Goal: Task Accomplishment & Management: Manage account settings

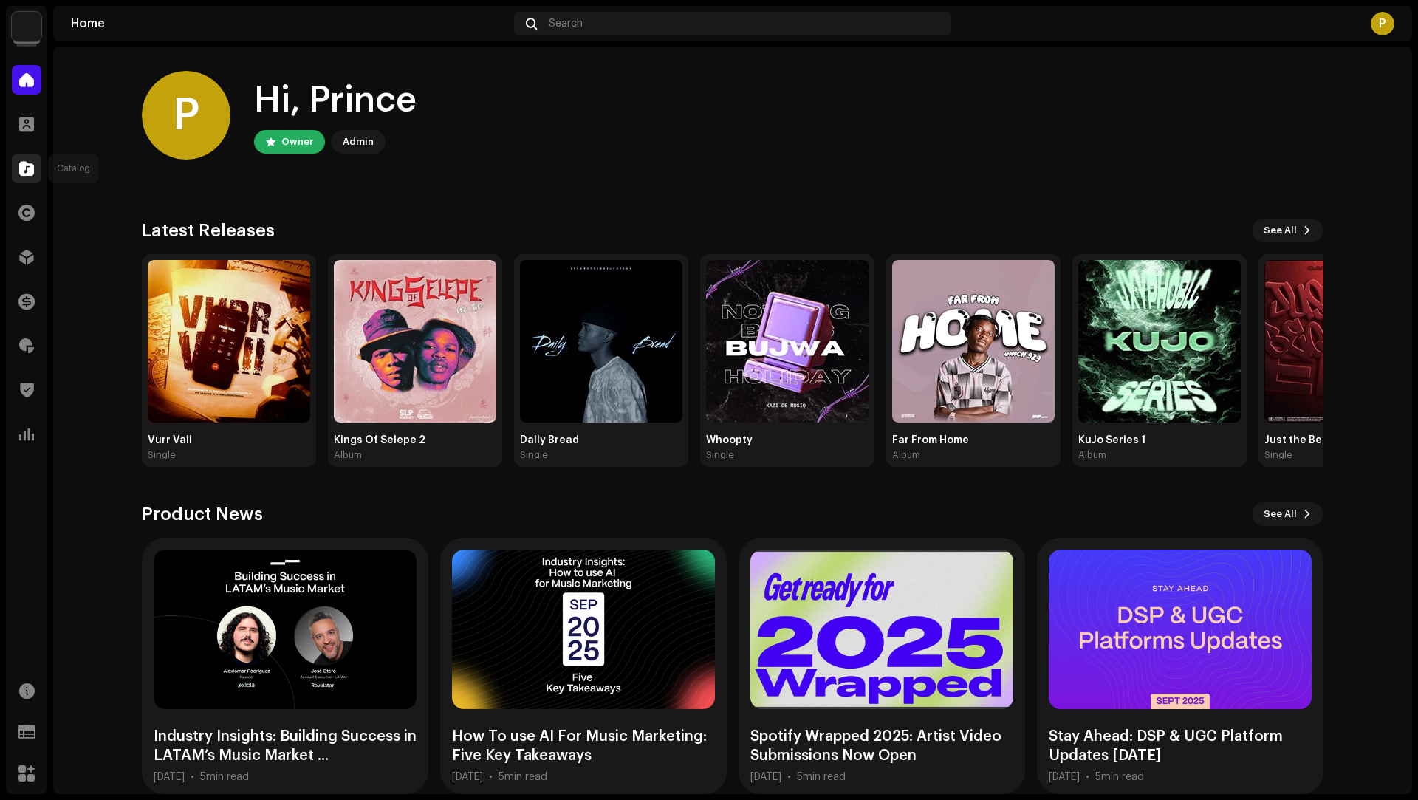
click at [16, 174] on div at bounding box center [27, 169] width 30 height 30
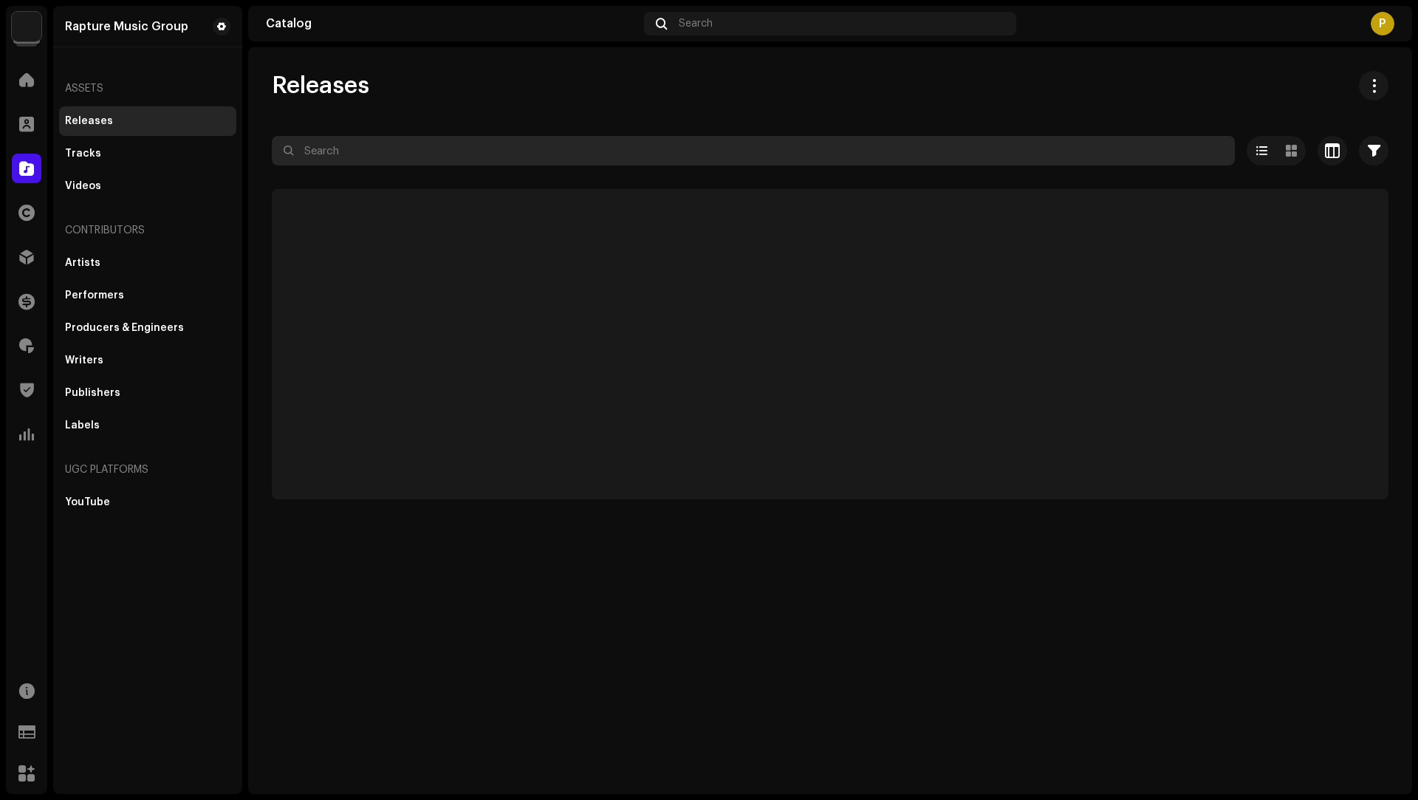
click at [378, 143] on input "text" at bounding box center [753, 151] width 963 height 30
paste input "Kazi De MusiQ"
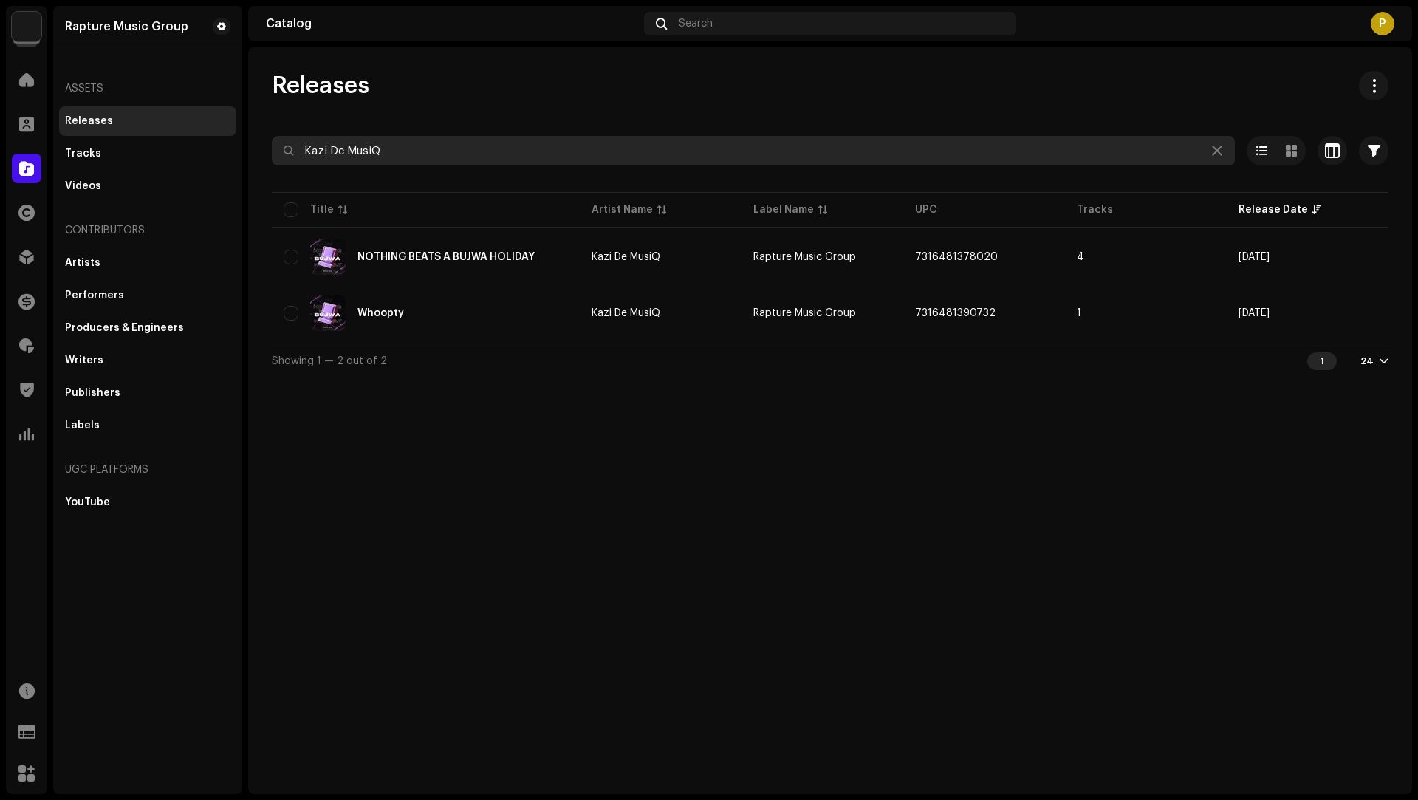
type input "Kazi De MusiQ"
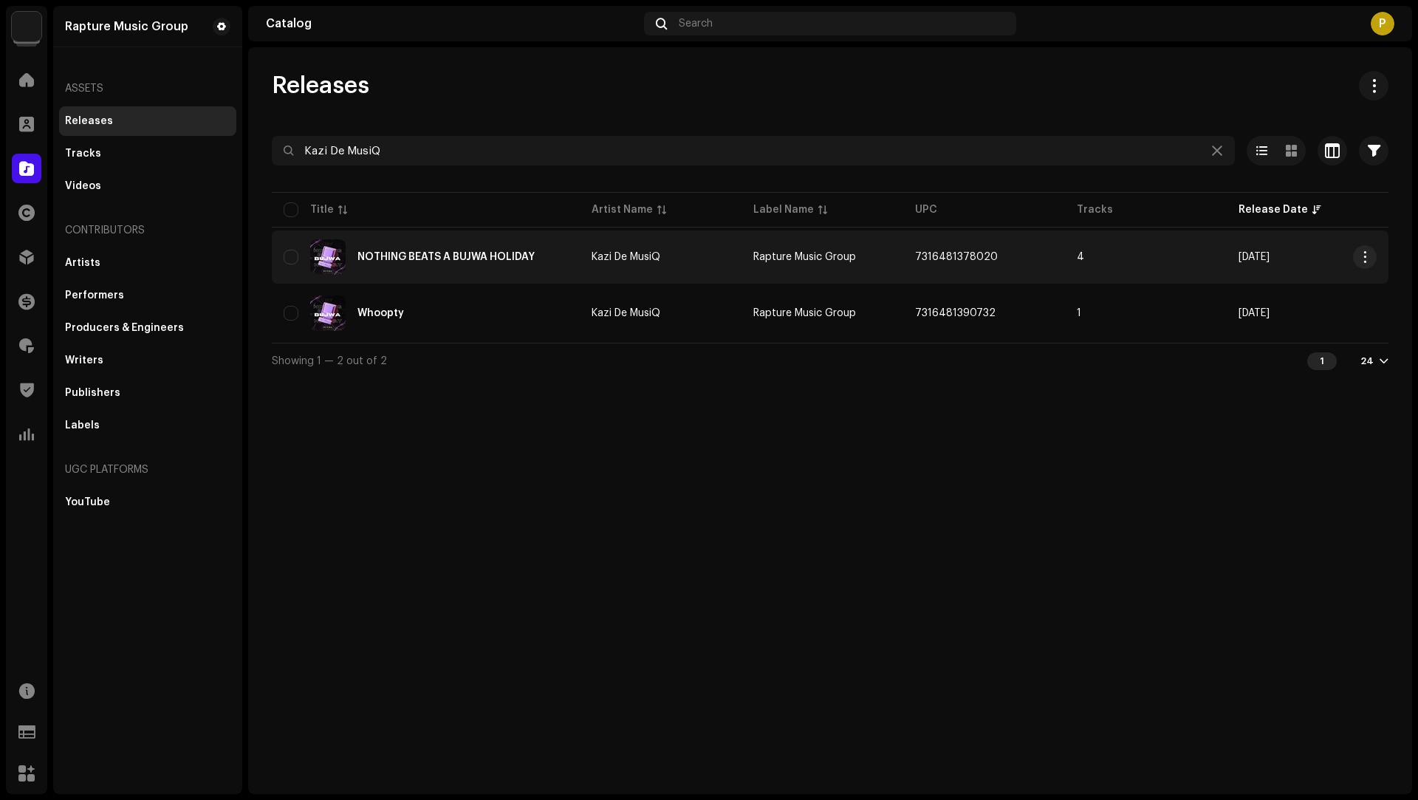
click at [727, 273] on td "Kazi De MusiQ" at bounding box center [661, 256] width 162 height 53
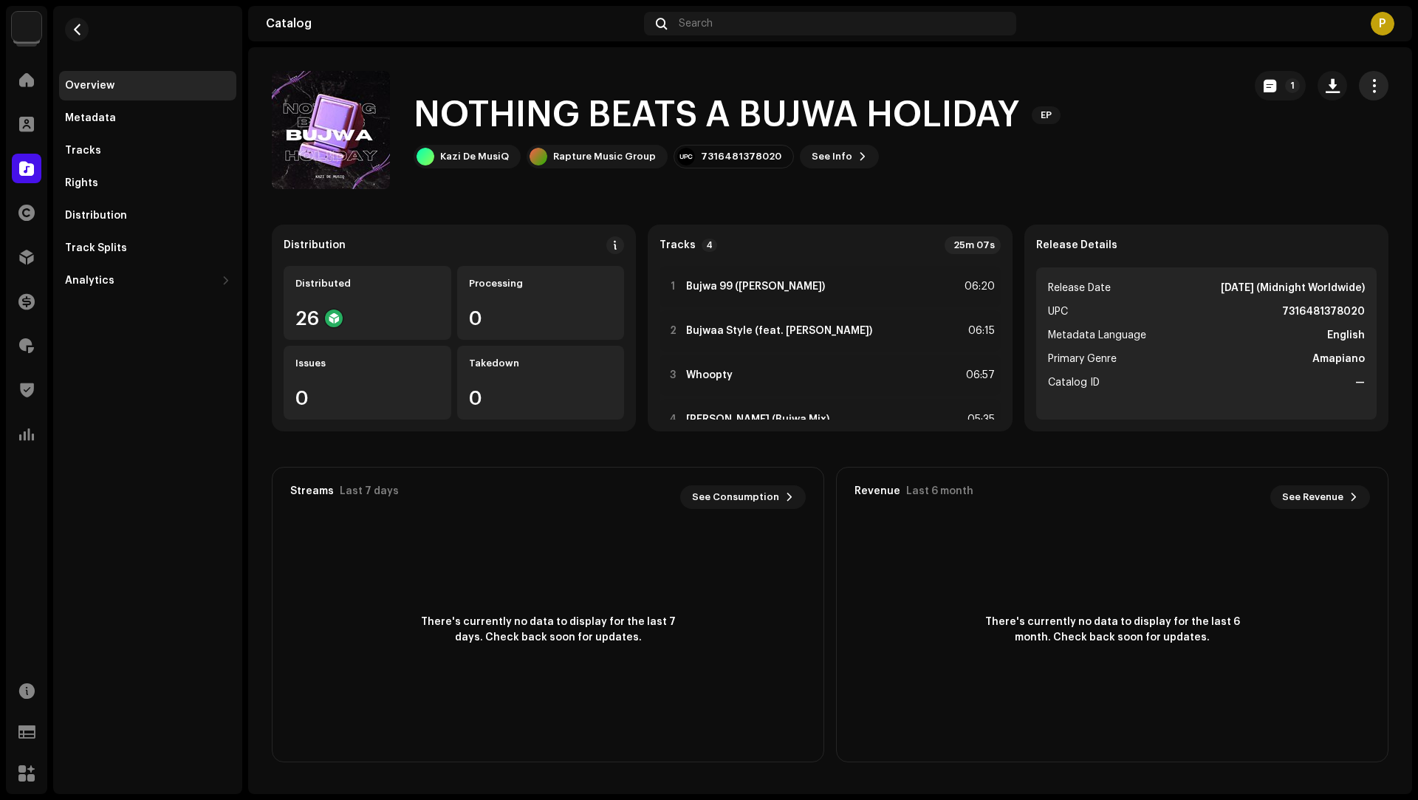
click at [1368, 83] on span "button" at bounding box center [1374, 86] width 14 height 12
click at [1262, 151] on div "Edit" at bounding box center [1307, 152] width 137 height 12
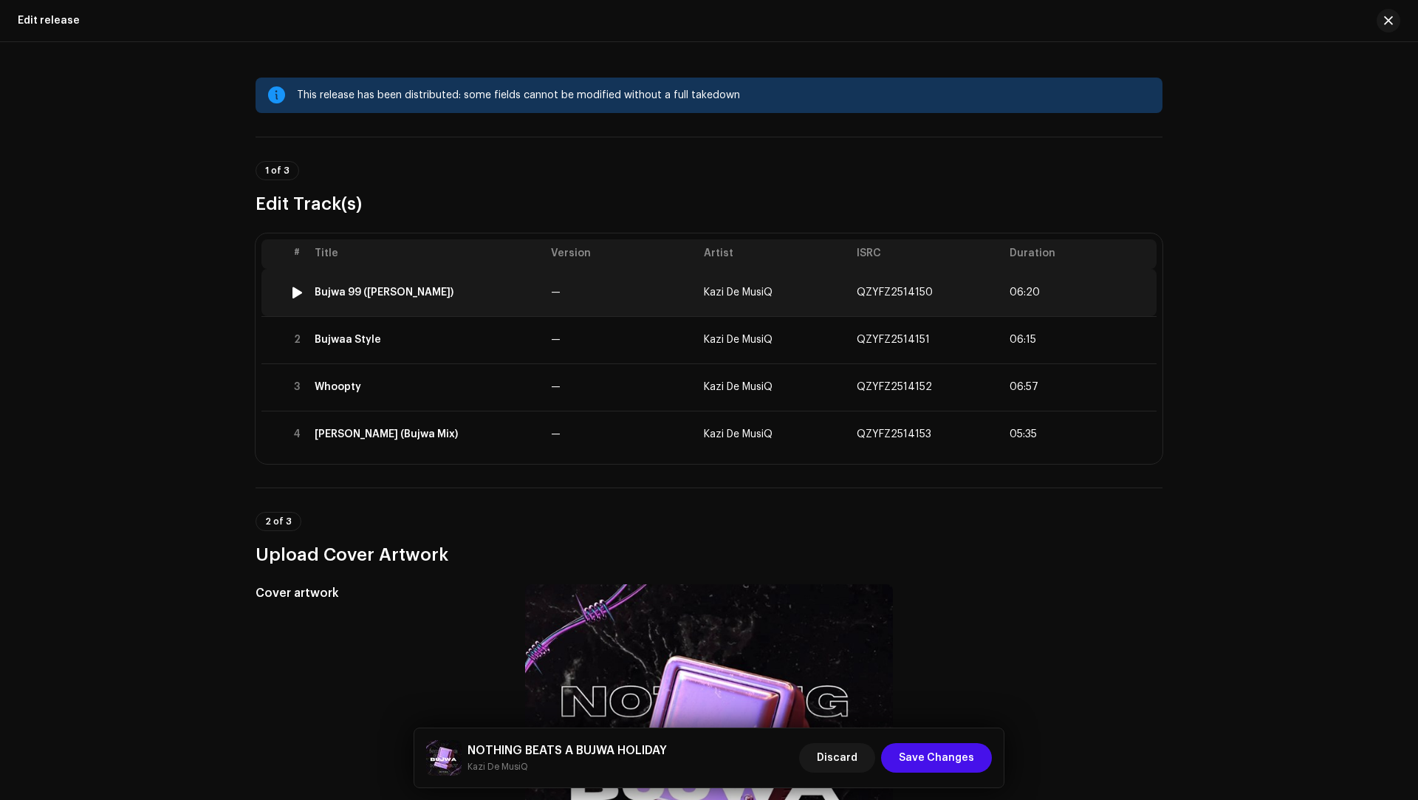
click at [596, 290] on td "—" at bounding box center [621, 292] width 153 height 47
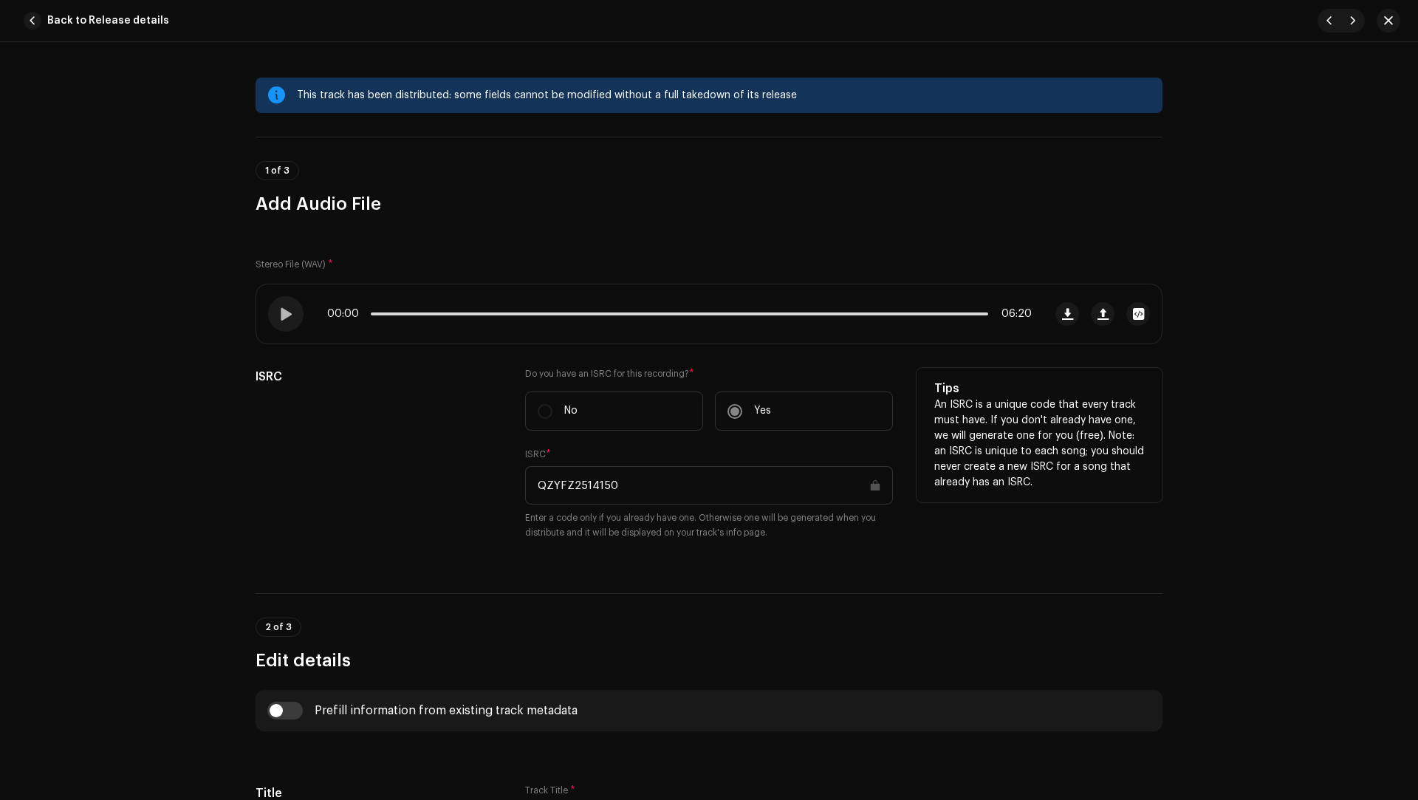
scroll to position [646, 0]
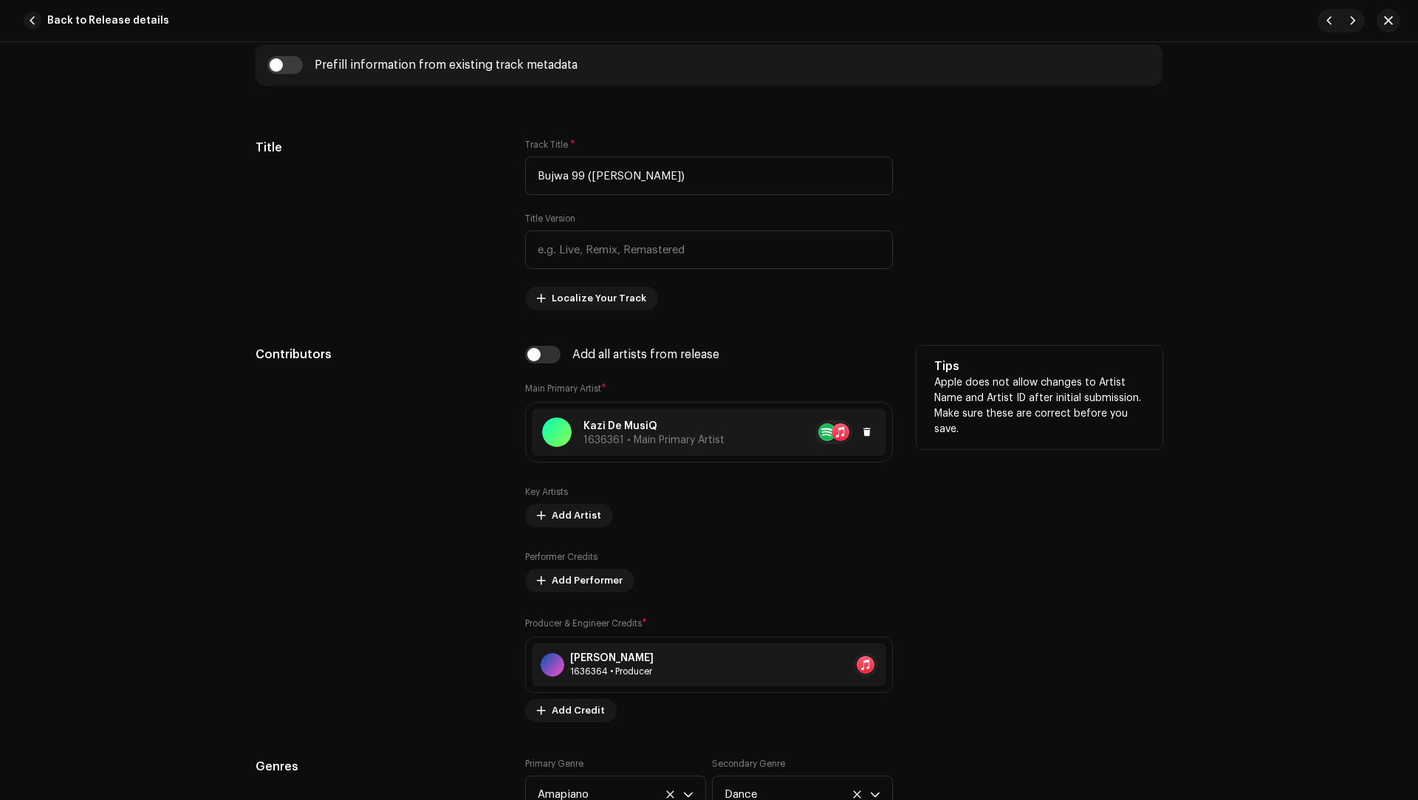
click at [692, 445] on div "[PERSON_NAME] 1636361 • Main Primary Artist" at bounding box center [709, 431] width 355 height 47
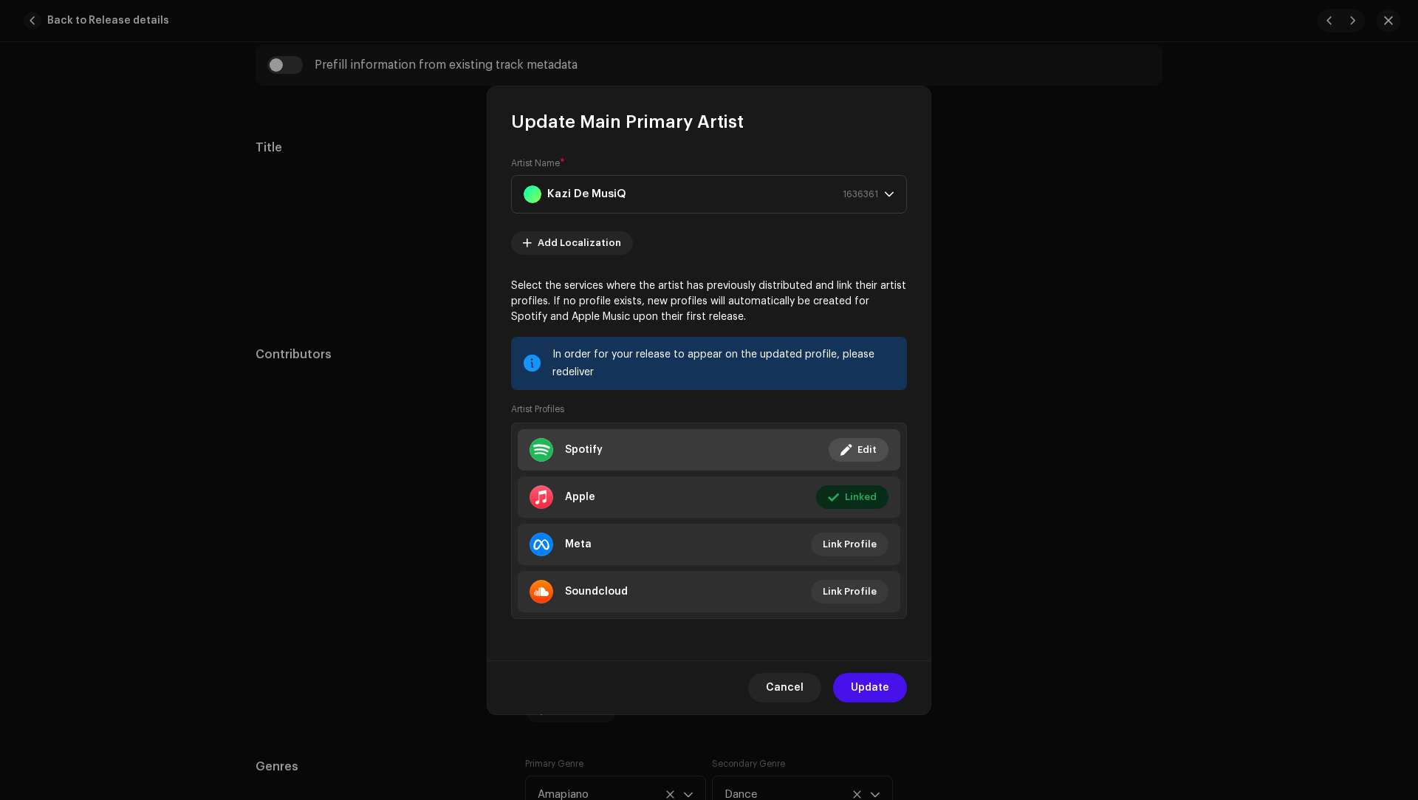
click at [639, 447] on li "Spotify Linked Edit" at bounding box center [709, 449] width 383 height 41
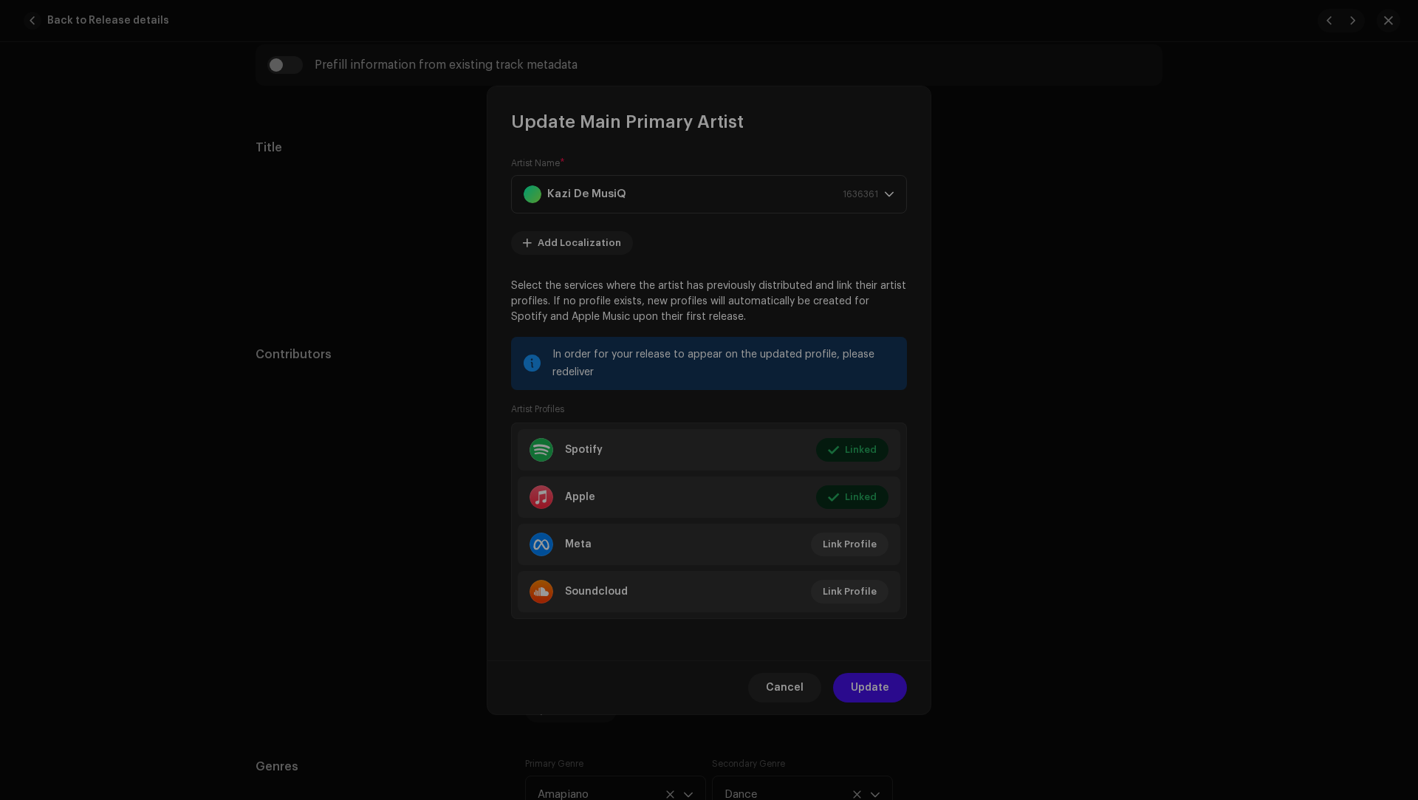
click at [366, 207] on div "Link your Artist Profile Artist Spotify Id * 2pnY9JxiYm7wtePiqEy99F Go to your …" at bounding box center [709, 400] width 1418 height 800
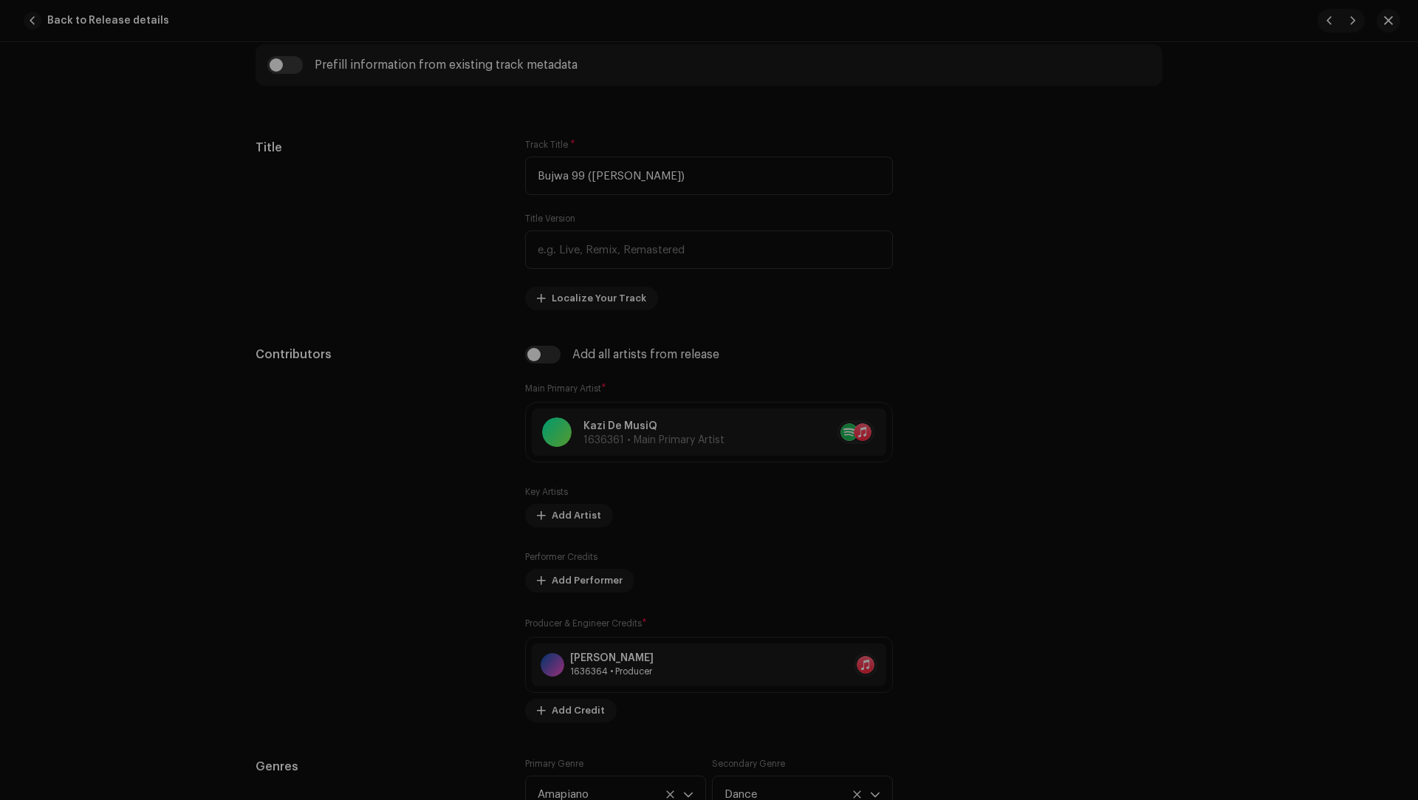
click at [1023, 375] on div "Update Main Primary Artist Artist Name * [PERSON_NAME] 1636361 Add Localization…" at bounding box center [709, 400] width 1418 height 800
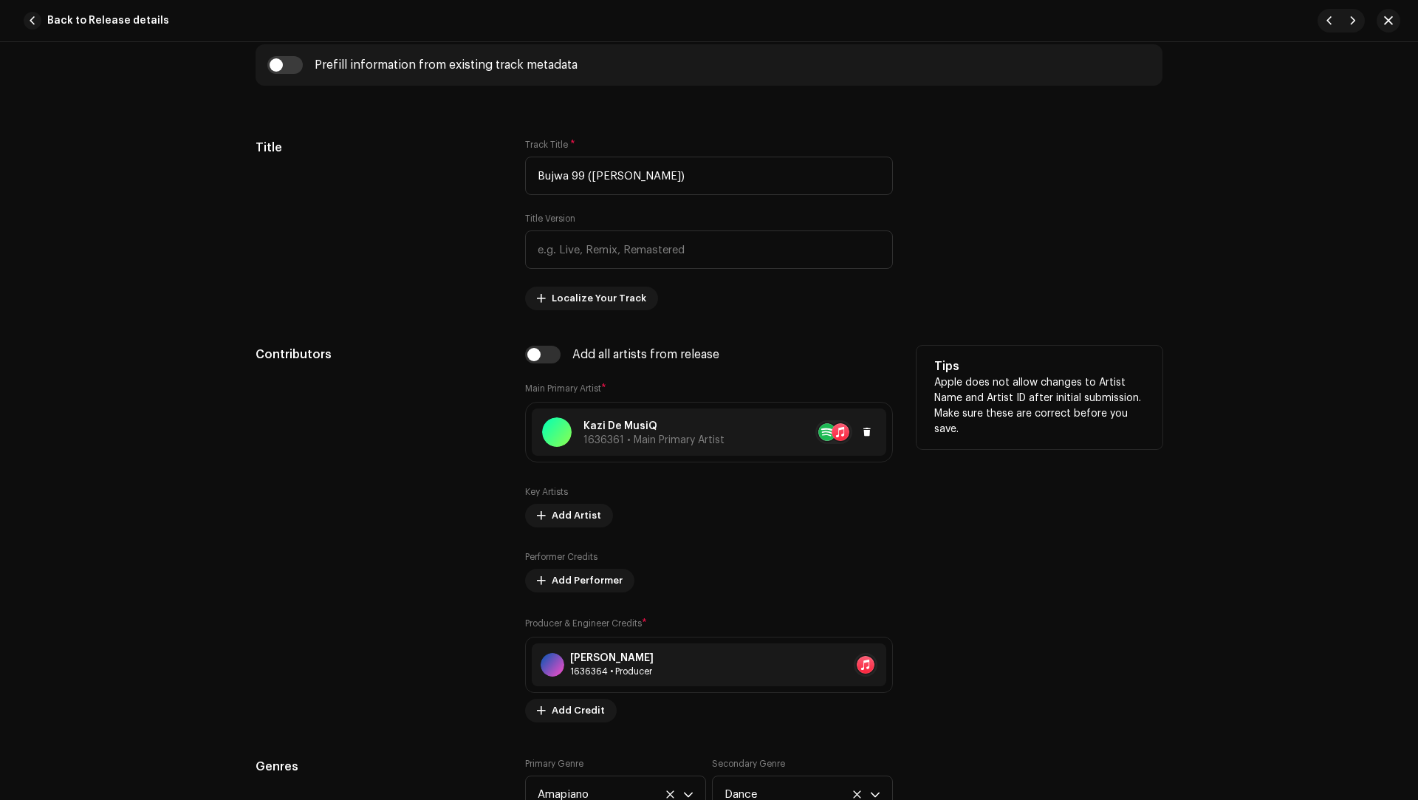
click at [685, 442] on div "[PERSON_NAME] 1636361 • Main Primary Artist" at bounding box center [654, 432] width 141 height 27
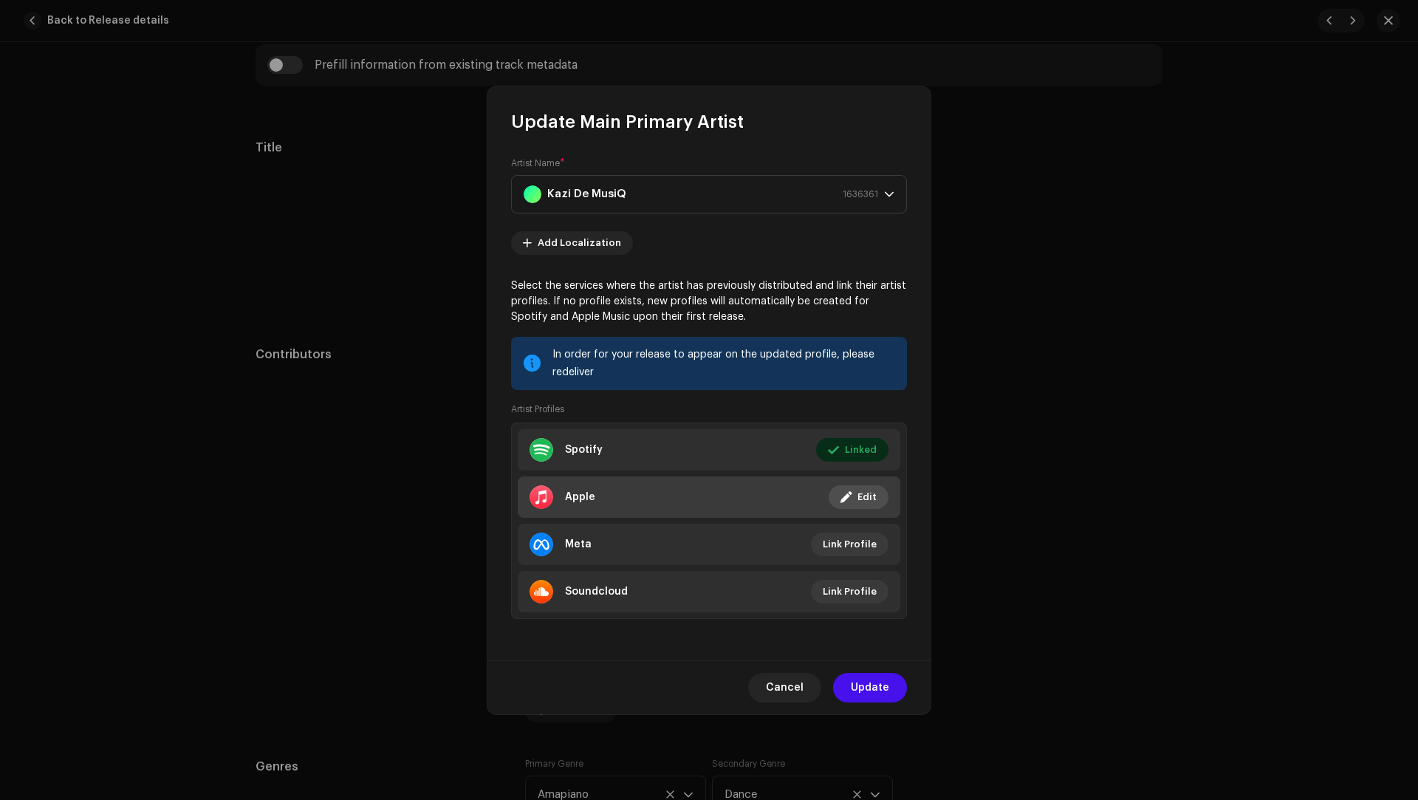
click at [618, 502] on li "Apple Linked Edit" at bounding box center [709, 496] width 383 height 41
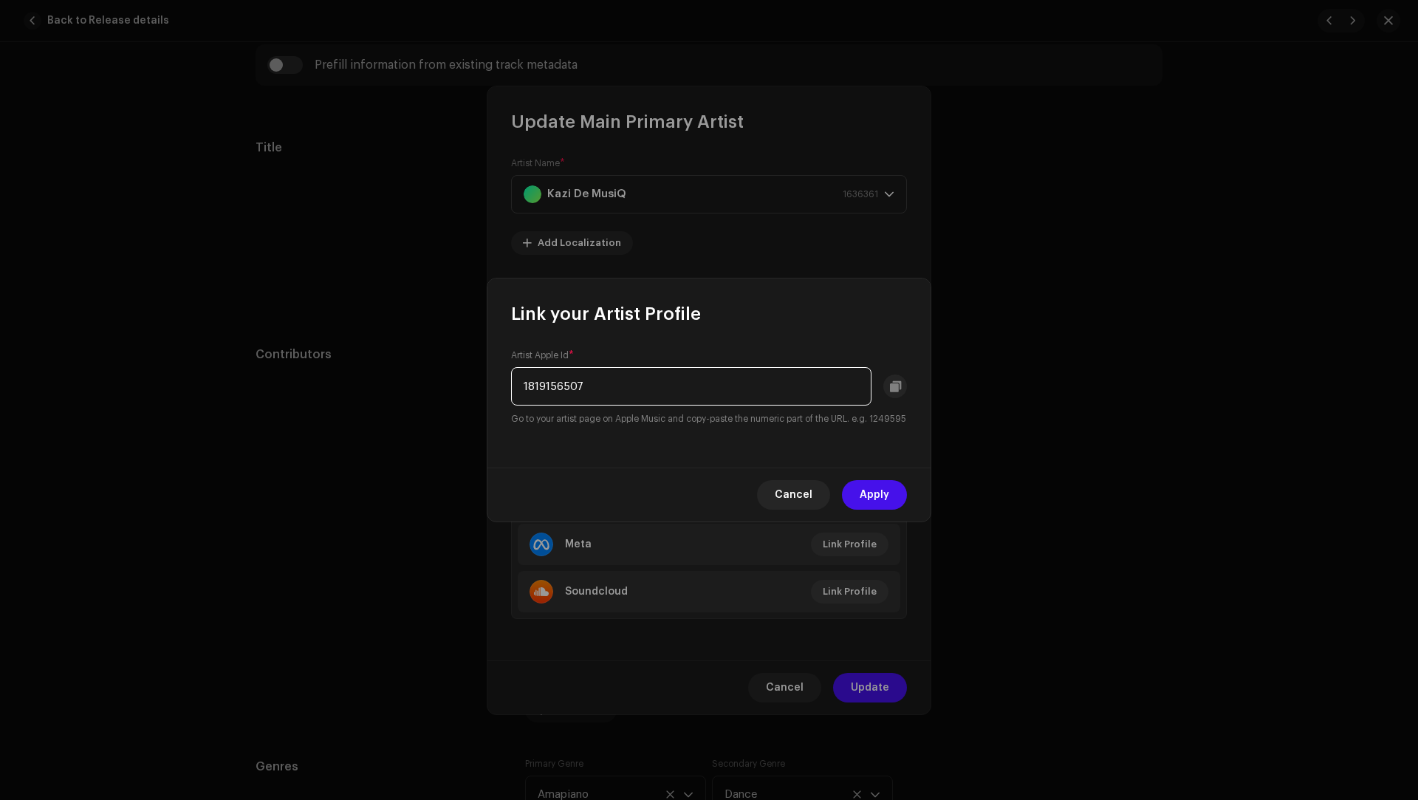
click at [561, 391] on input "1819156507" at bounding box center [691, 386] width 360 height 38
paste input "Kazi De MusiQ"
paste input "30716719"
type input "1830716719"
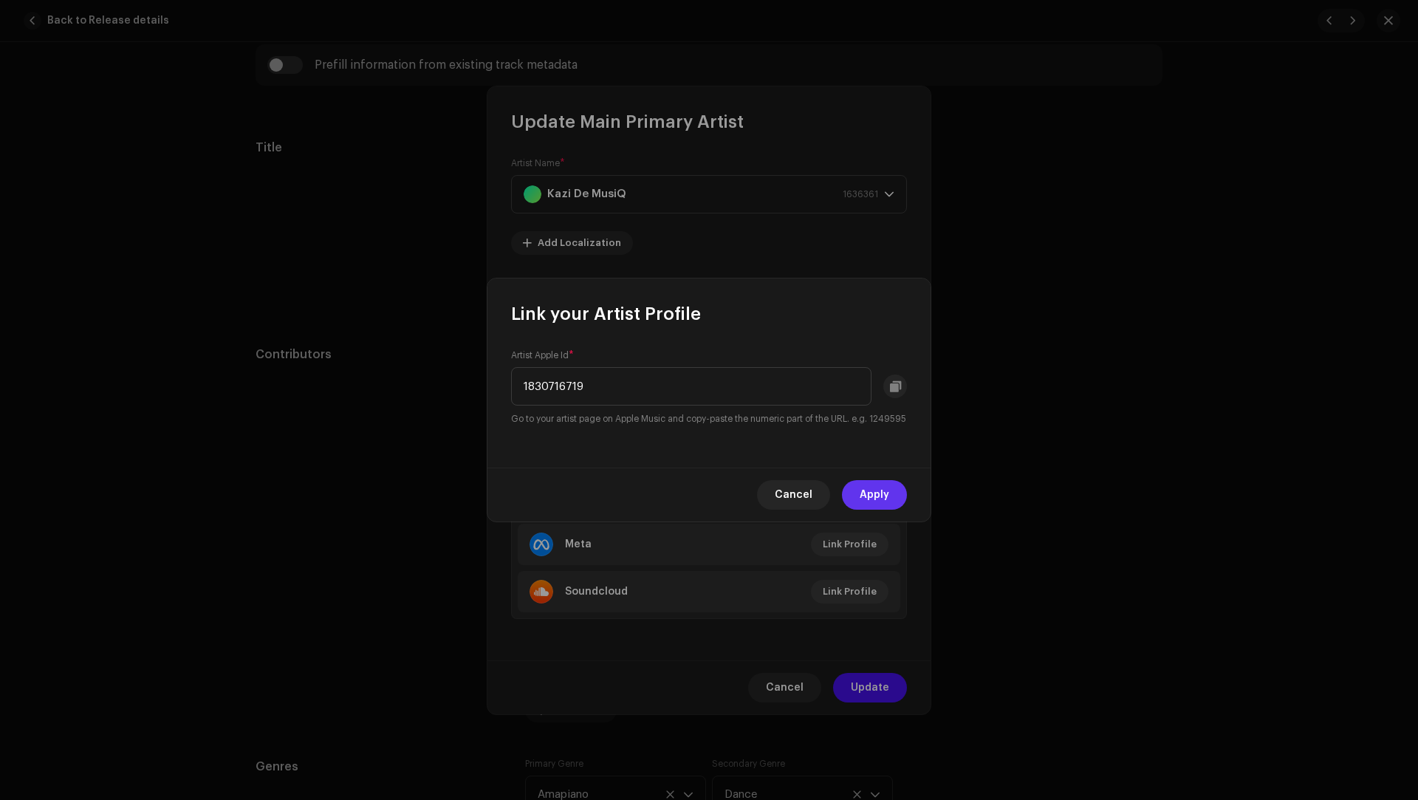
click at [876, 493] on span "Apply" at bounding box center [875, 495] width 30 height 30
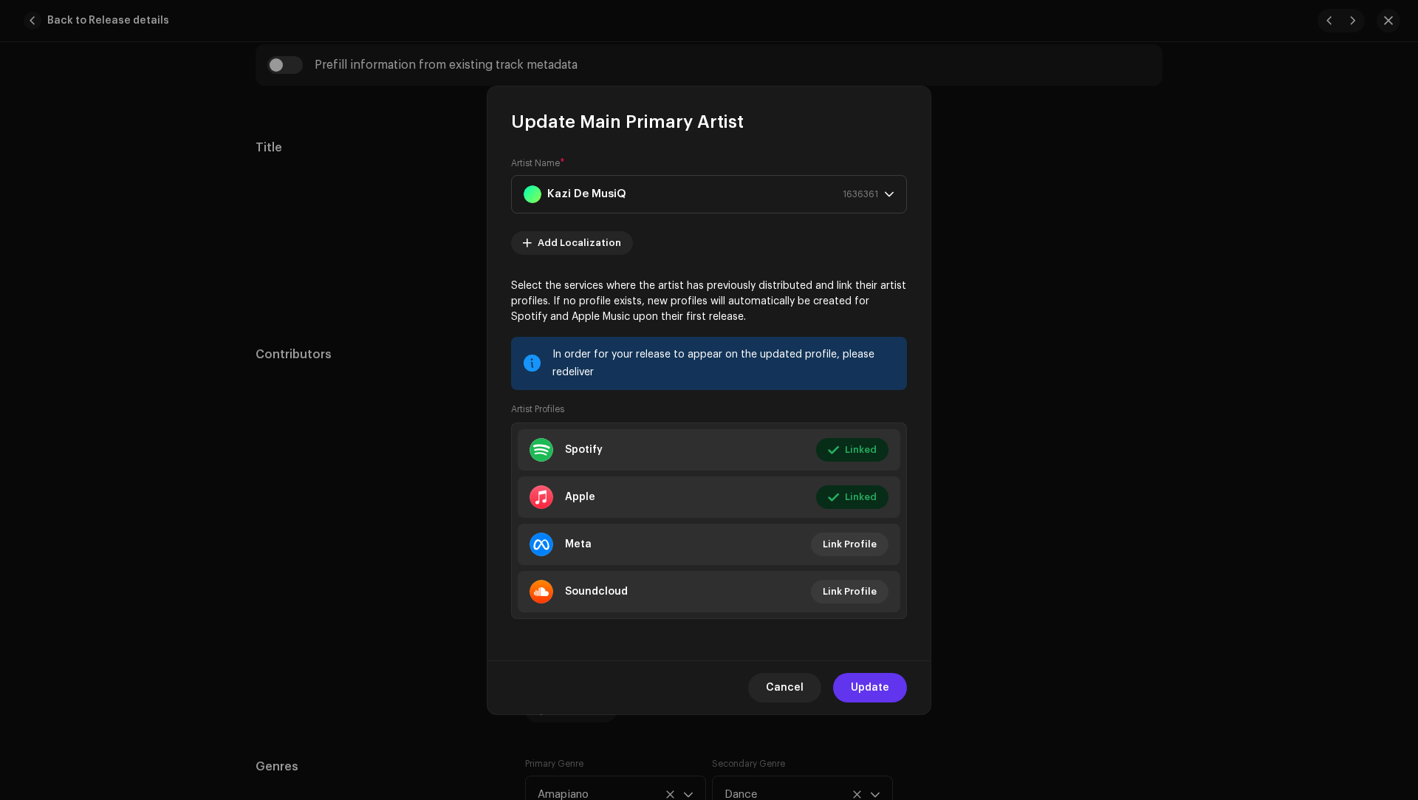
click at [871, 685] on span "Update" at bounding box center [870, 688] width 38 height 30
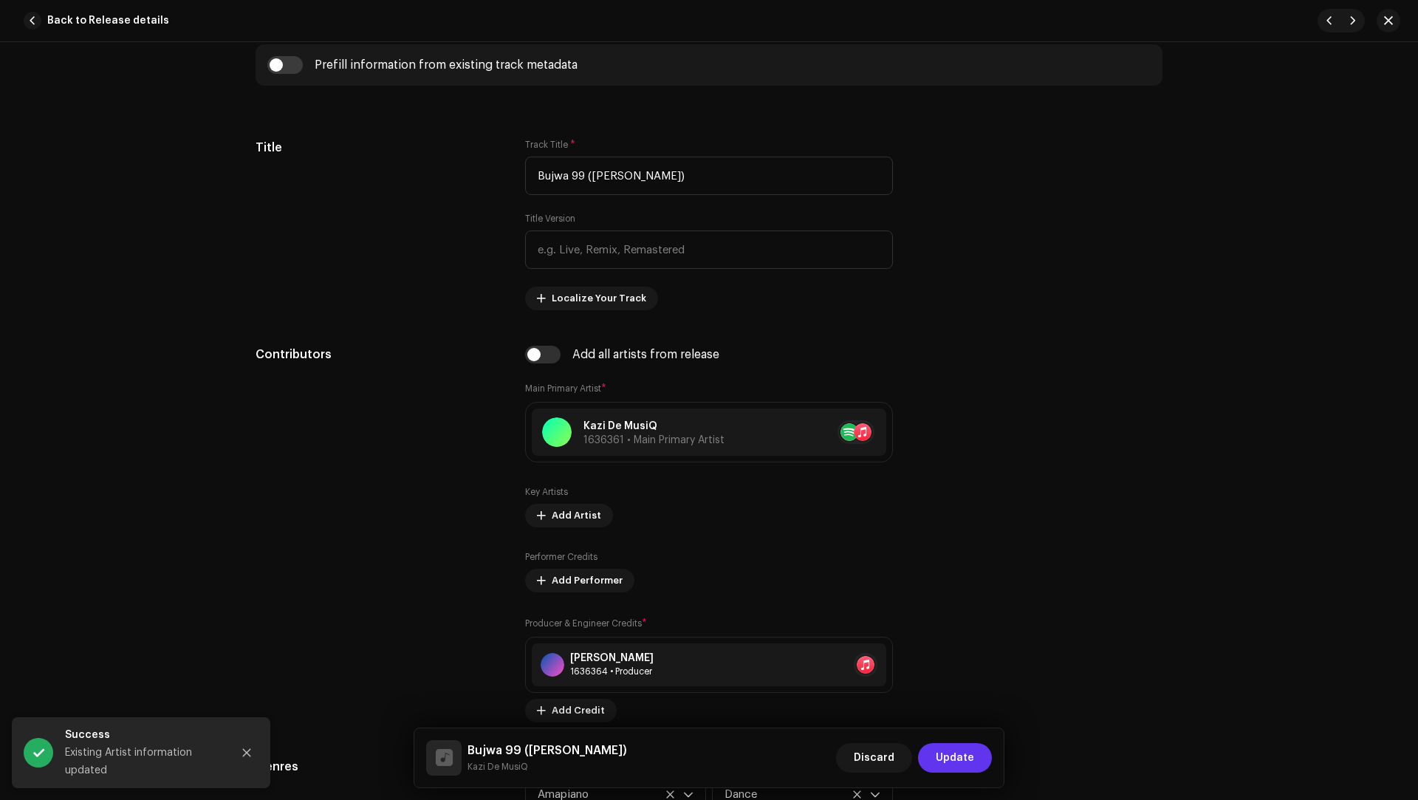
click at [952, 762] on span "Update" at bounding box center [955, 758] width 38 height 30
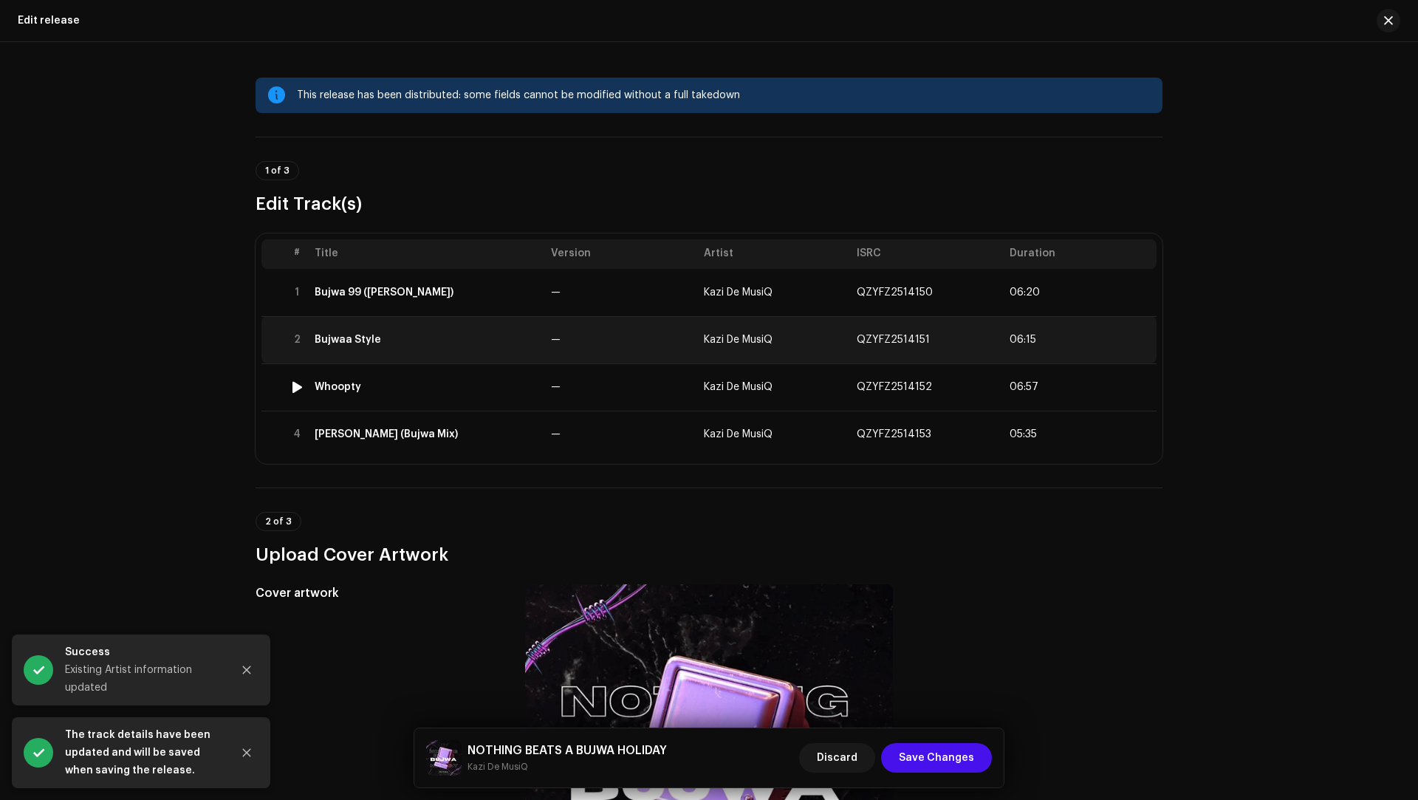
click at [506, 356] on td "Bujwaa Style" at bounding box center [427, 339] width 236 height 47
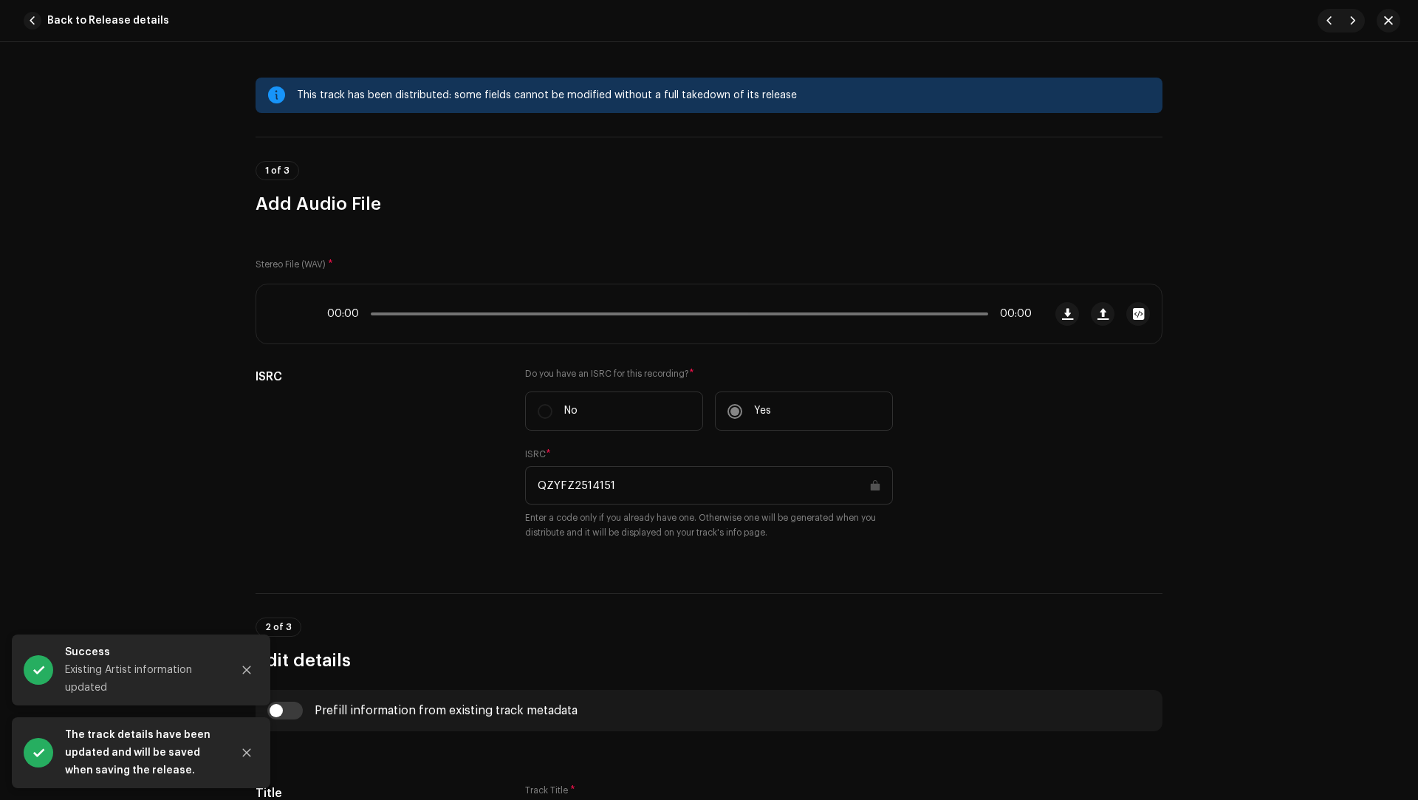
scroll to position [681, 0]
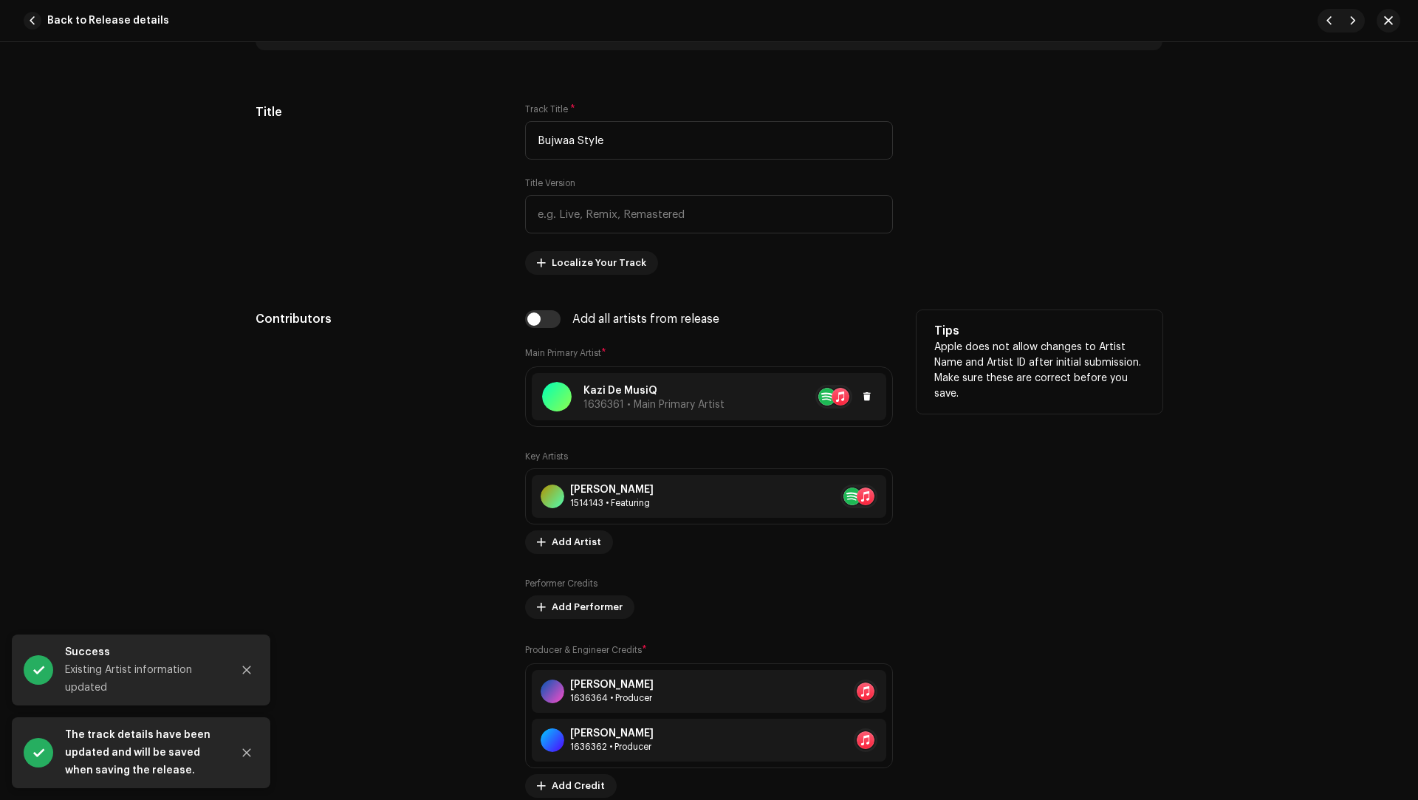
click at [667, 405] on span "1636361 • Main Primary Artist" at bounding box center [654, 405] width 141 height 10
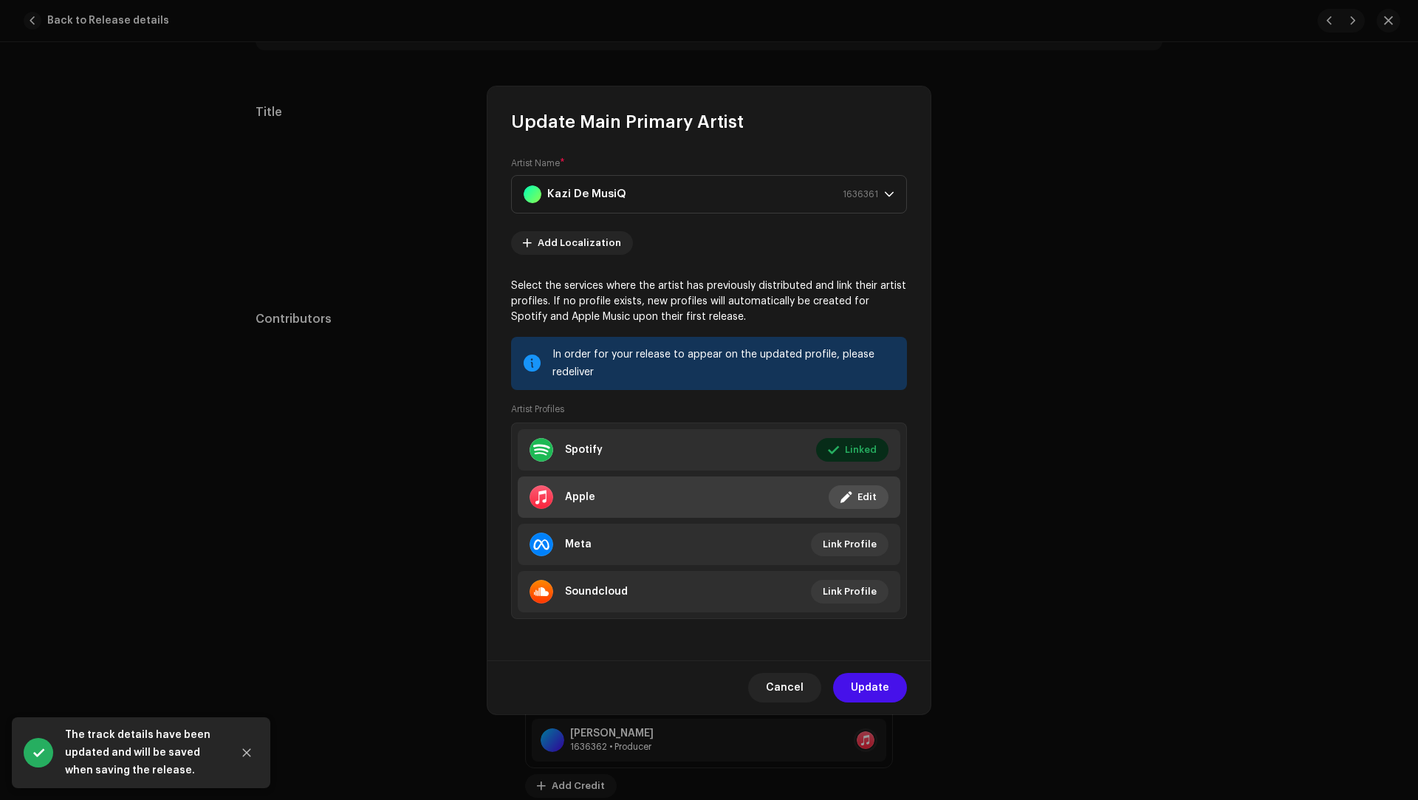
click at [619, 493] on li "Apple Linked Edit" at bounding box center [709, 496] width 383 height 41
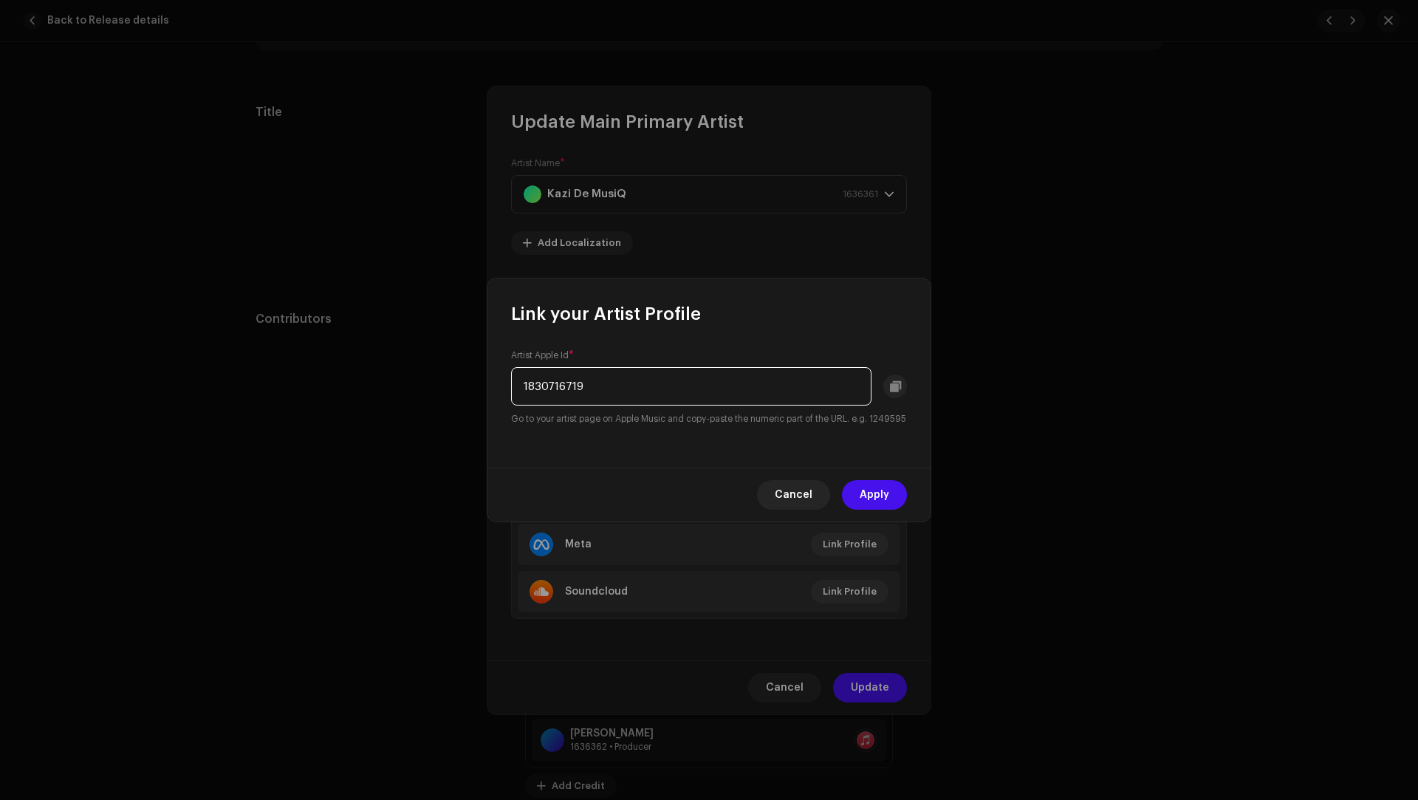
click at [564, 389] on input "1830716719" at bounding box center [691, 386] width 360 height 38
click at [866, 509] on span "Apply" at bounding box center [875, 495] width 30 height 30
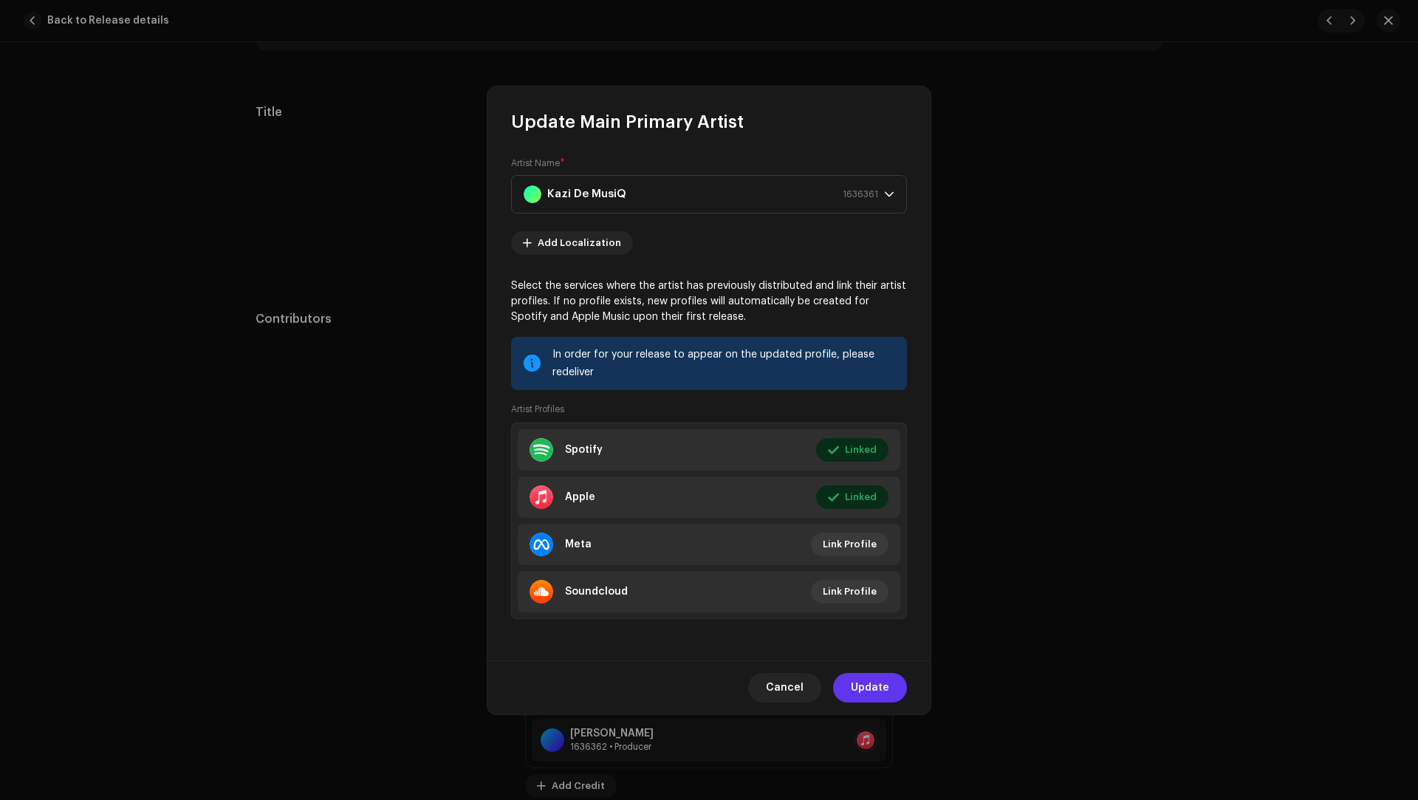
click at [872, 683] on span "Update" at bounding box center [870, 688] width 38 height 30
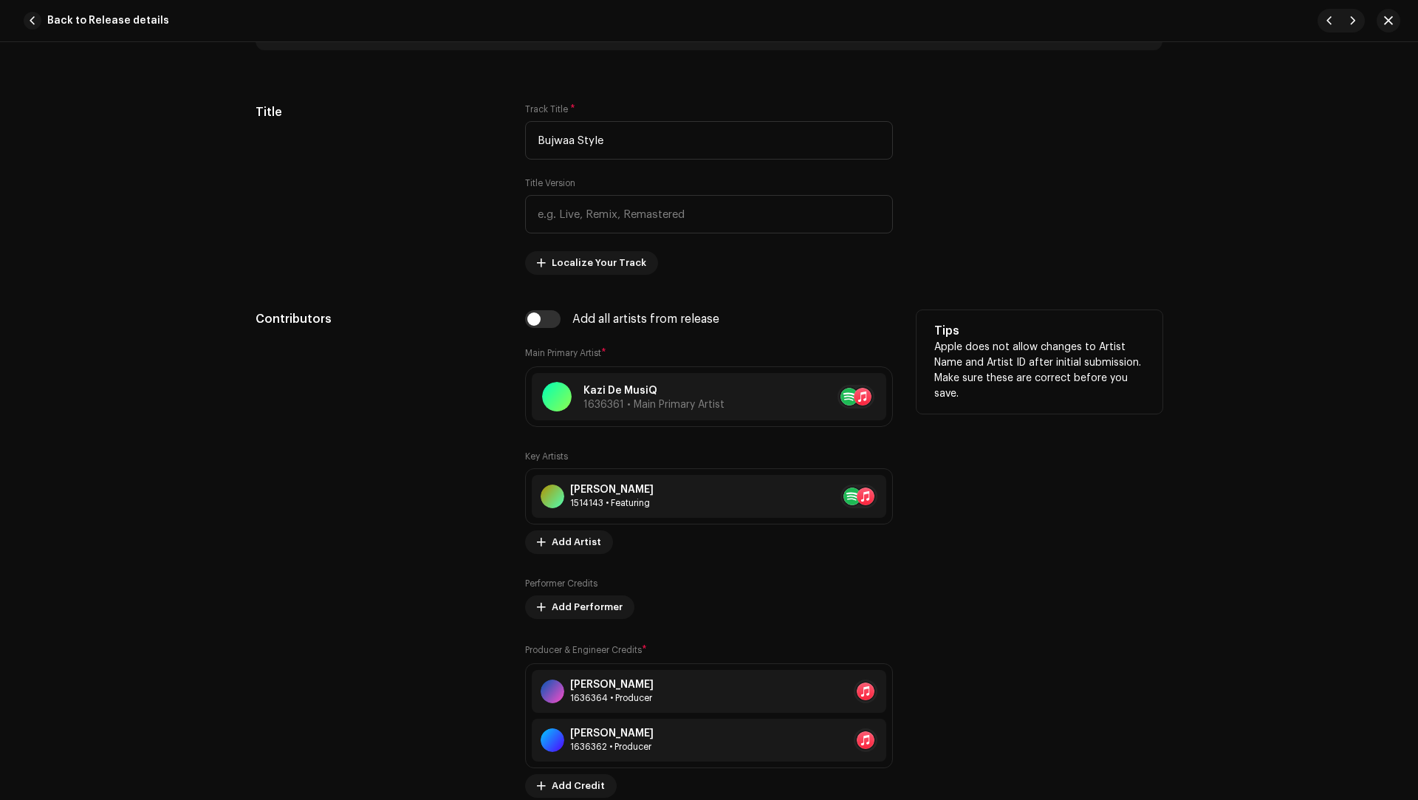
click at [989, 668] on div "Tips Apple does not allow changes to Artist Name and Artist ID after initial su…" at bounding box center [1040, 554] width 246 height 488
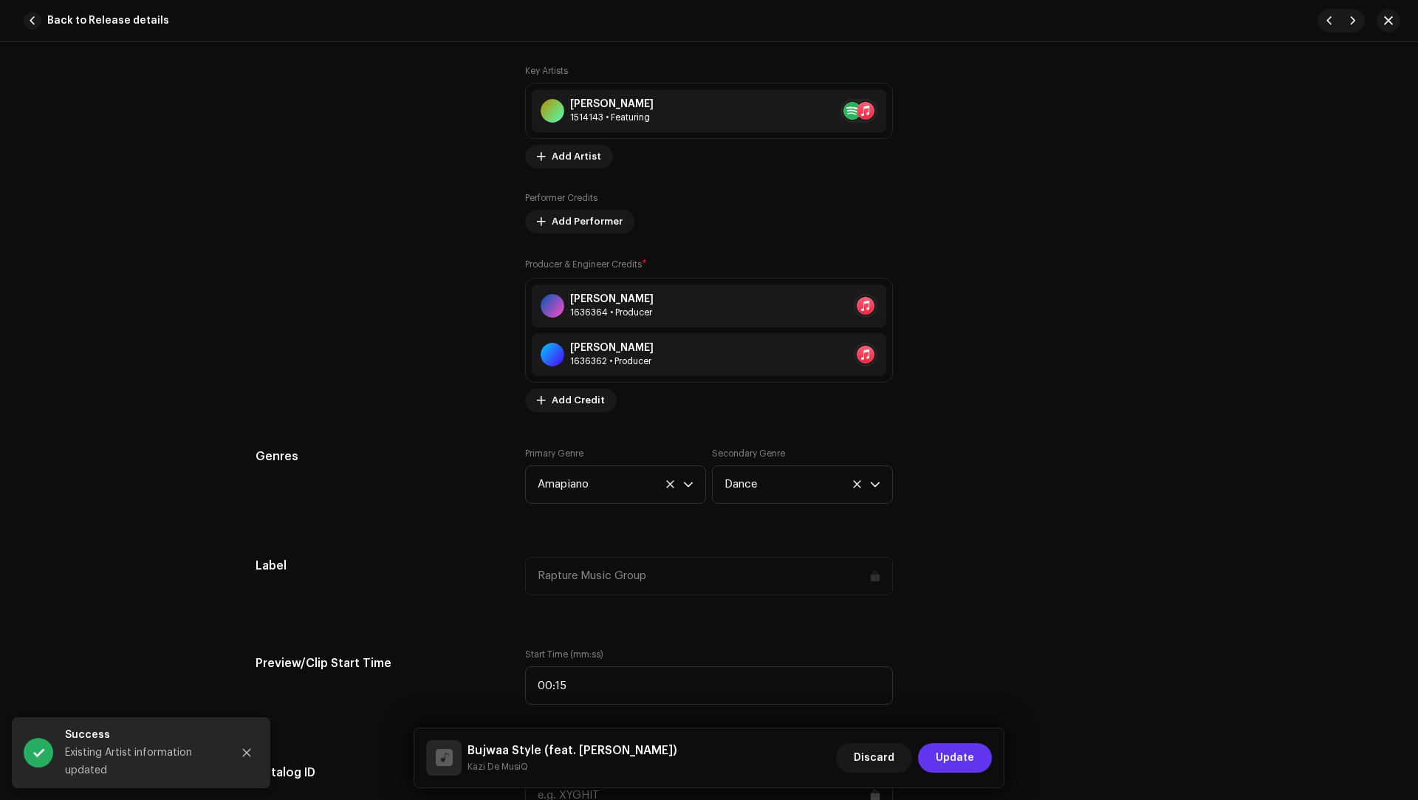
click at [947, 753] on span "Update" at bounding box center [955, 758] width 38 height 30
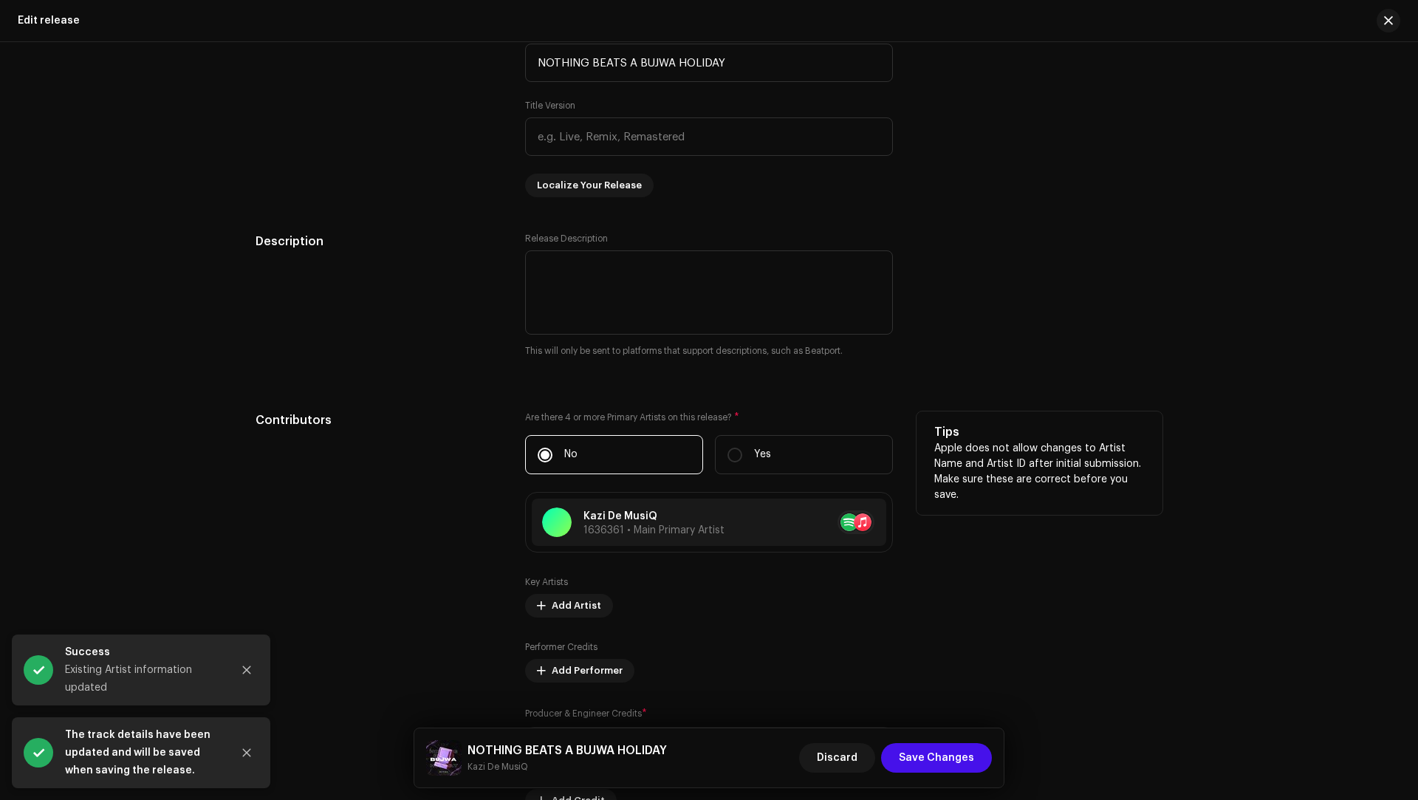
scroll to position [1480, 0]
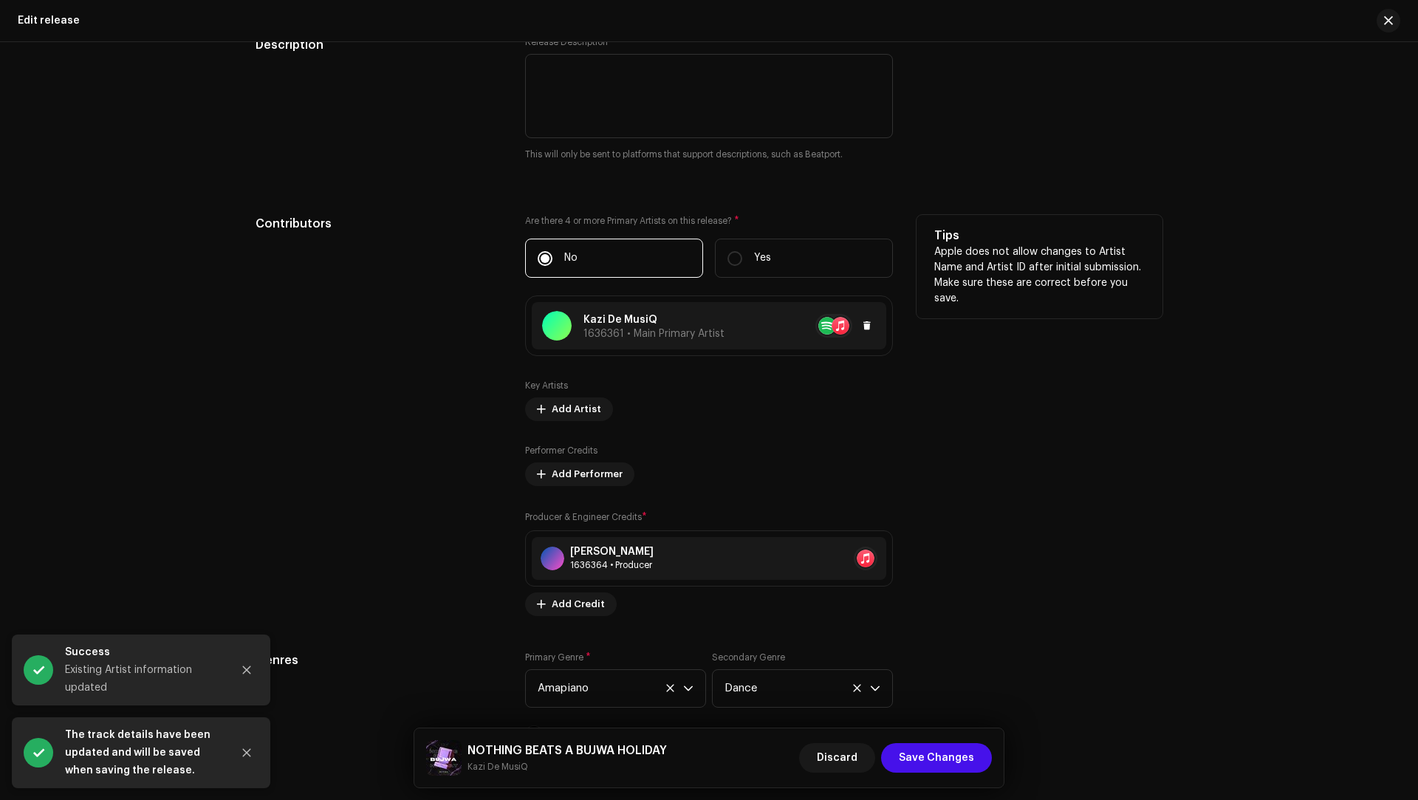
click at [663, 337] on div "[PERSON_NAME] 1636361 • Main Primary Artist" at bounding box center [633, 326] width 182 height 30
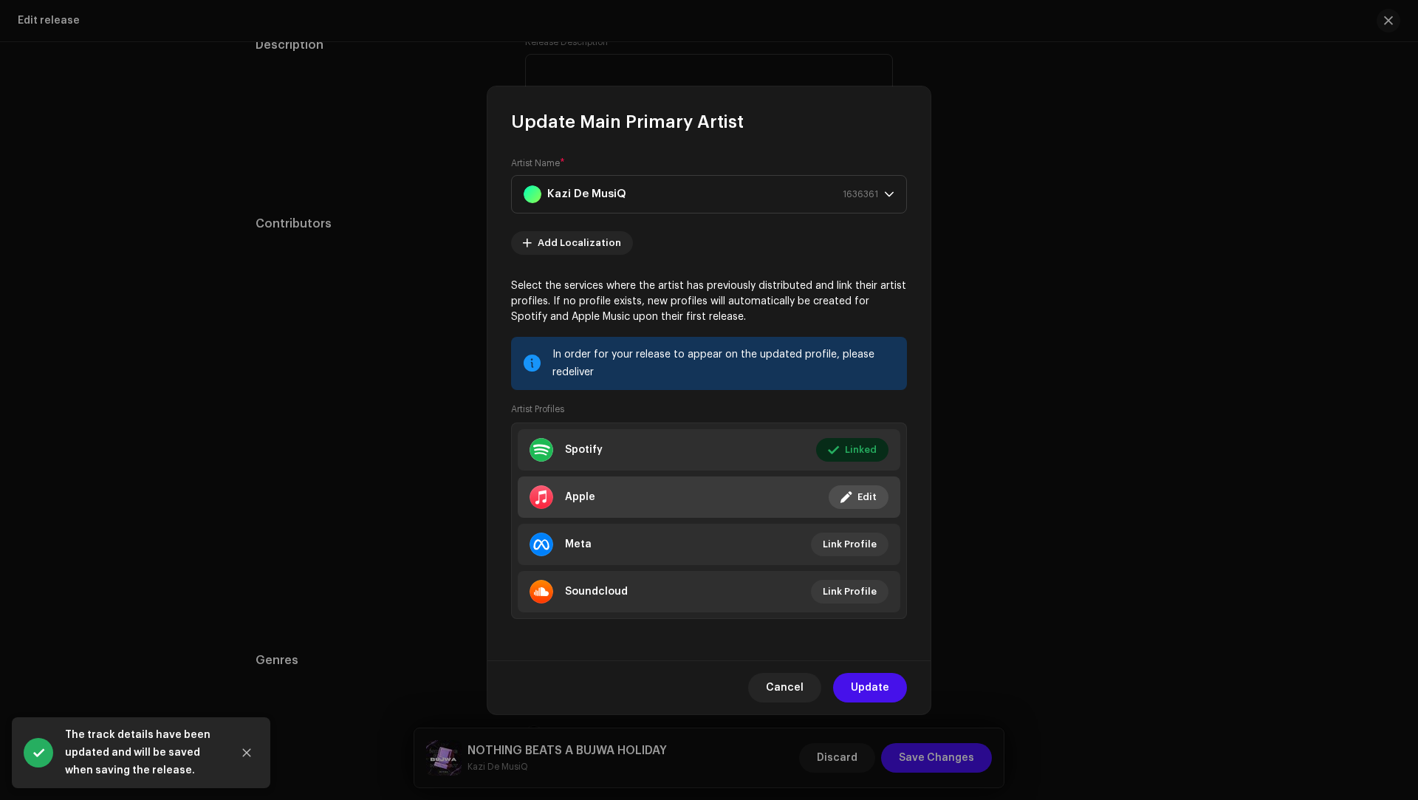
click at [613, 502] on li "Apple Linked Edit" at bounding box center [709, 496] width 383 height 41
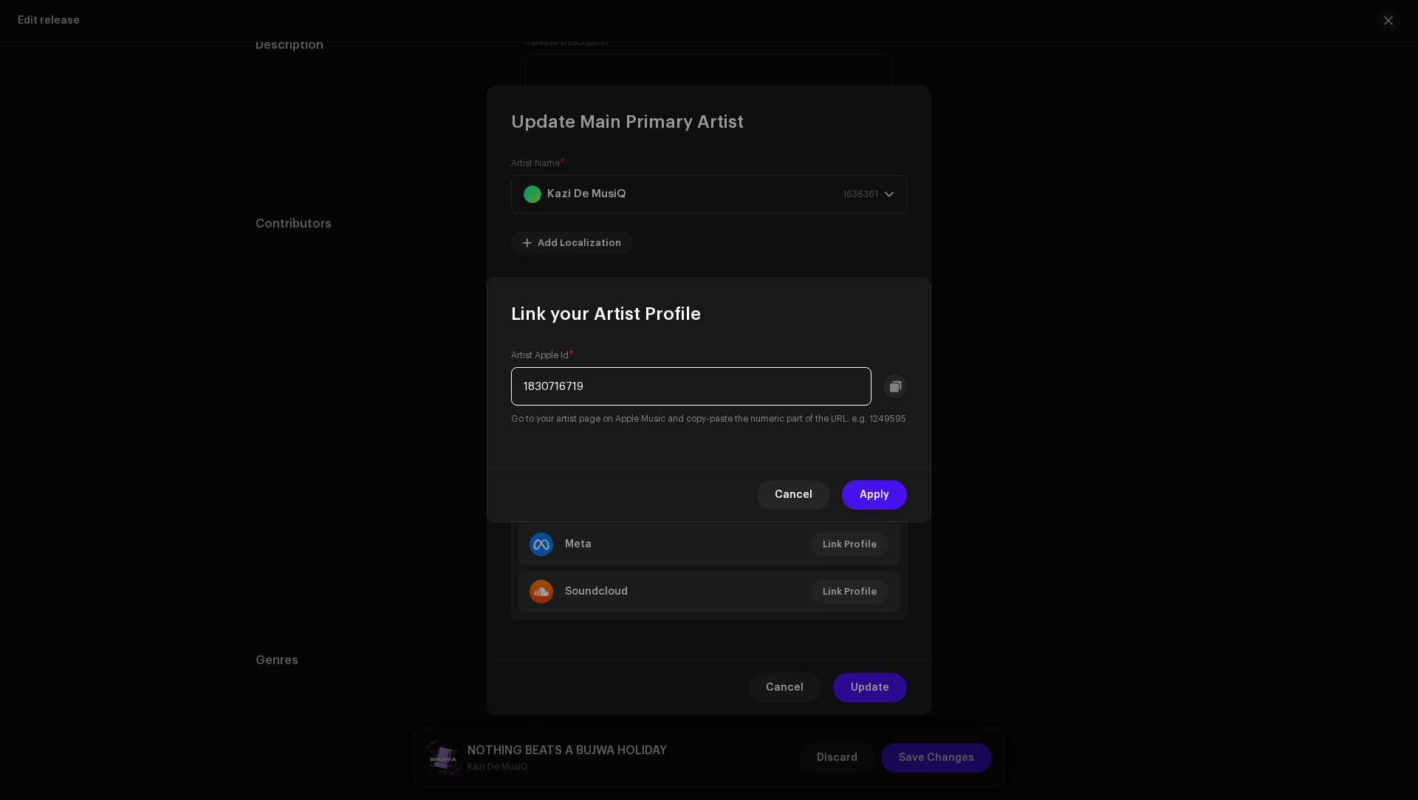
click at [561, 385] on input "1830716719" at bounding box center [691, 386] width 360 height 38
click at [866, 499] on span "Apply" at bounding box center [875, 495] width 30 height 30
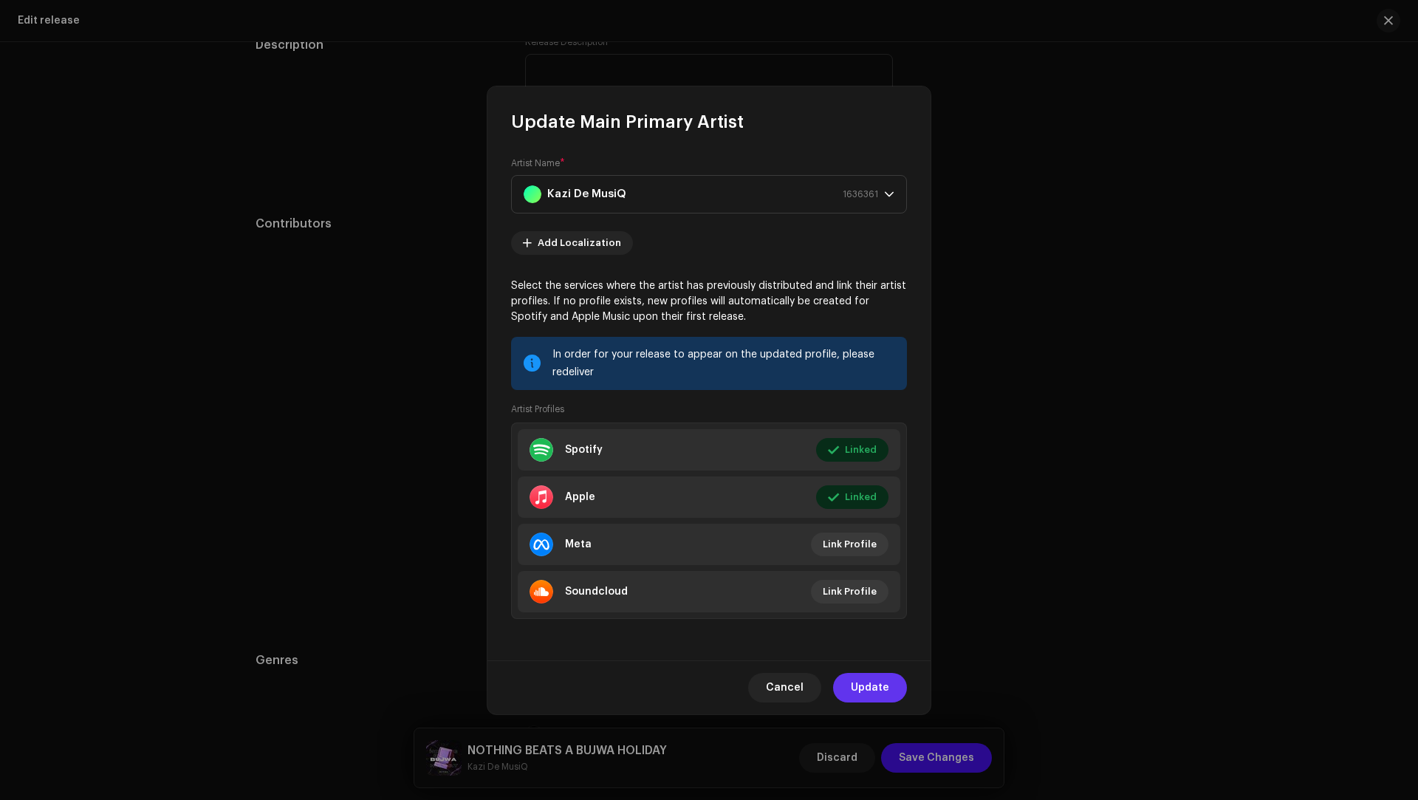
click at [864, 683] on span "Update" at bounding box center [870, 688] width 38 height 30
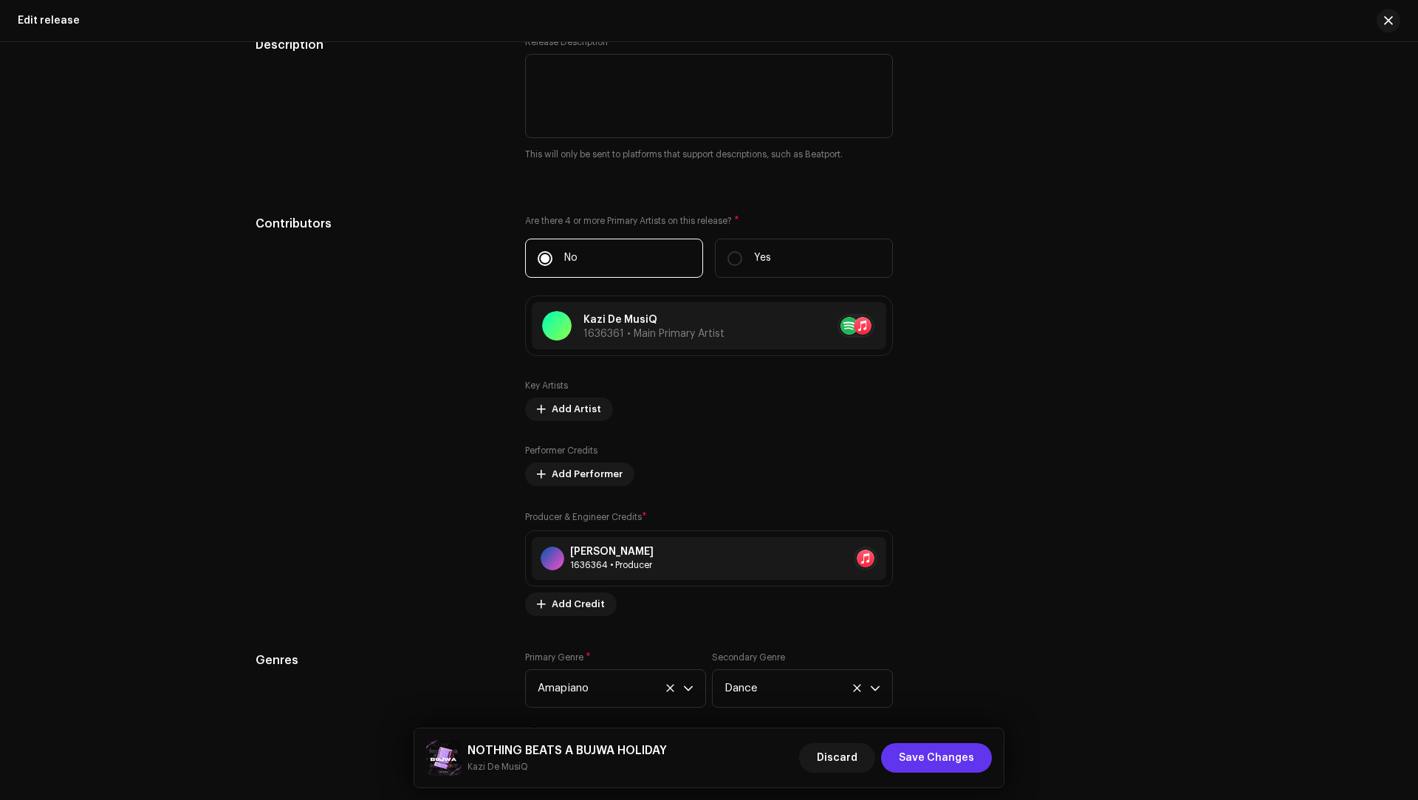
click at [960, 763] on span "Save Changes" at bounding box center [936, 758] width 75 height 30
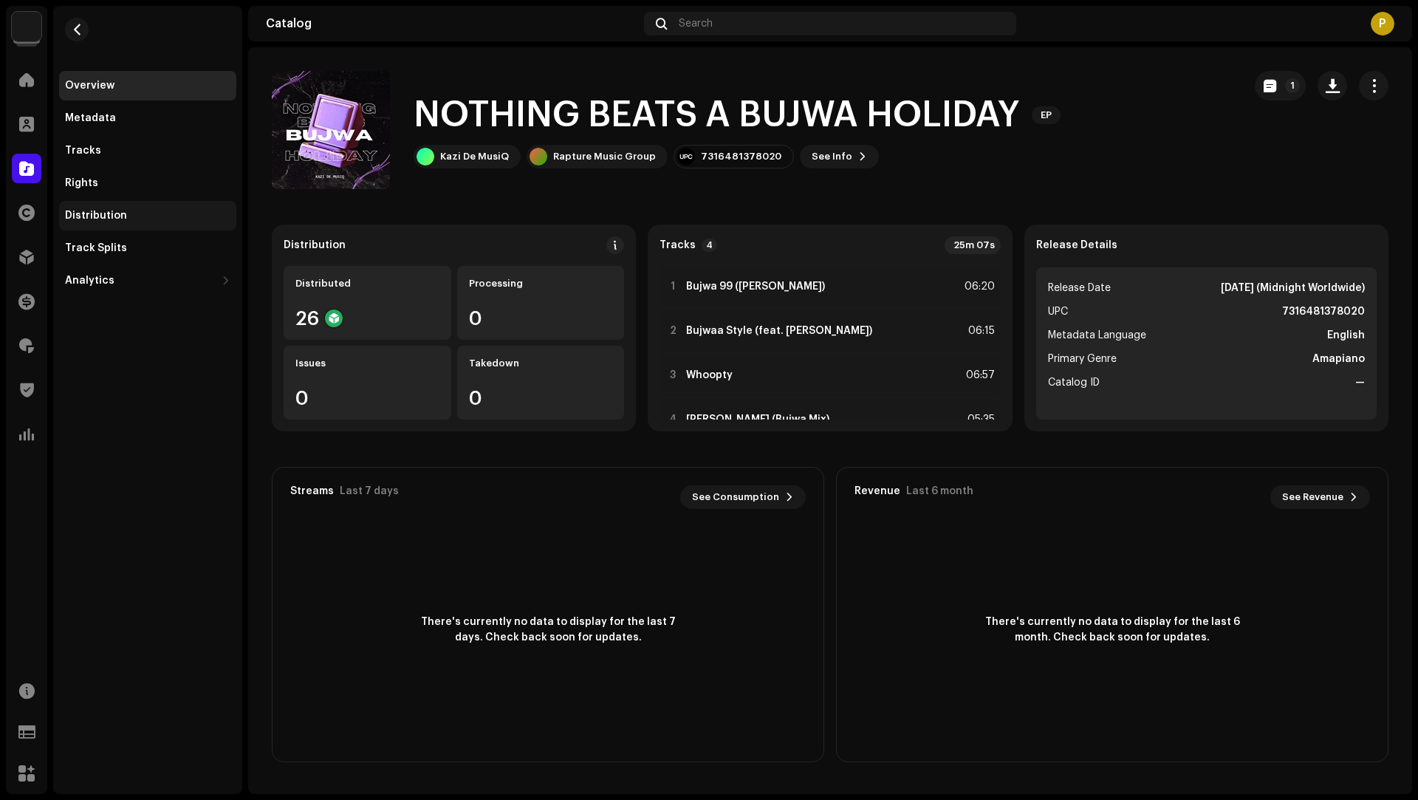
click at [123, 211] on div "Distribution" at bounding box center [147, 216] width 165 height 12
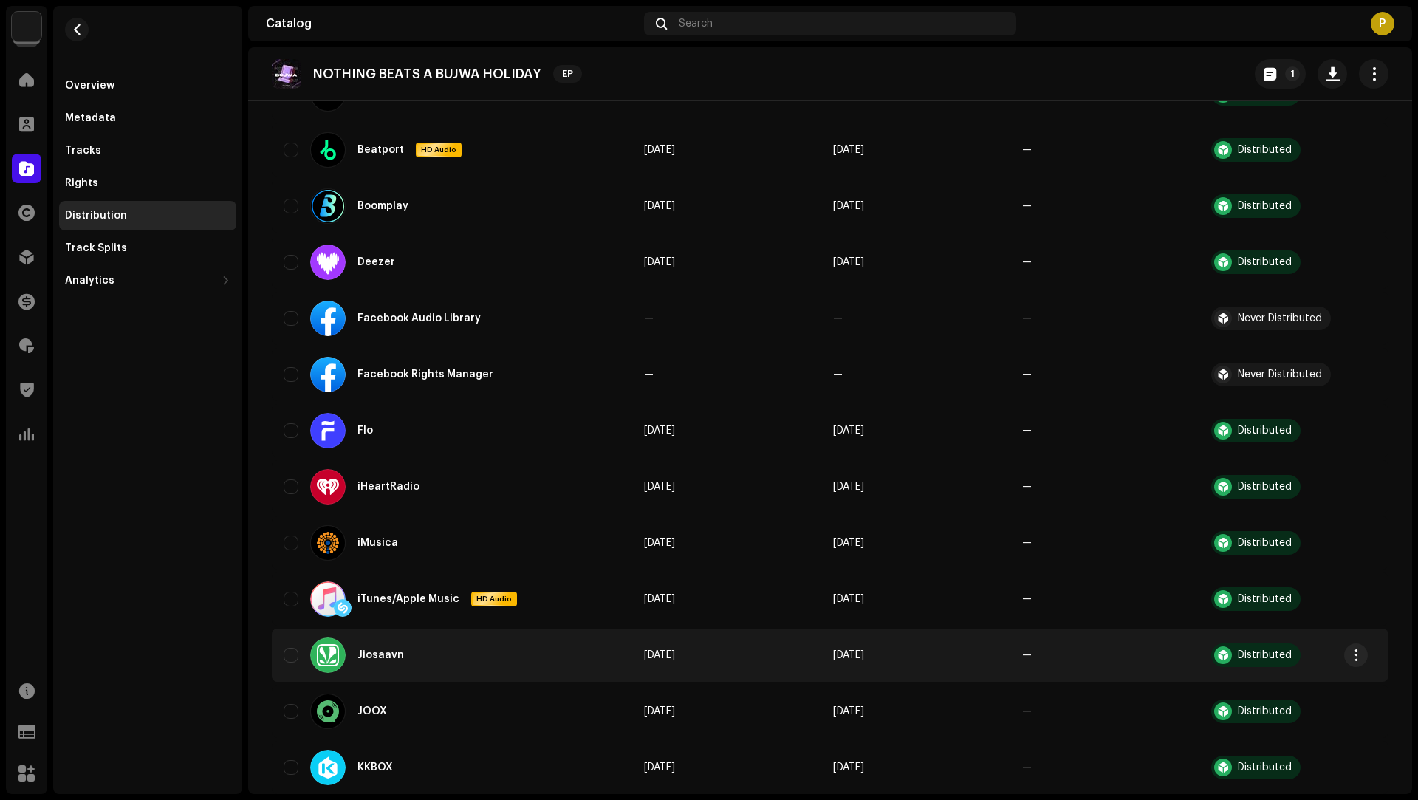
scroll to position [630, 0]
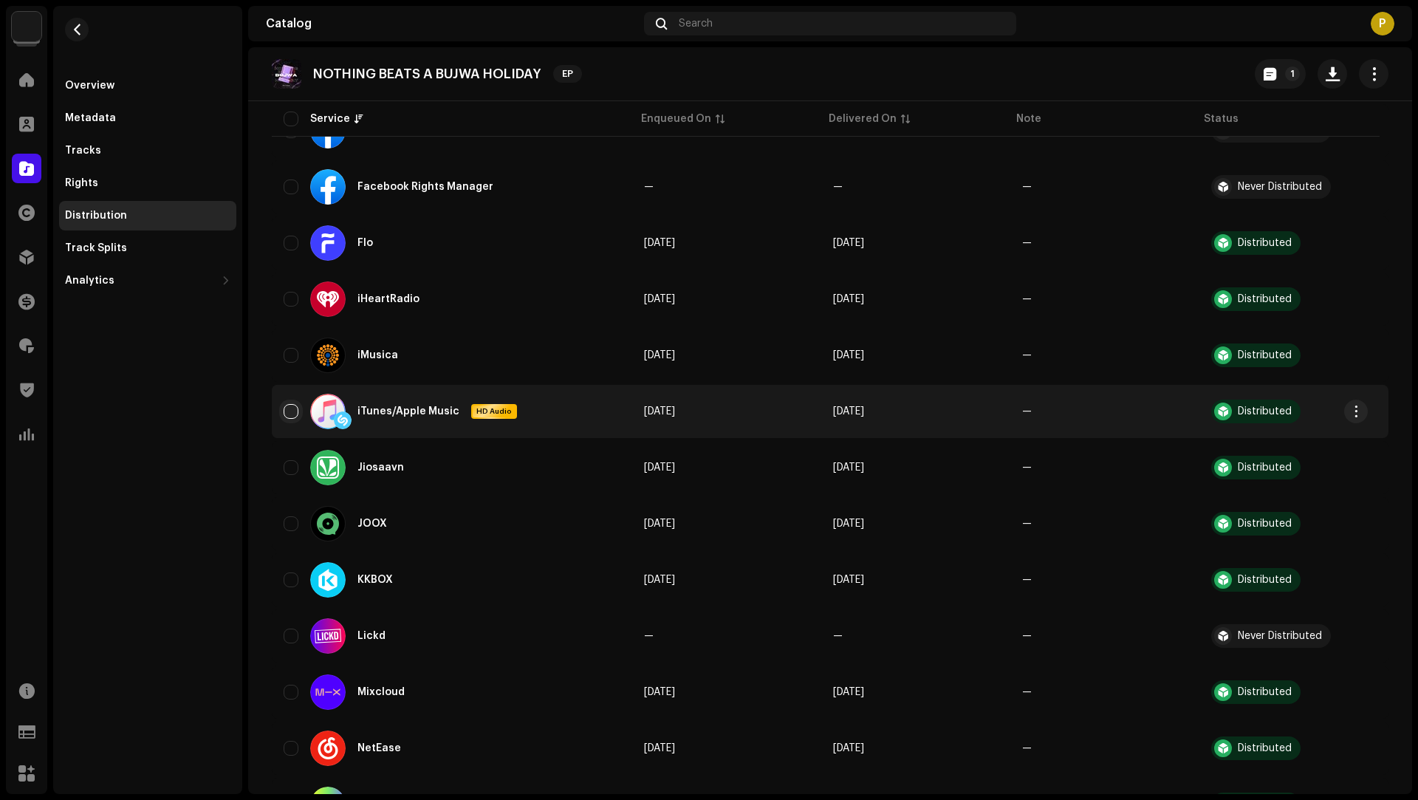
click at [291, 414] on input "checkbox" at bounding box center [291, 411] width 15 height 15
checkbox input "true"
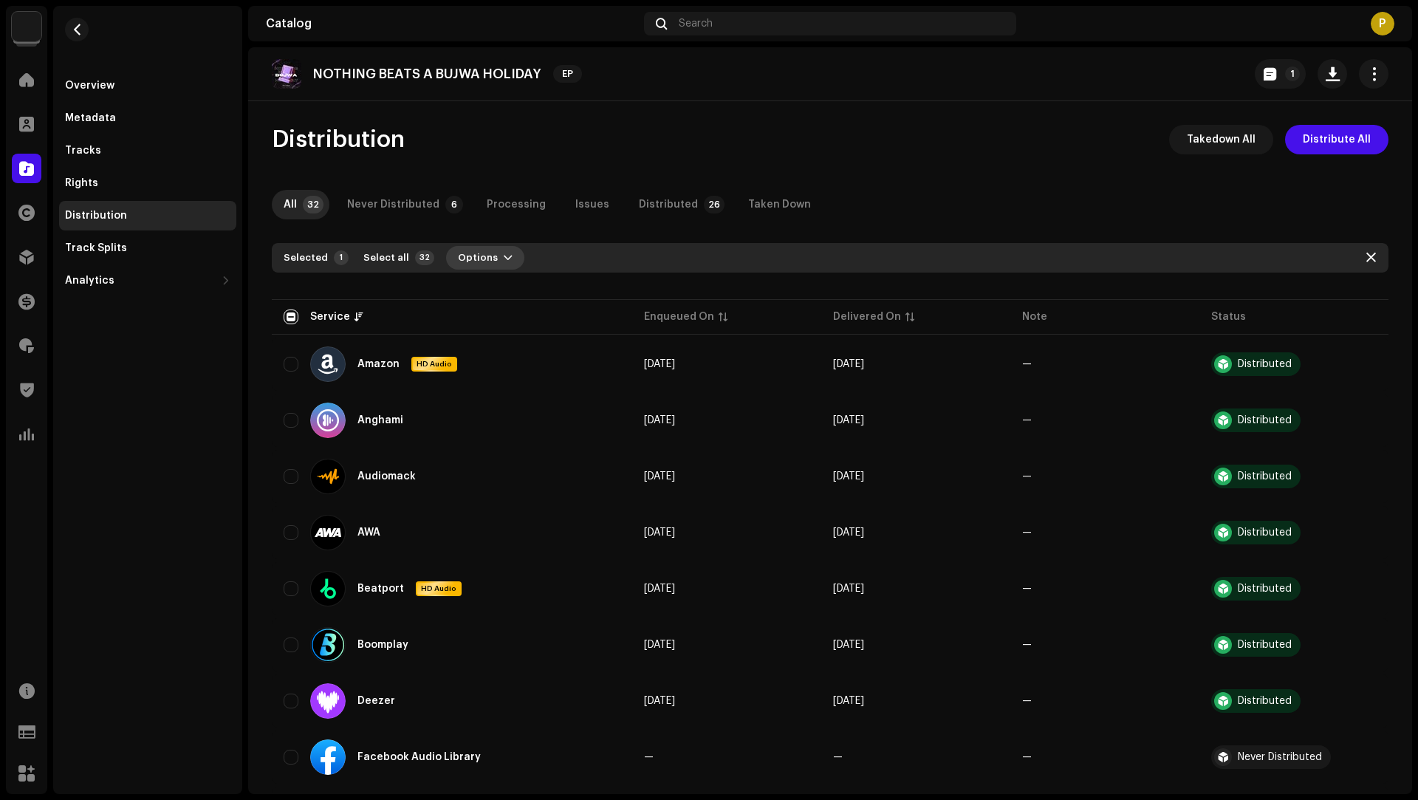
click at [475, 257] on span "Options" at bounding box center [478, 258] width 40 height 30
click at [500, 281] on div "Distribute" at bounding box center [519, 291] width 149 height 30
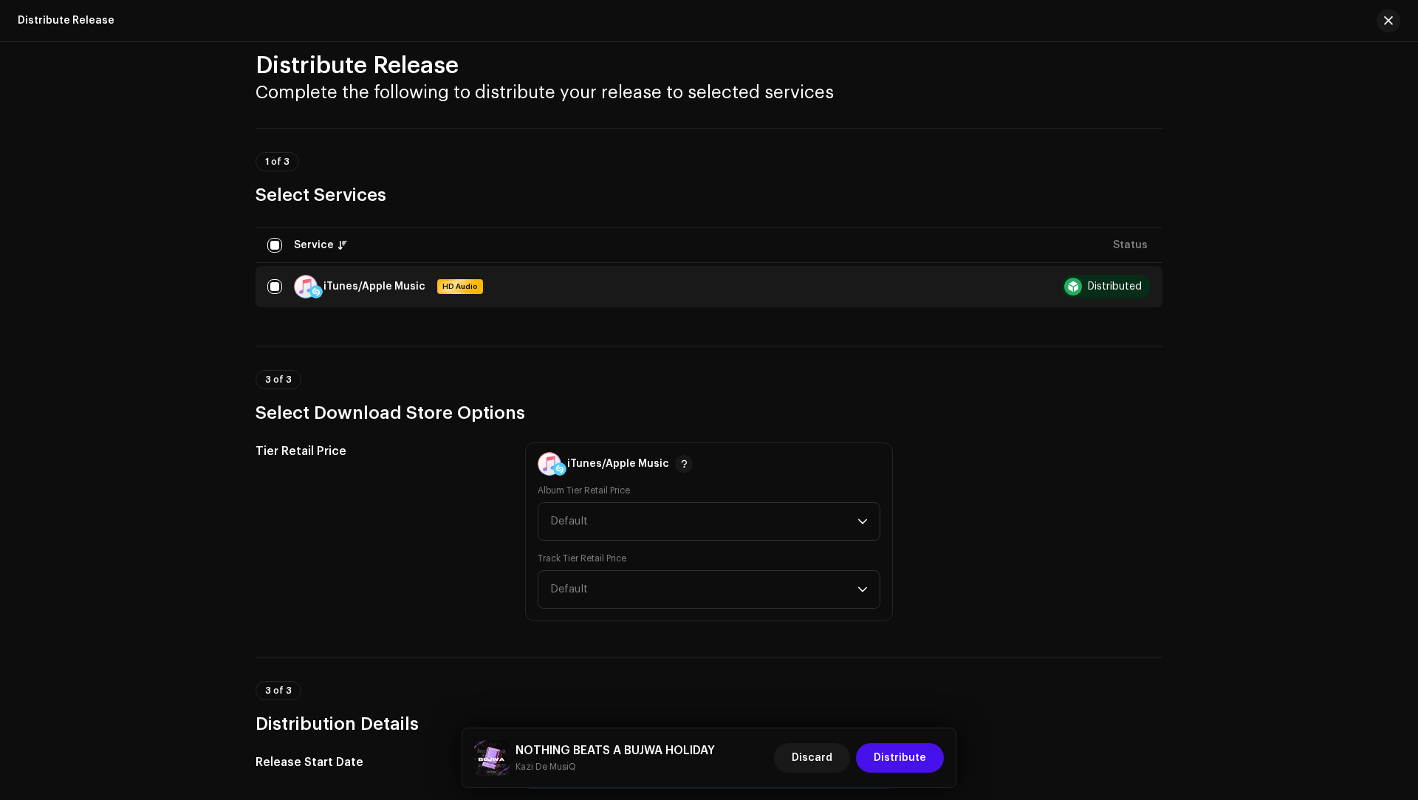
scroll to position [28, 0]
click at [596, 512] on span "Default" at bounding box center [703, 520] width 307 height 37
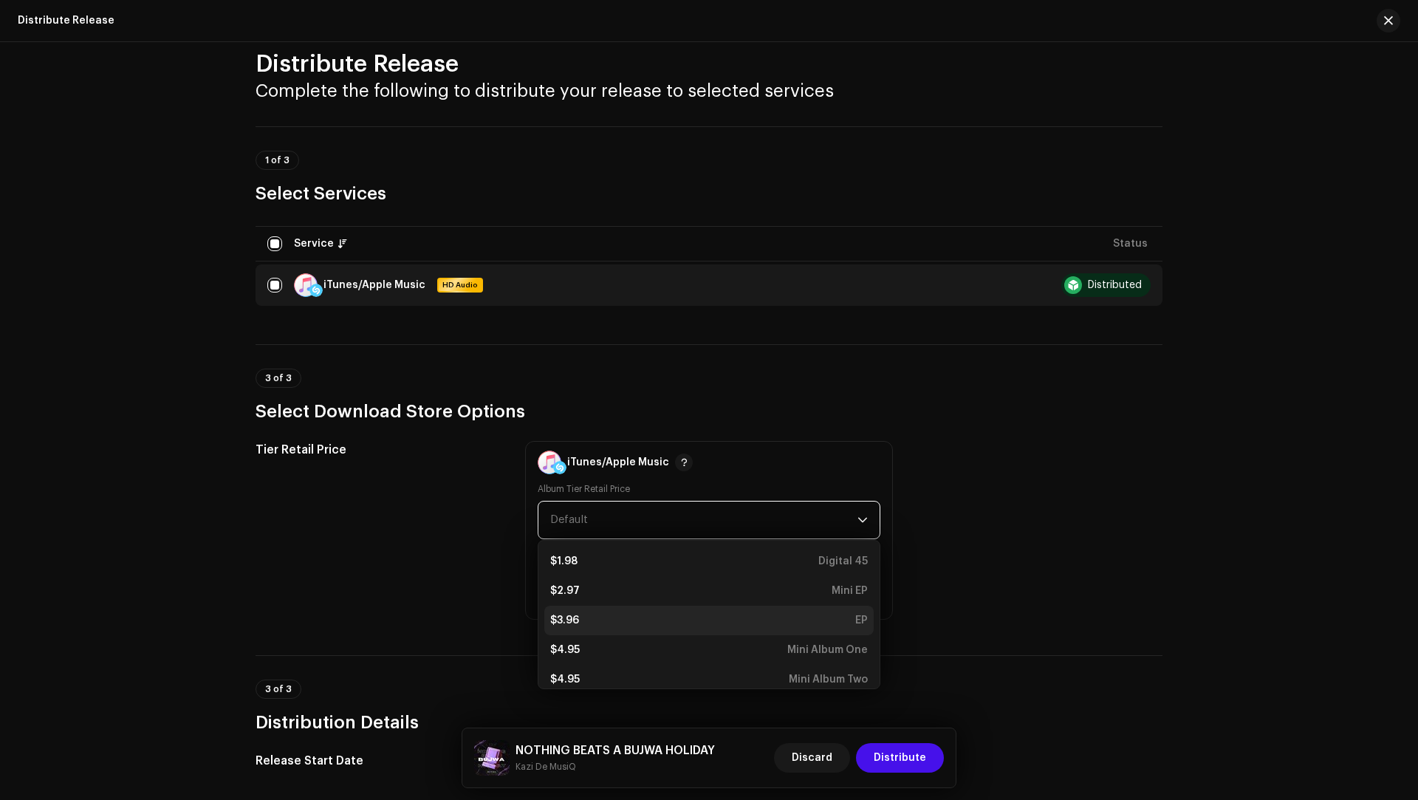
click at [560, 624] on div "$3.96" at bounding box center [564, 620] width 29 height 15
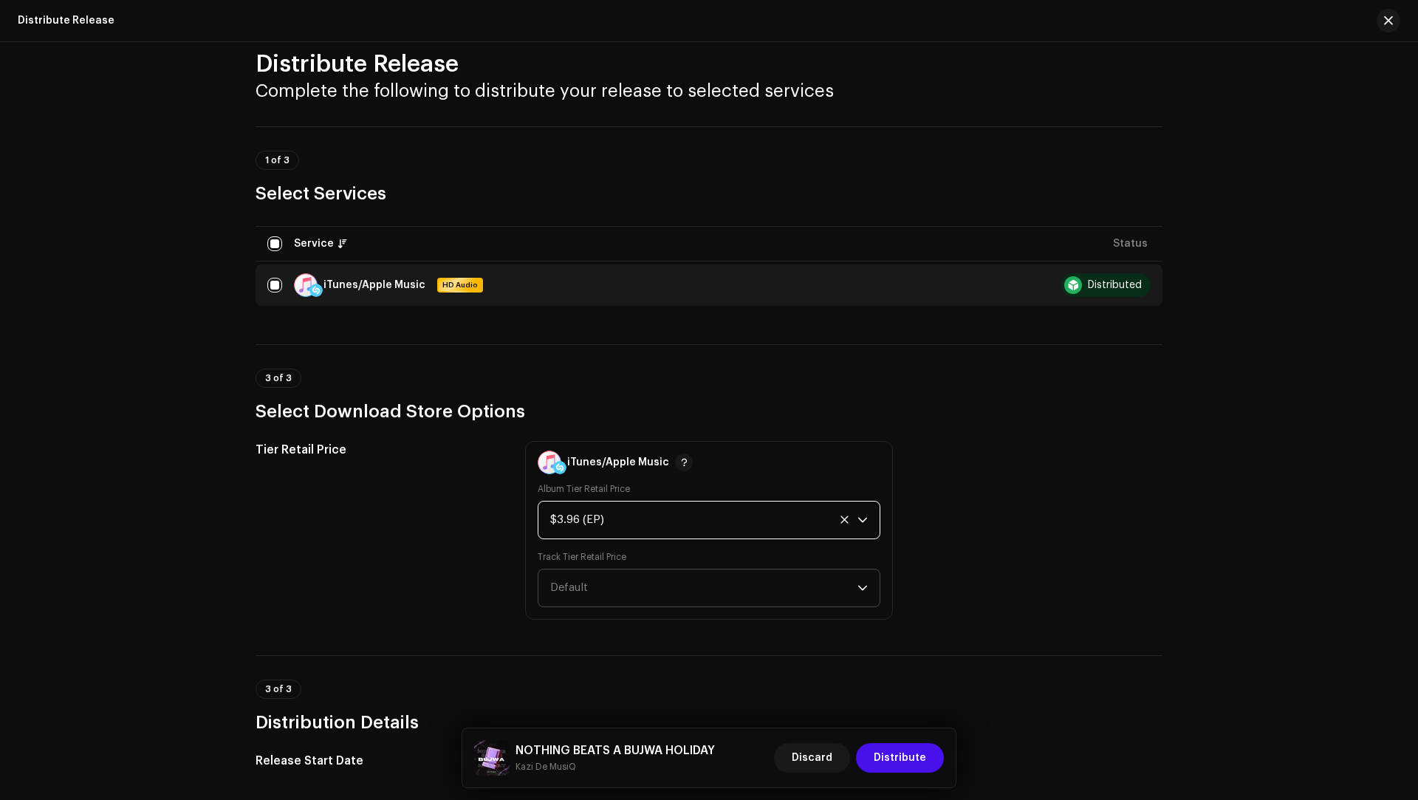
click at [560, 584] on span "Default" at bounding box center [569, 587] width 38 height 11
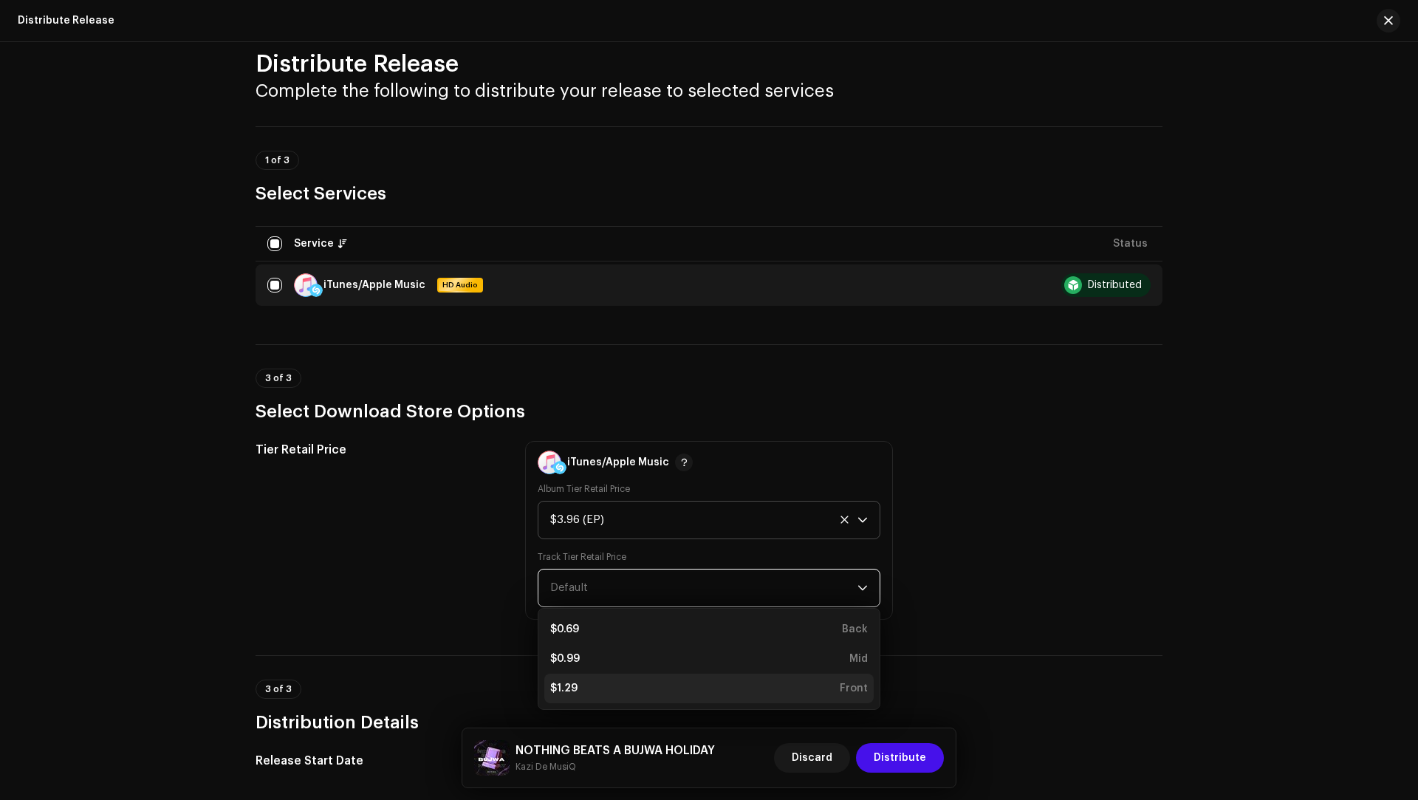
click at [562, 681] on div "$1.29" at bounding box center [563, 688] width 27 height 15
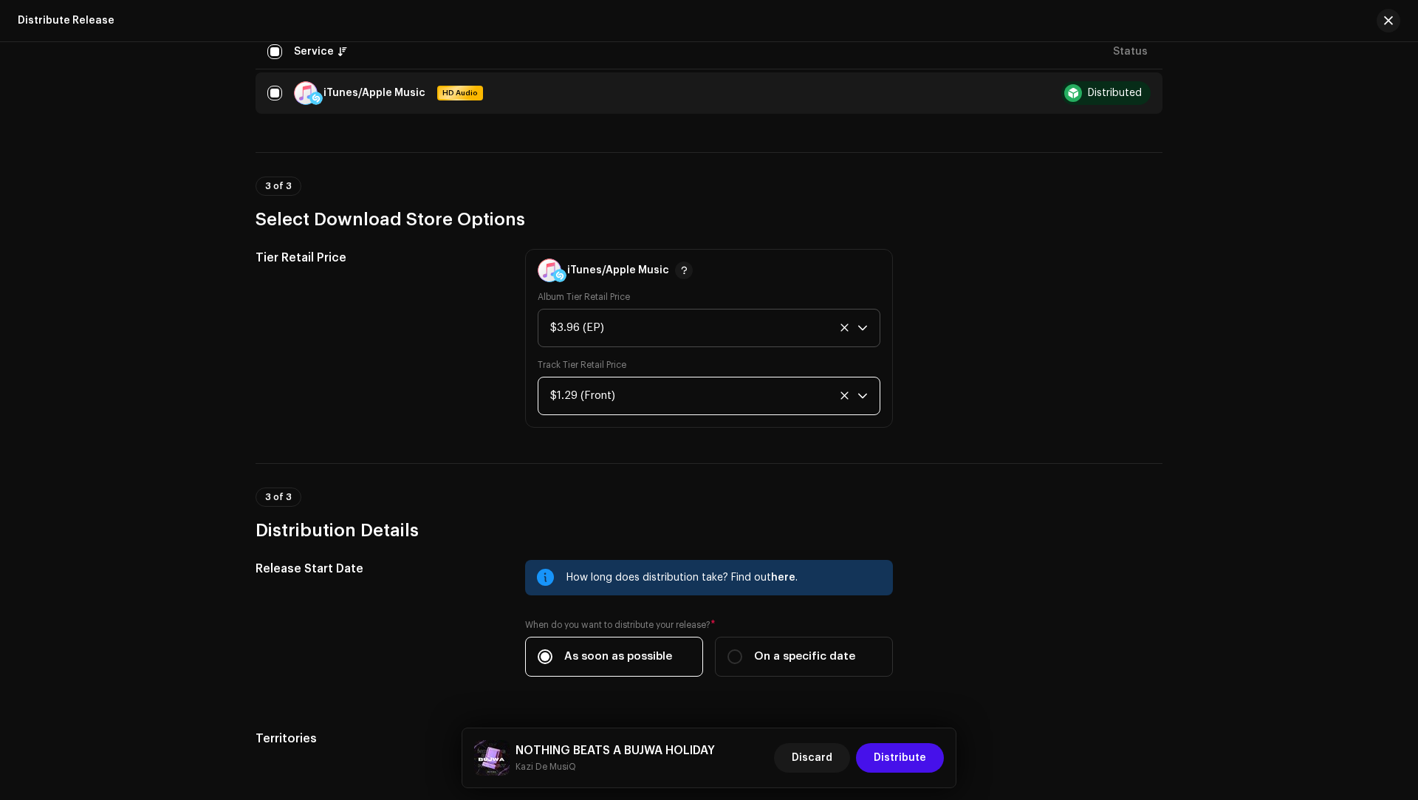
scroll to position [363, 0]
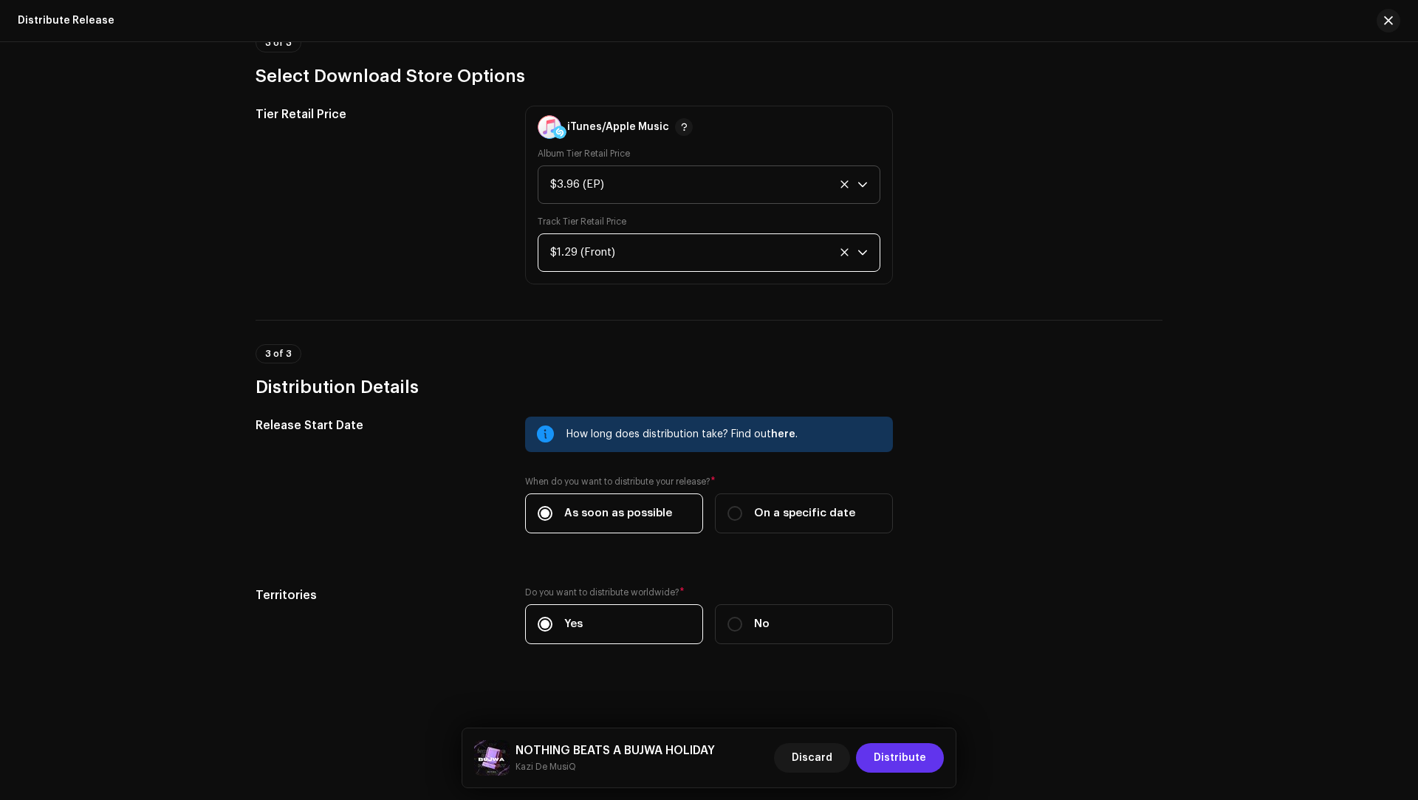
click at [870, 747] on button "Distribute" at bounding box center [900, 758] width 88 height 30
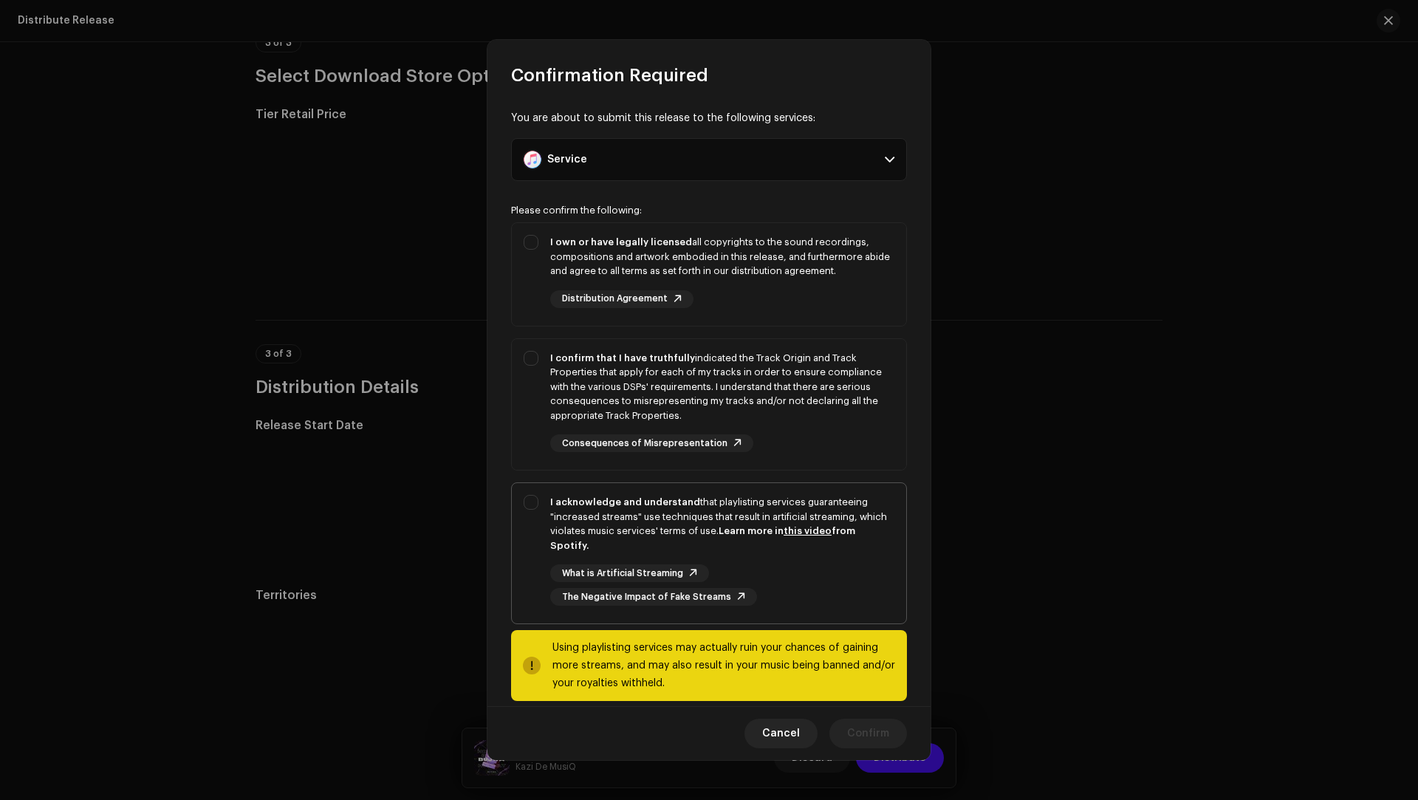
click at [715, 513] on div "I acknowledge and understand that playlisting services guaranteeing "increased …" at bounding box center [722, 524] width 344 height 58
checkbox input "true"
click at [818, 403] on div "I confirm that I have truthfully indicated the Track Origin and Track Propertie…" at bounding box center [722, 387] width 344 height 72
checkbox input "true"
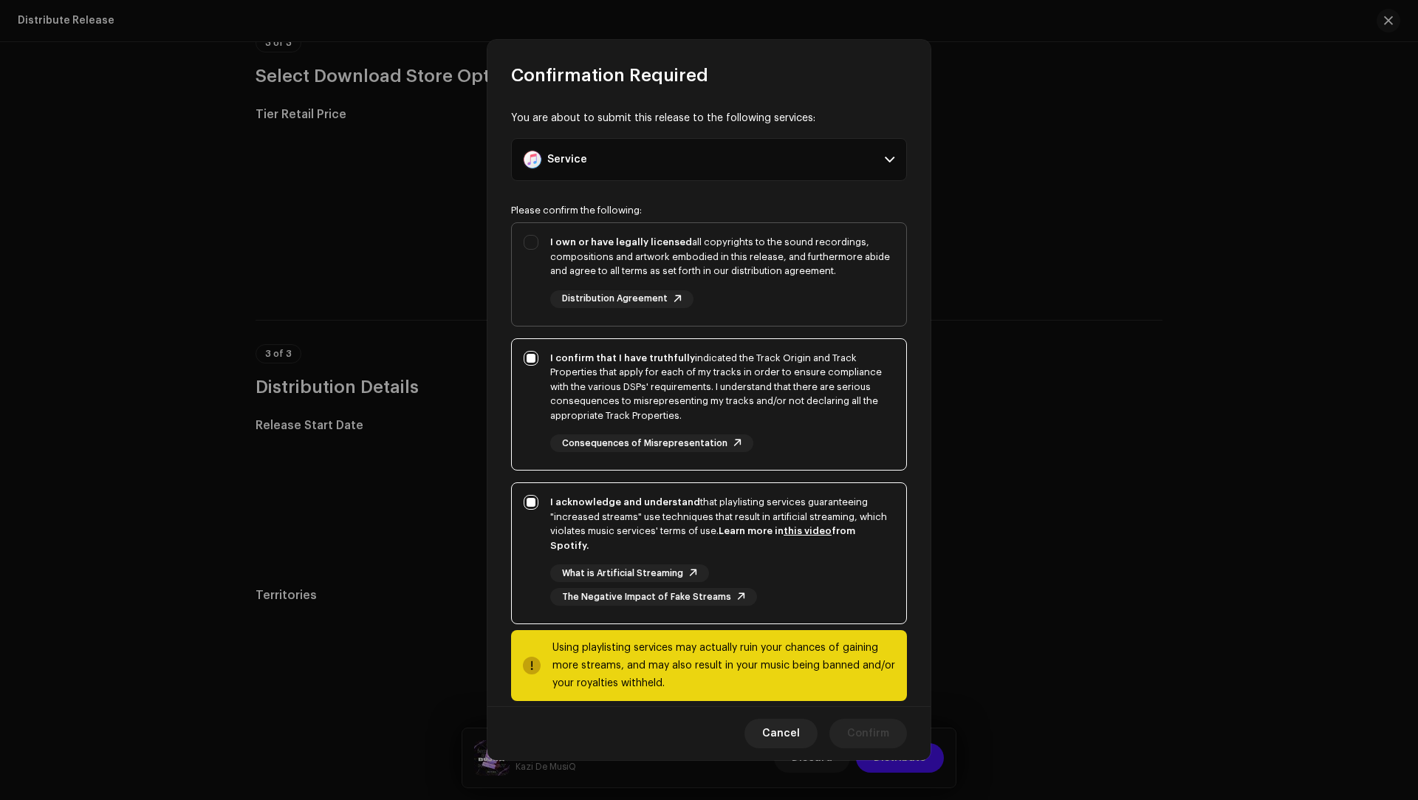
click at [796, 306] on div "I own or have legally licensed all copyrights to the sound recordings, composit…" at bounding box center [722, 271] width 344 height 73
checkbox input "true"
click at [856, 727] on span "Confirm" at bounding box center [868, 734] width 42 height 30
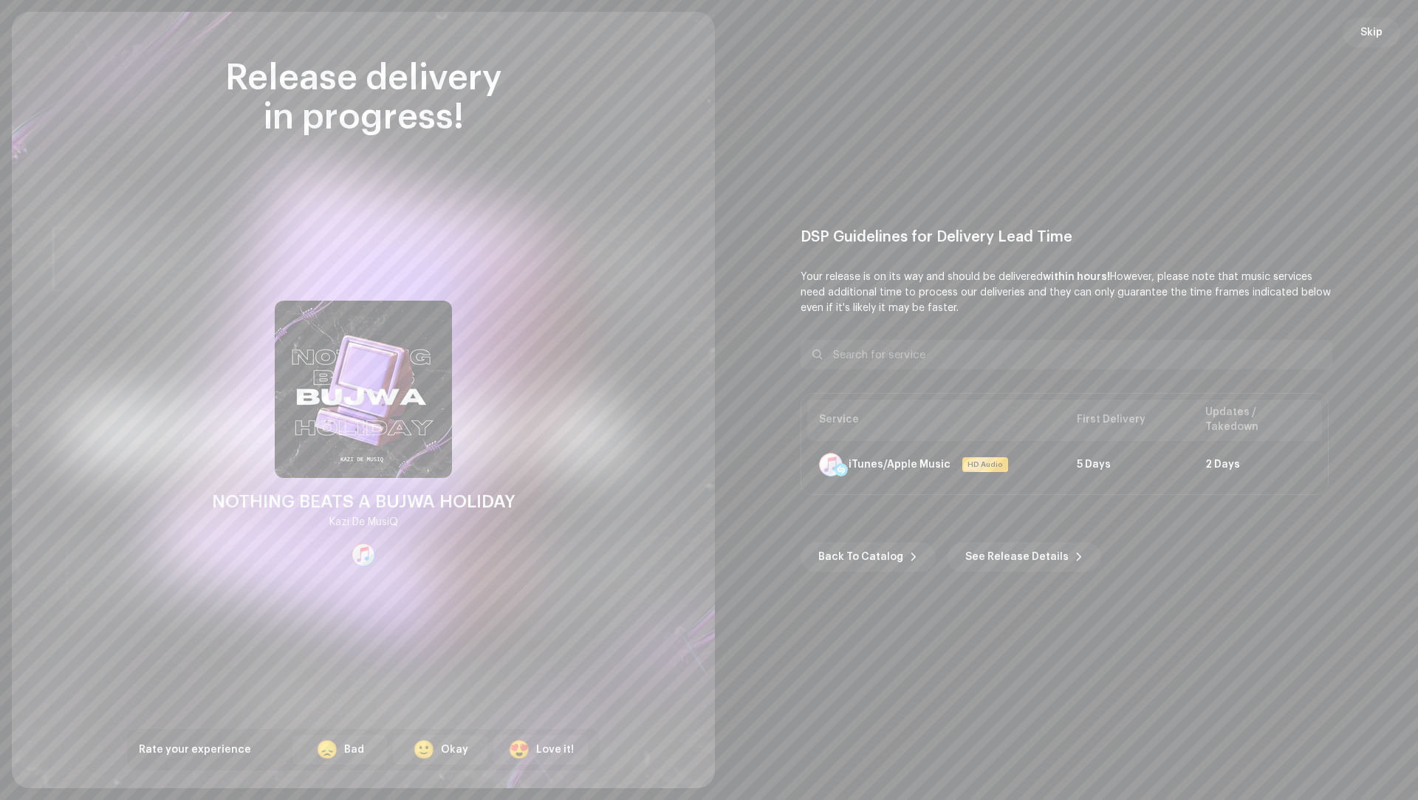
click at [1373, 32] on span "Skip" at bounding box center [1372, 33] width 22 height 30
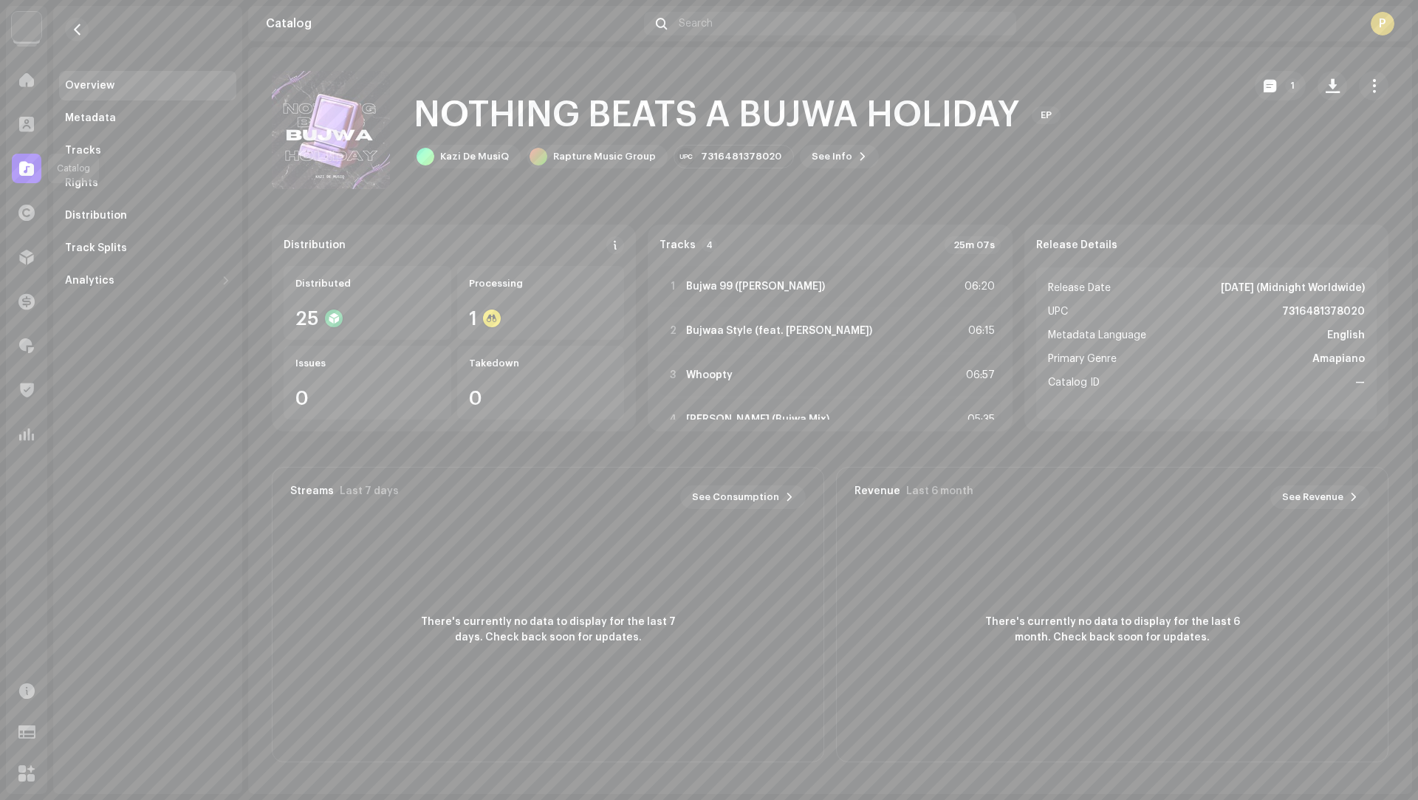
click at [18, 168] on div at bounding box center [27, 169] width 30 height 30
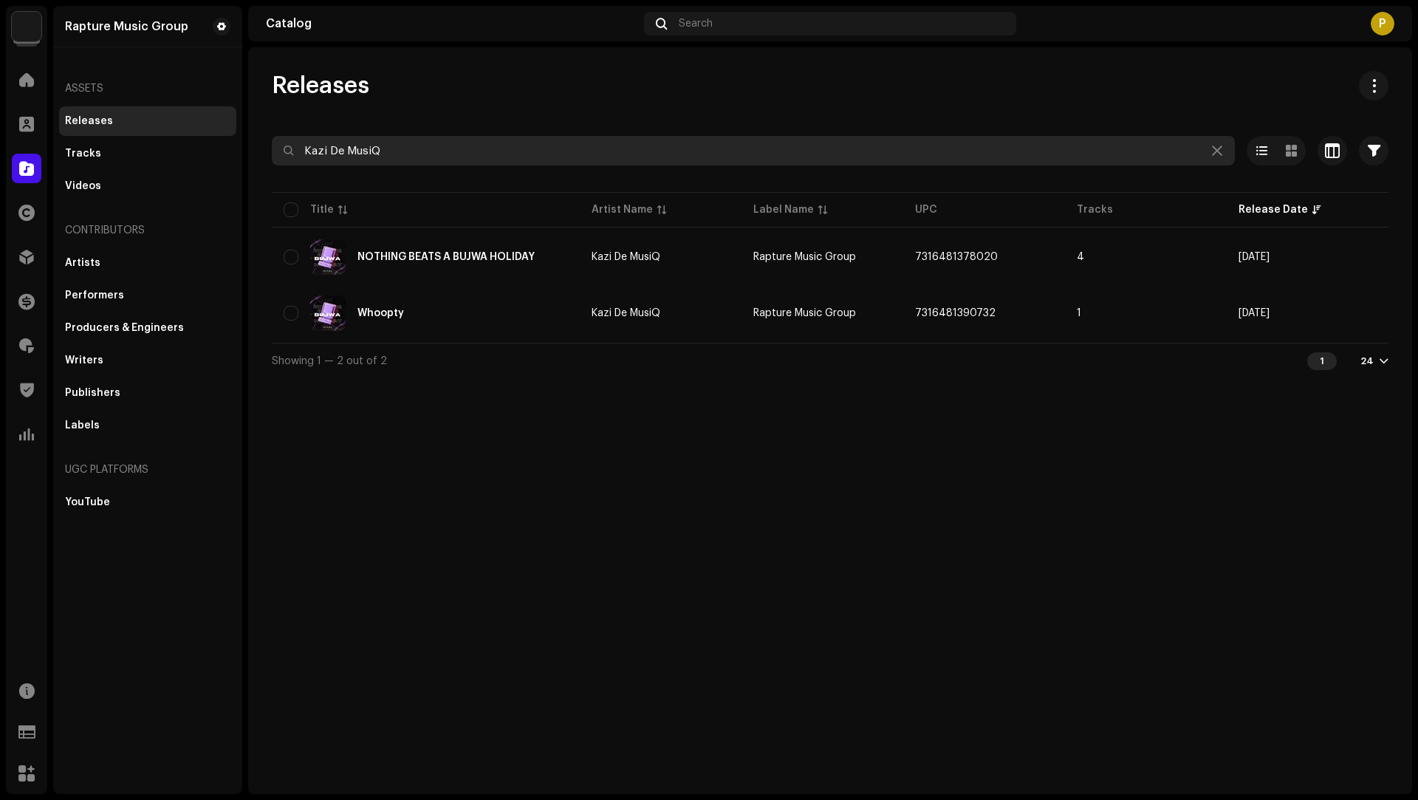
drag, startPoint x: 397, startPoint y: 145, endPoint x: 305, endPoint y: 127, distance: 93.3
click at [305, 127] on div "Releases Kazi De MusiQ Selected 0 Options Filters Distribution status Never Dis…" at bounding box center [830, 224] width 1164 height 307
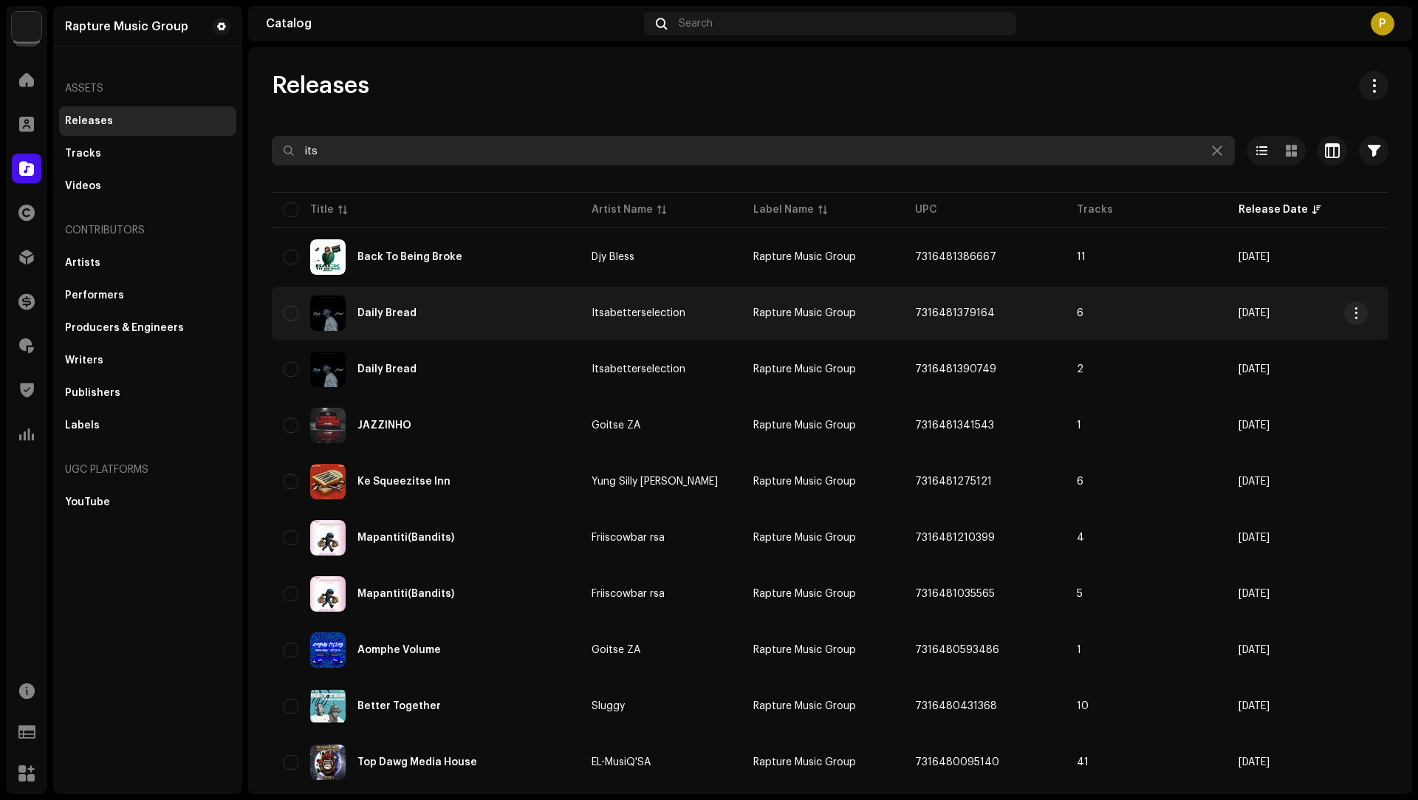
type input "its"
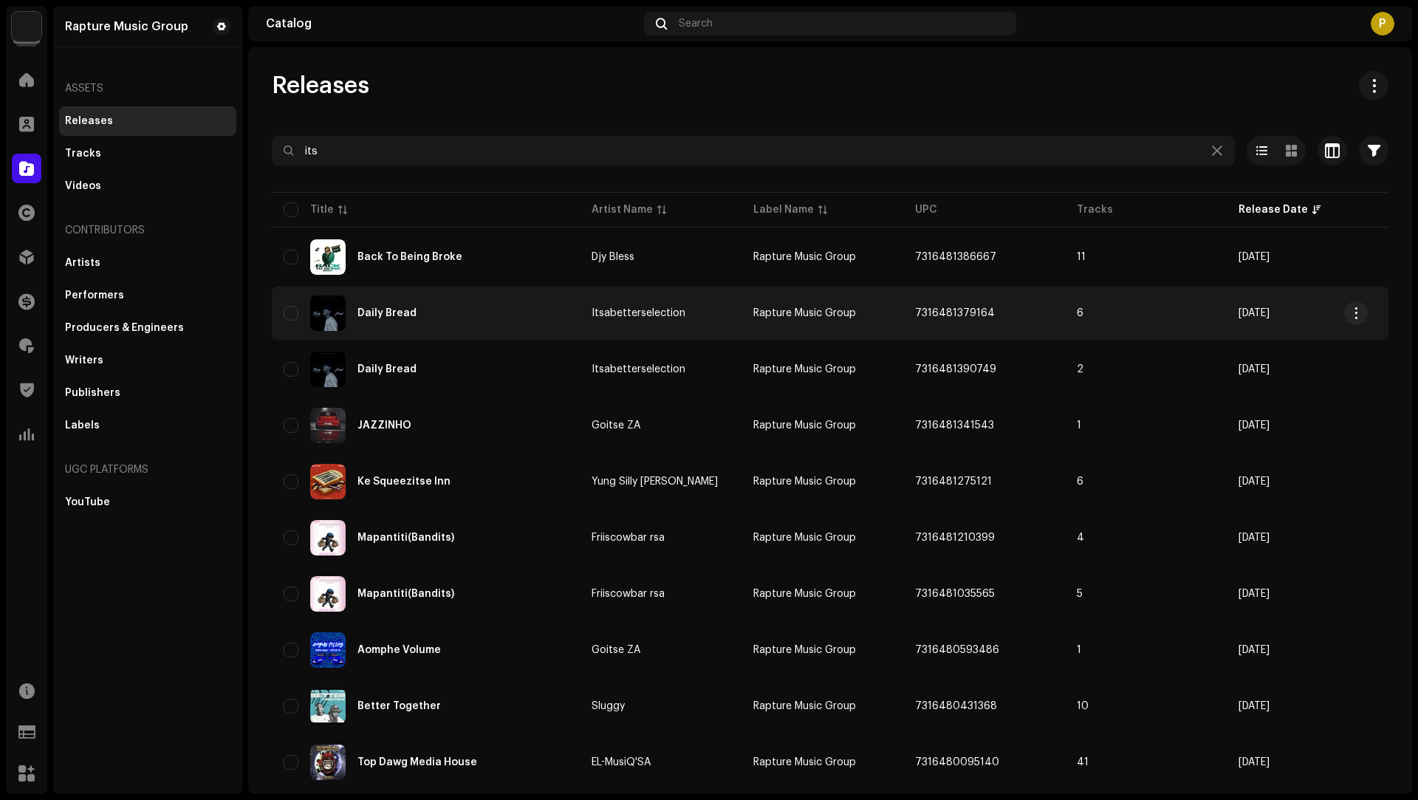
click at [490, 329] on div "Daily Bread" at bounding box center [426, 312] width 284 height 35
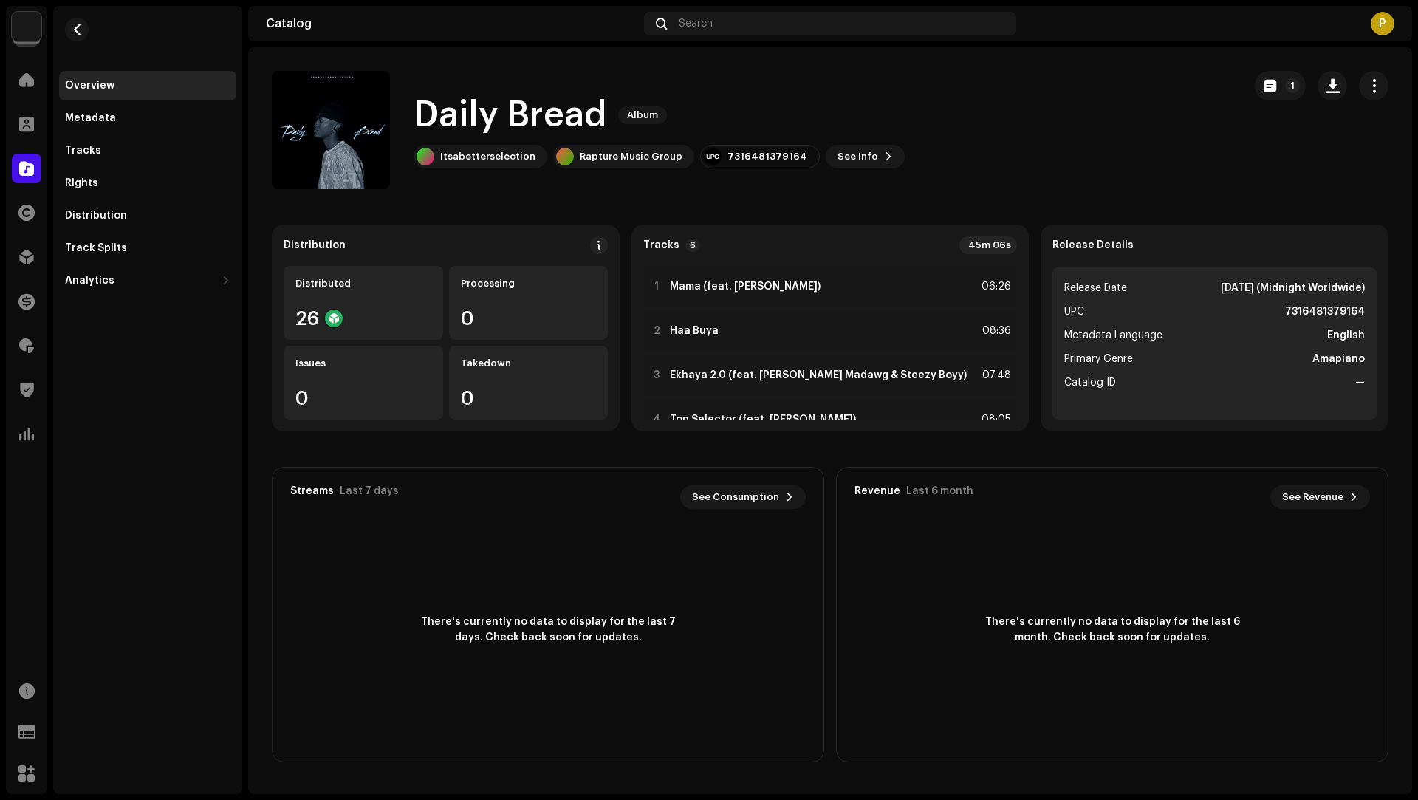
click at [1372, 94] on button "button" at bounding box center [1374, 86] width 30 height 30
click at [1278, 148] on div "Edit" at bounding box center [1307, 152] width 137 height 12
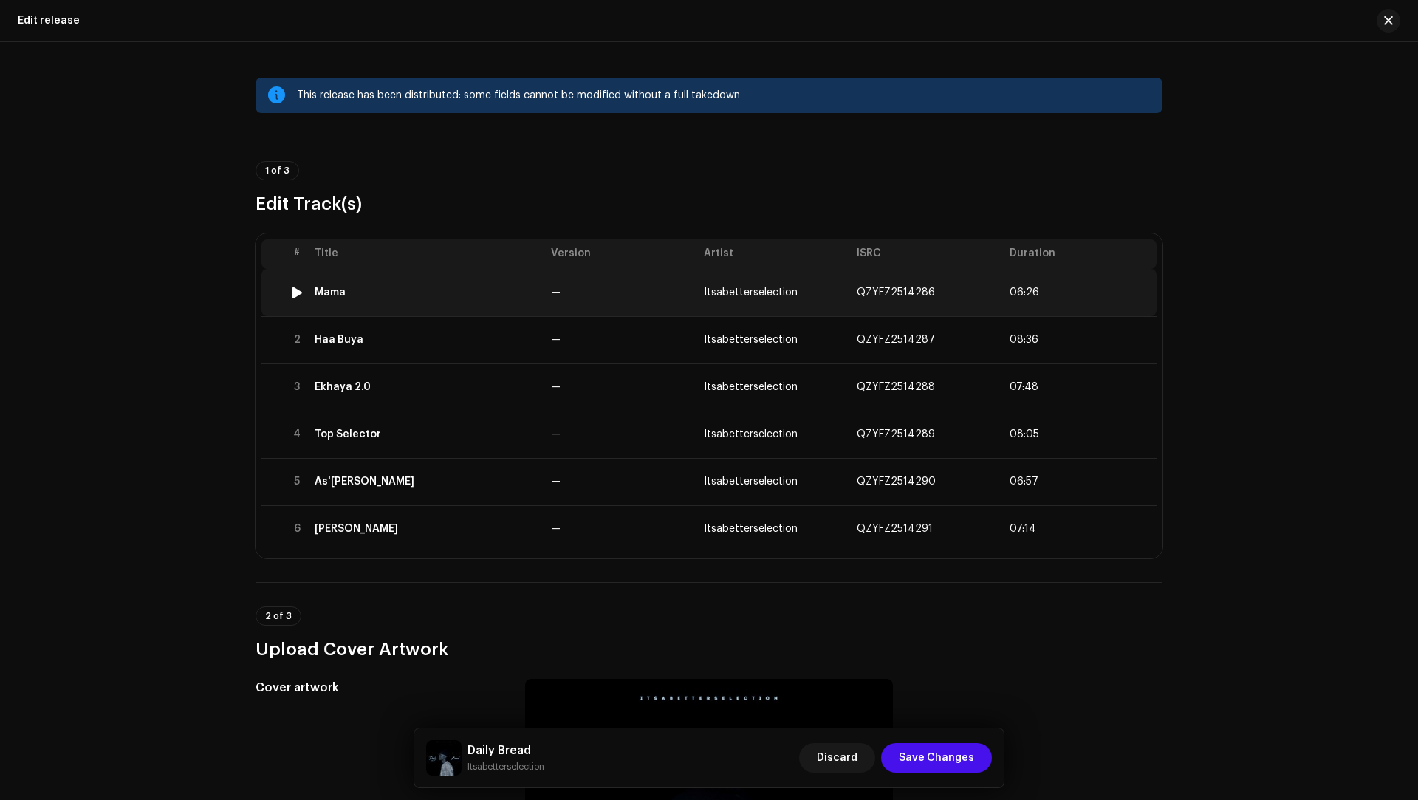
click at [539, 303] on td "Mama" at bounding box center [427, 292] width 236 height 47
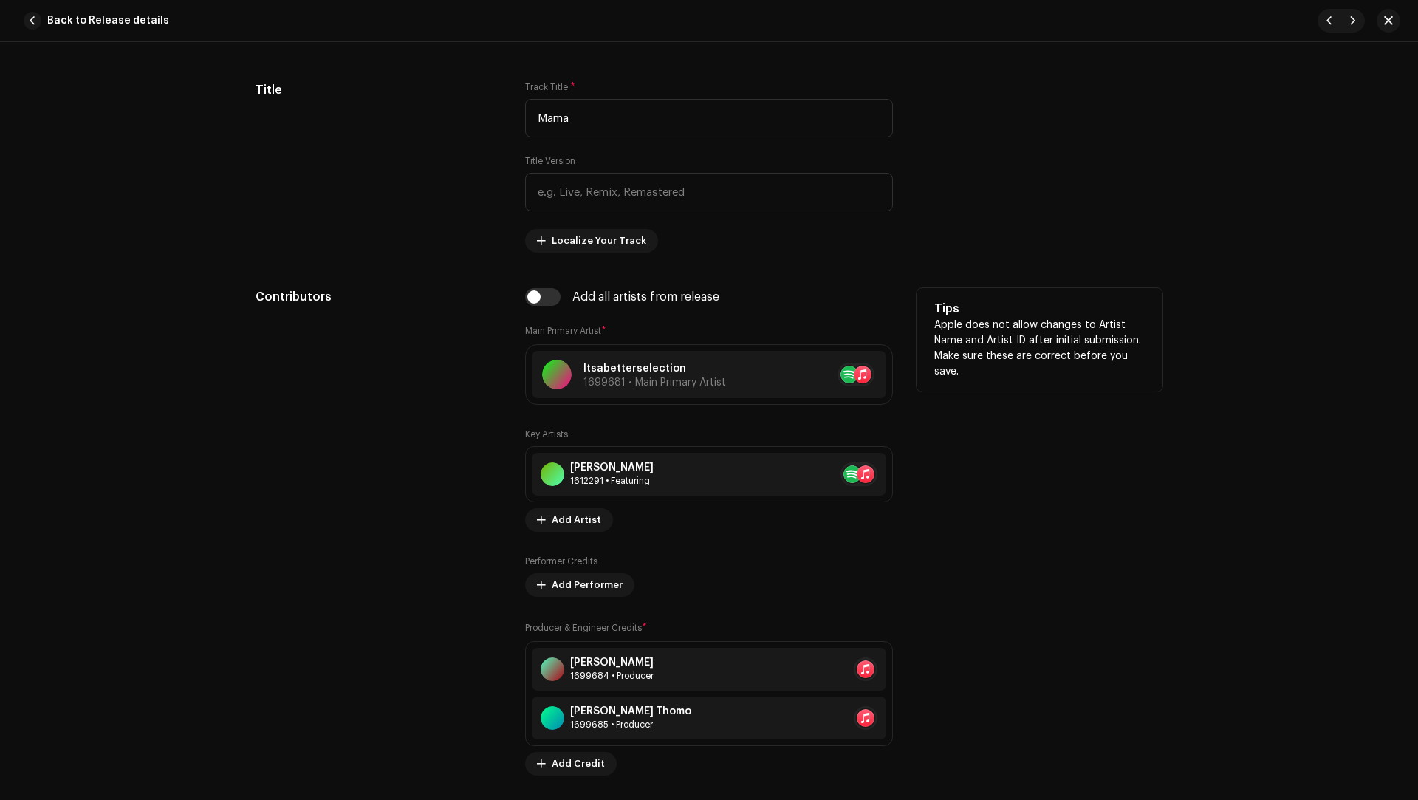
scroll to position [824, 0]
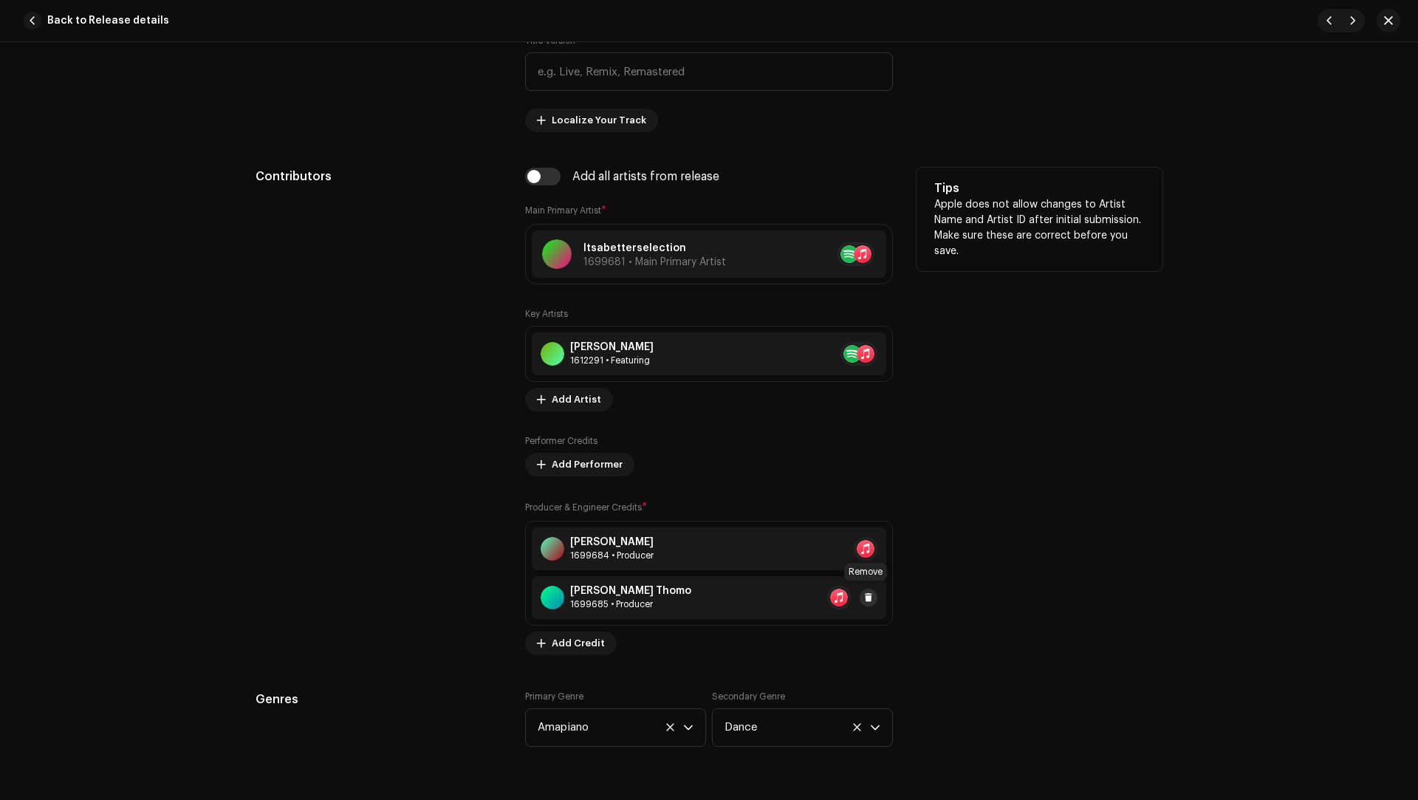
click at [865, 598] on span at bounding box center [868, 598] width 9 height 12
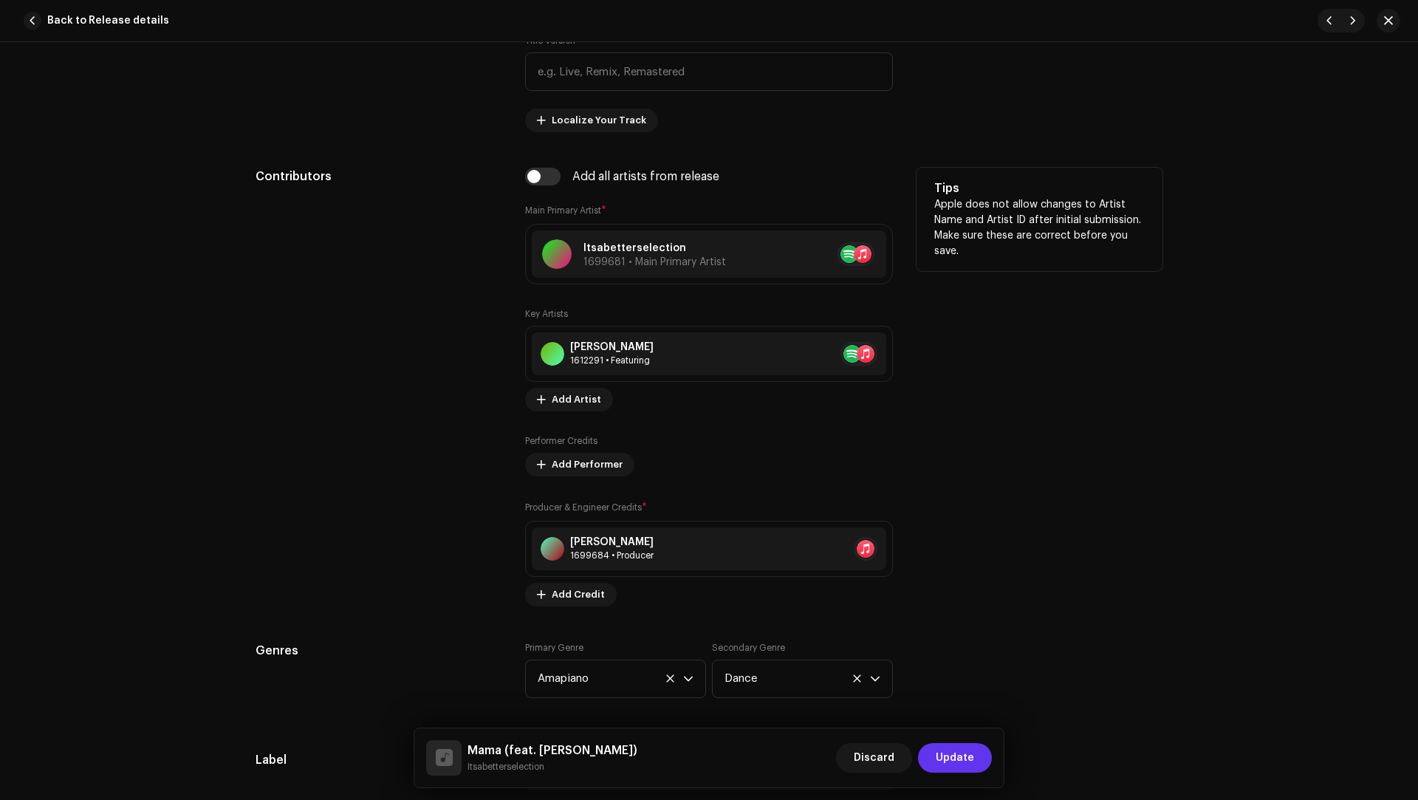
click at [962, 755] on span "Update" at bounding box center [955, 758] width 38 height 30
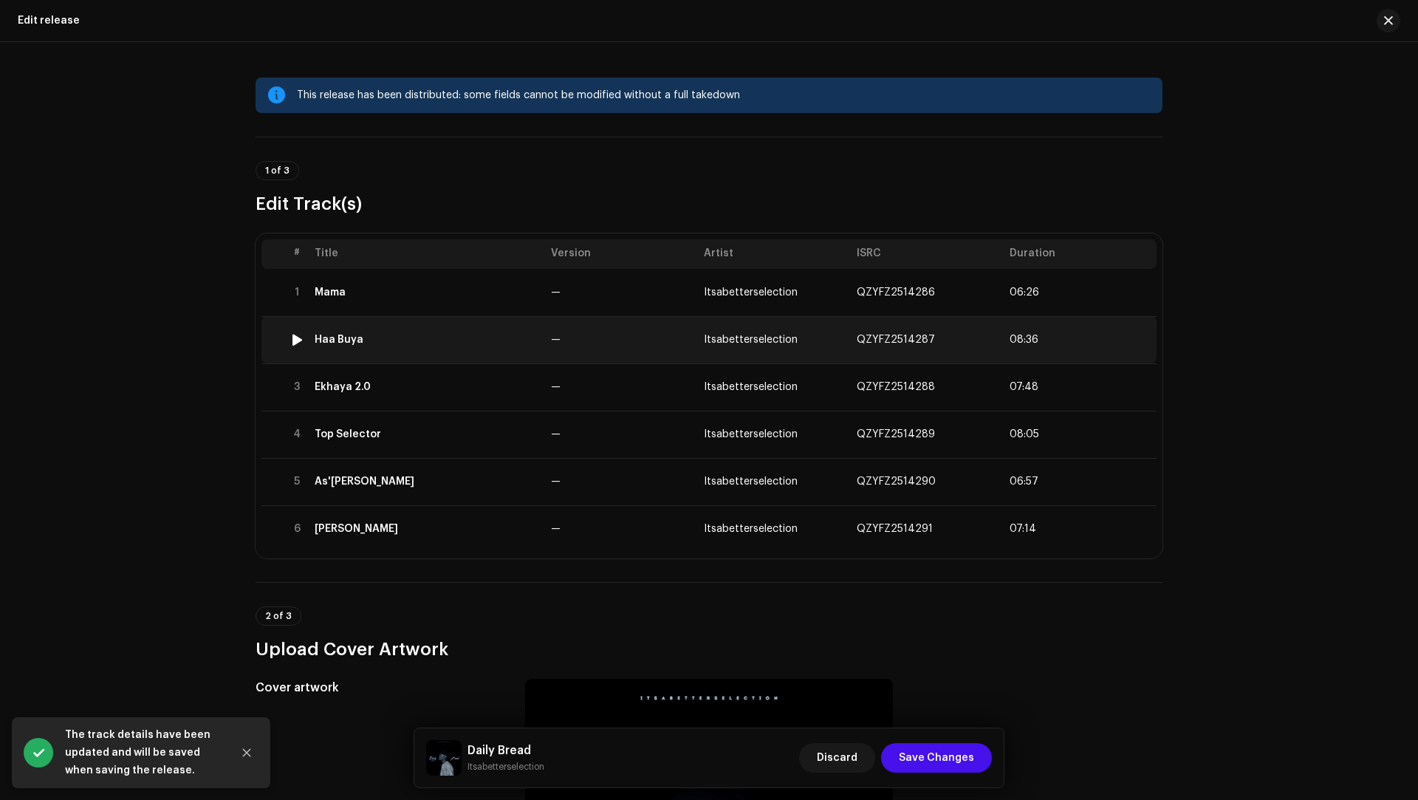
click at [524, 356] on td "Haa Buya" at bounding box center [427, 339] width 236 height 47
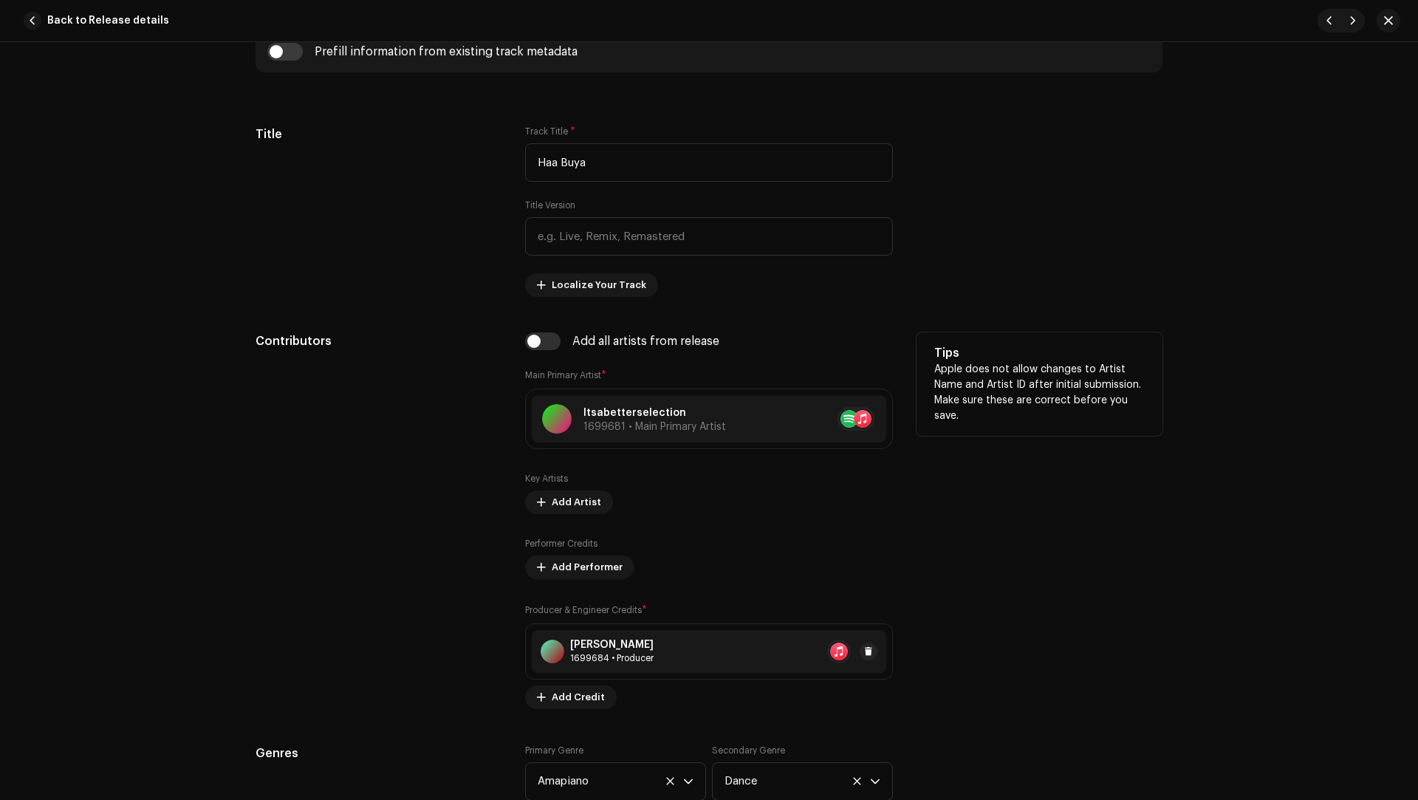
scroll to position [759, 0]
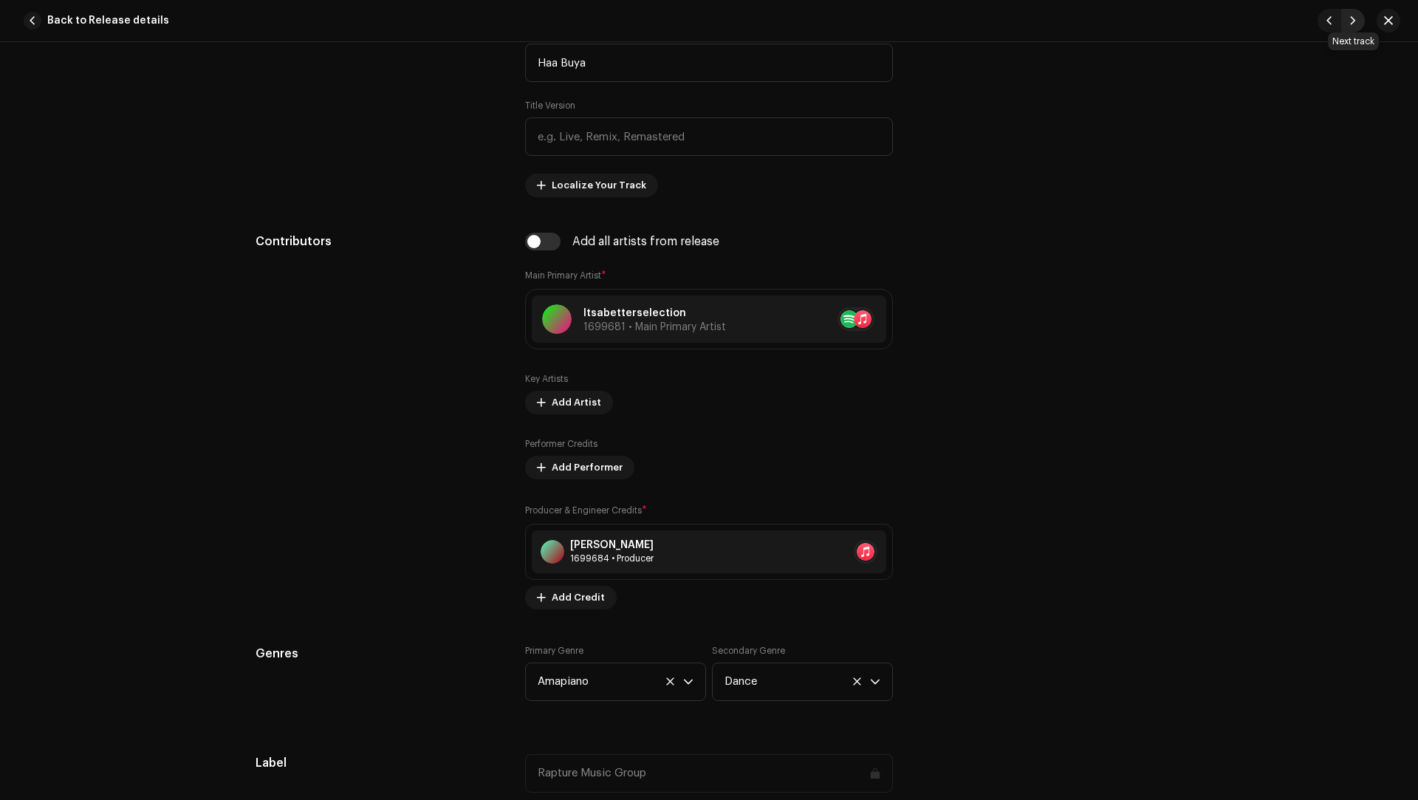
click at [1350, 25] on span "button" at bounding box center [1353, 21] width 9 height 12
type input "QZYFZ2514288"
type input "Ekhaya 2.0"
type input "03:03"
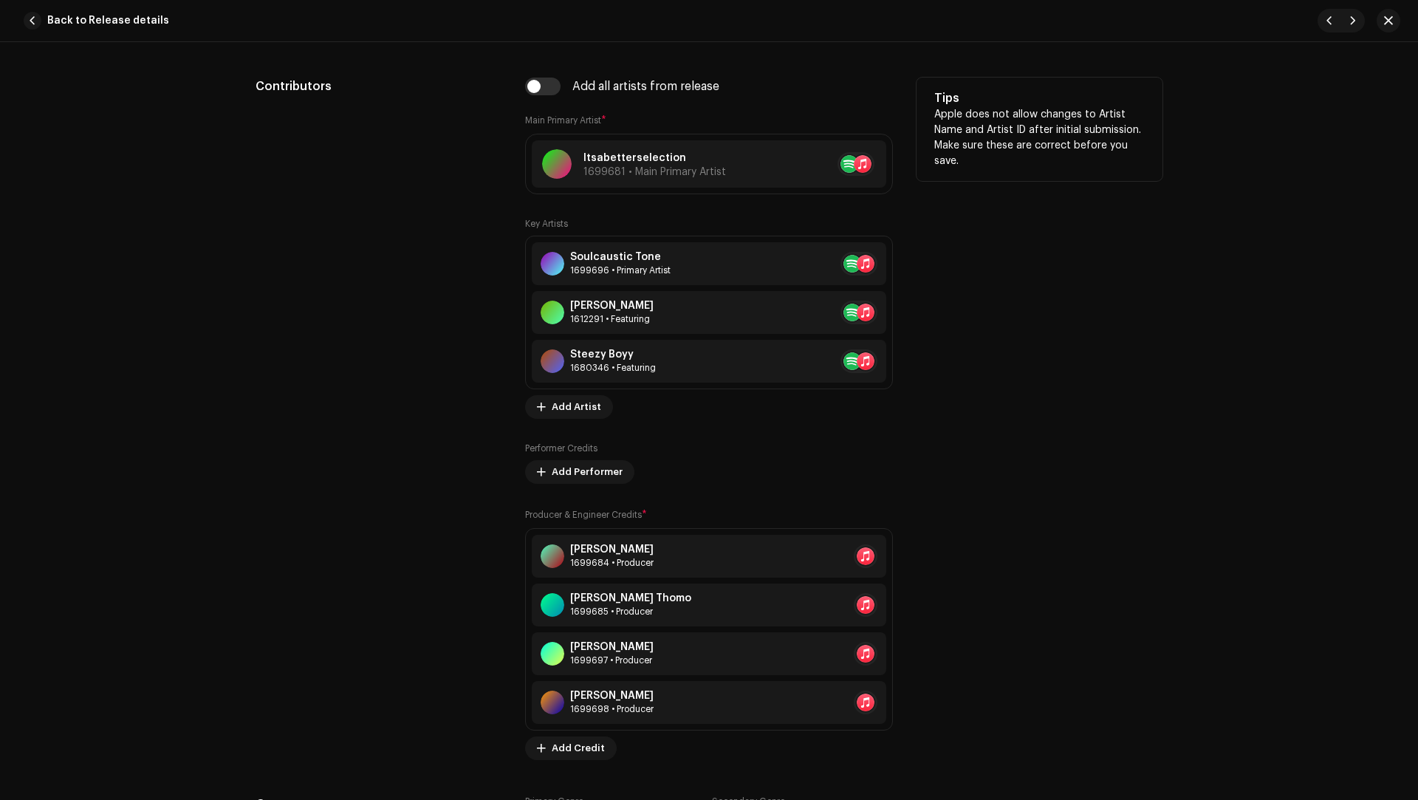
scroll to position [1130, 0]
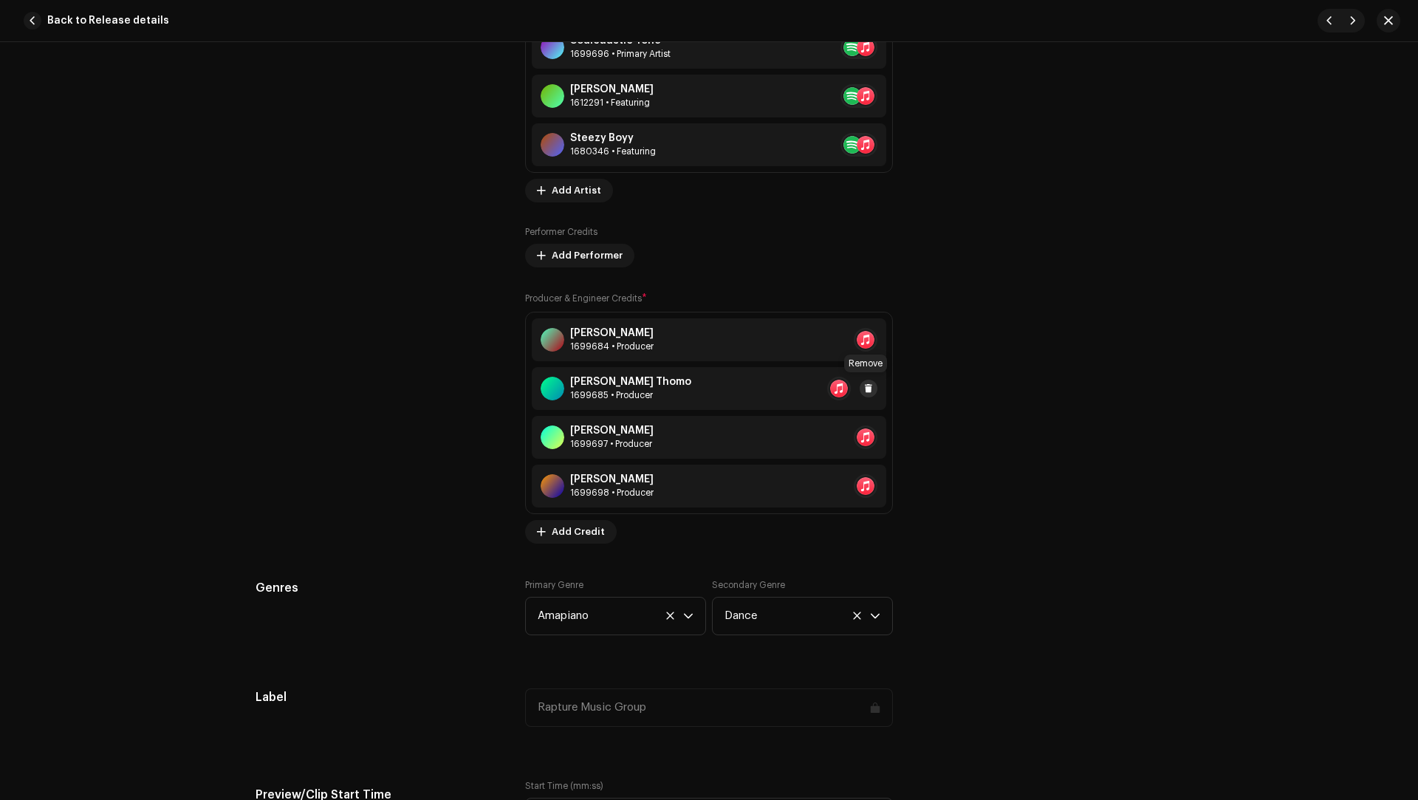
click at [864, 383] on span at bounding box center [868, 389] width 9 height 12
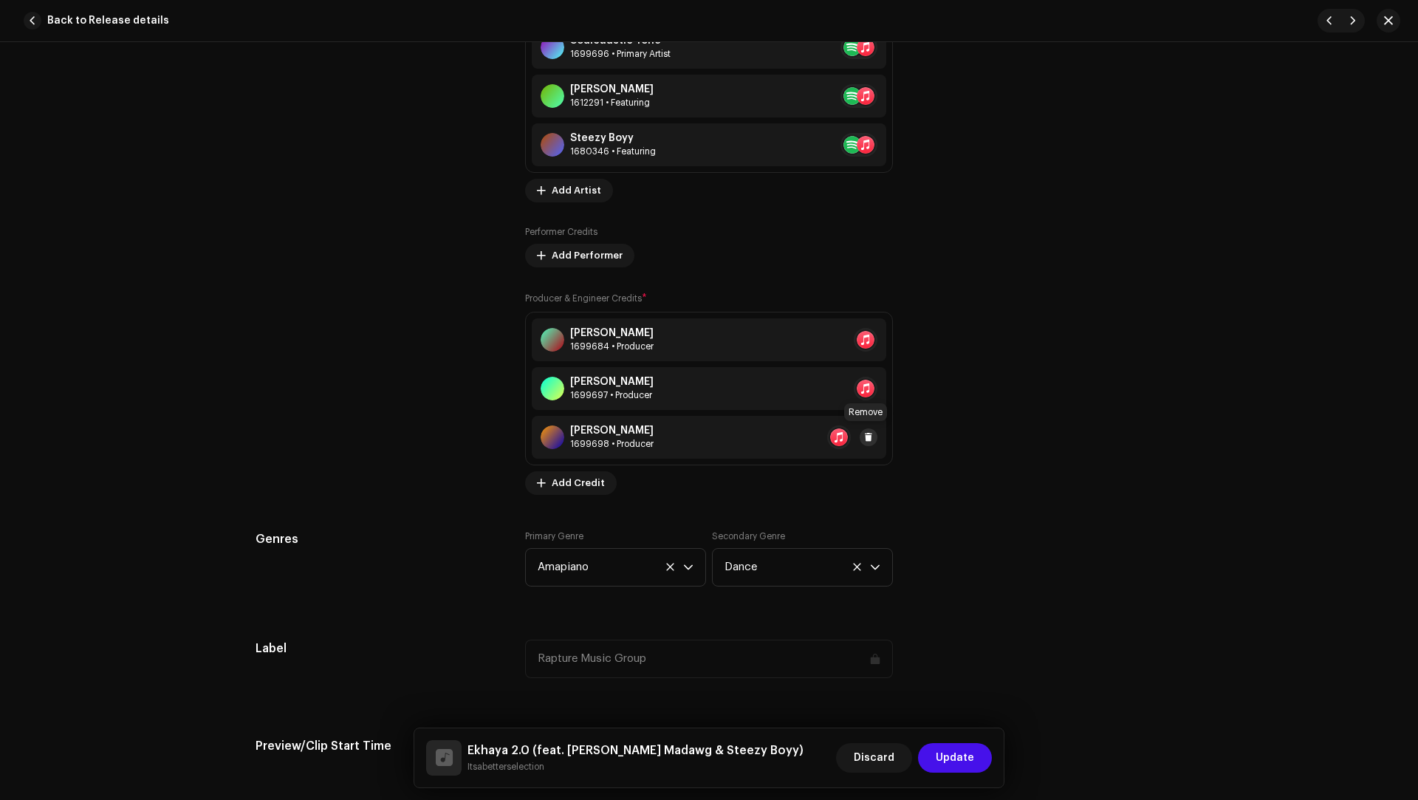
click at [867, 436] on span at bounding box center [868, 437] width 9 height 12
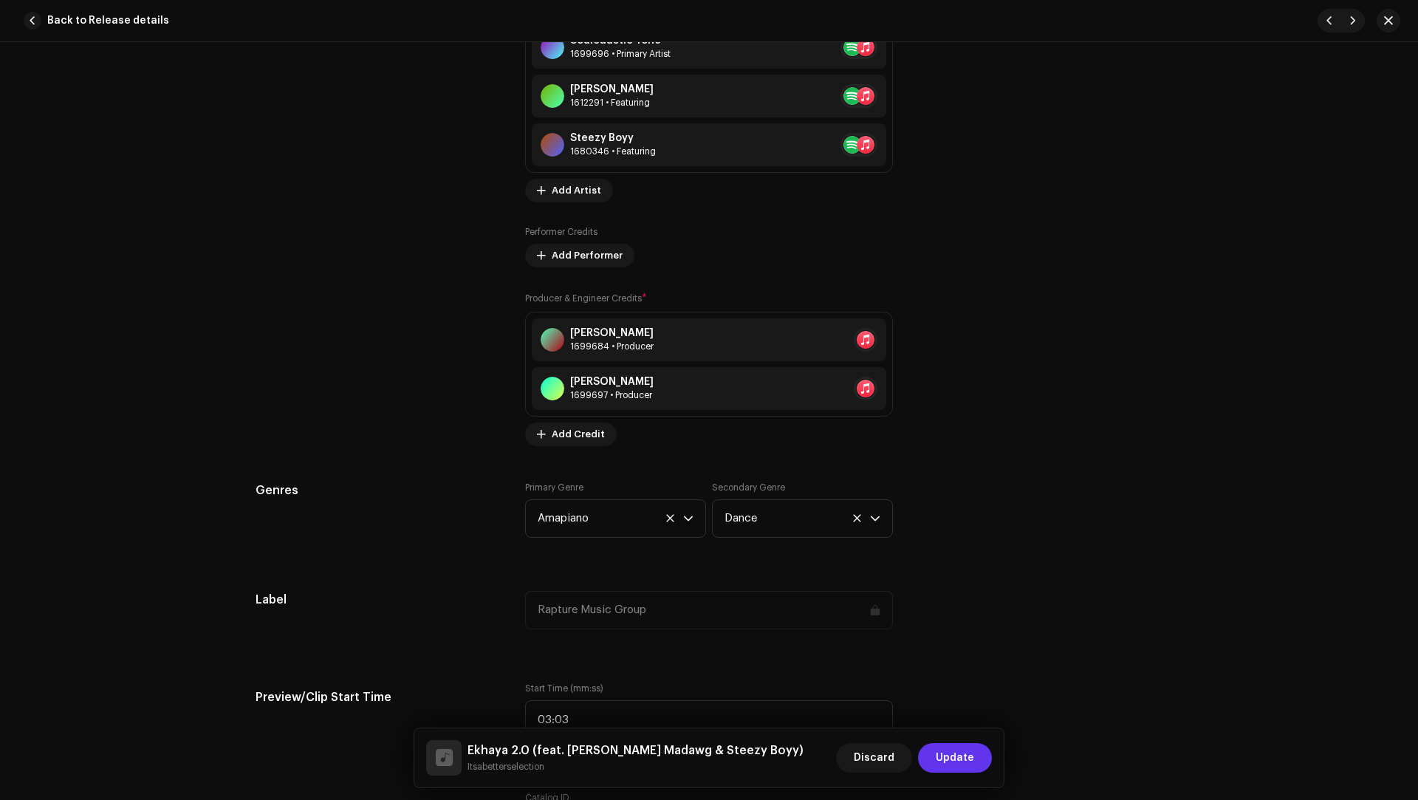
click at [944, 756] on span "Update" at bounding box center [955, 758] width 38 height 30
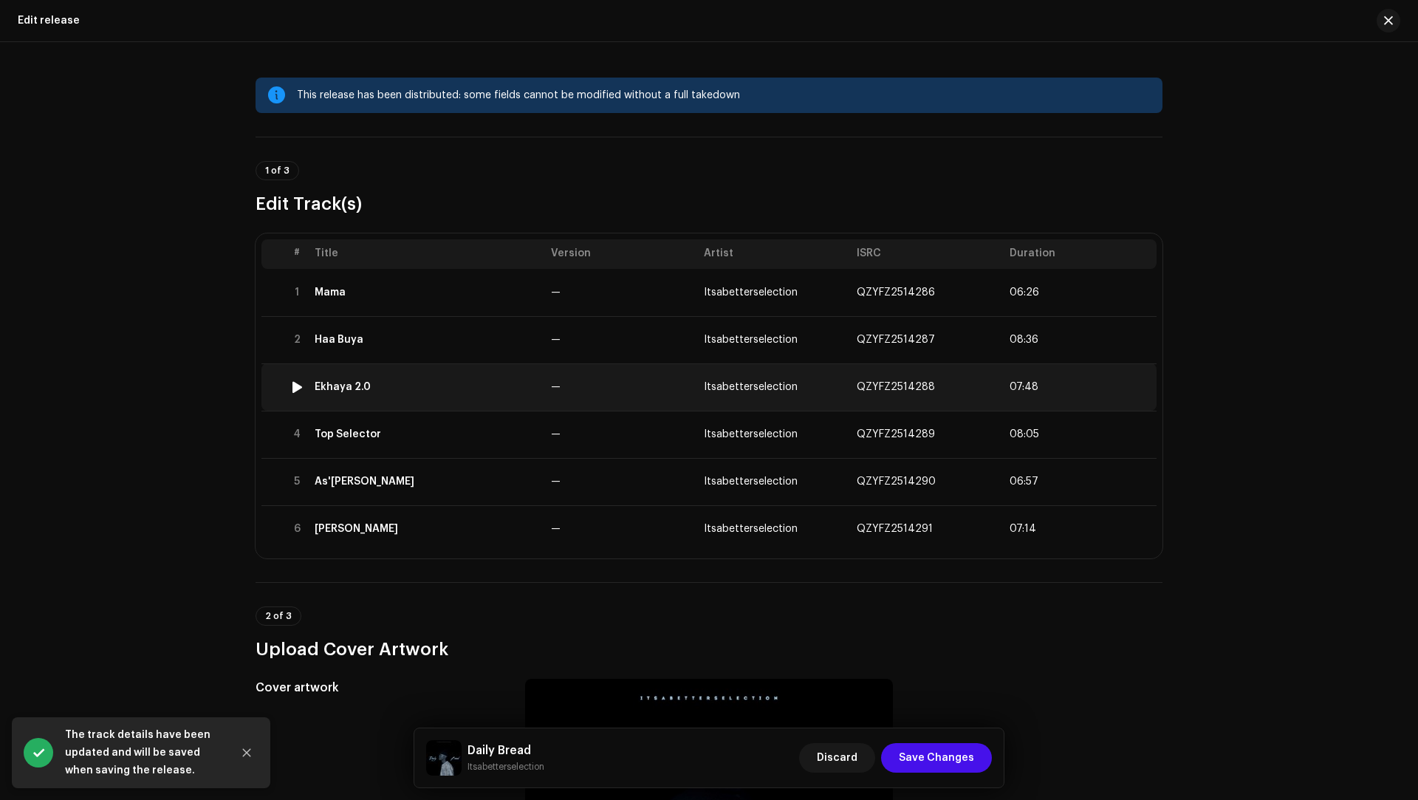
click at [479, 407] on td "Ekhaya 2.0" at bounding box center [427, 386] width 236 height 47
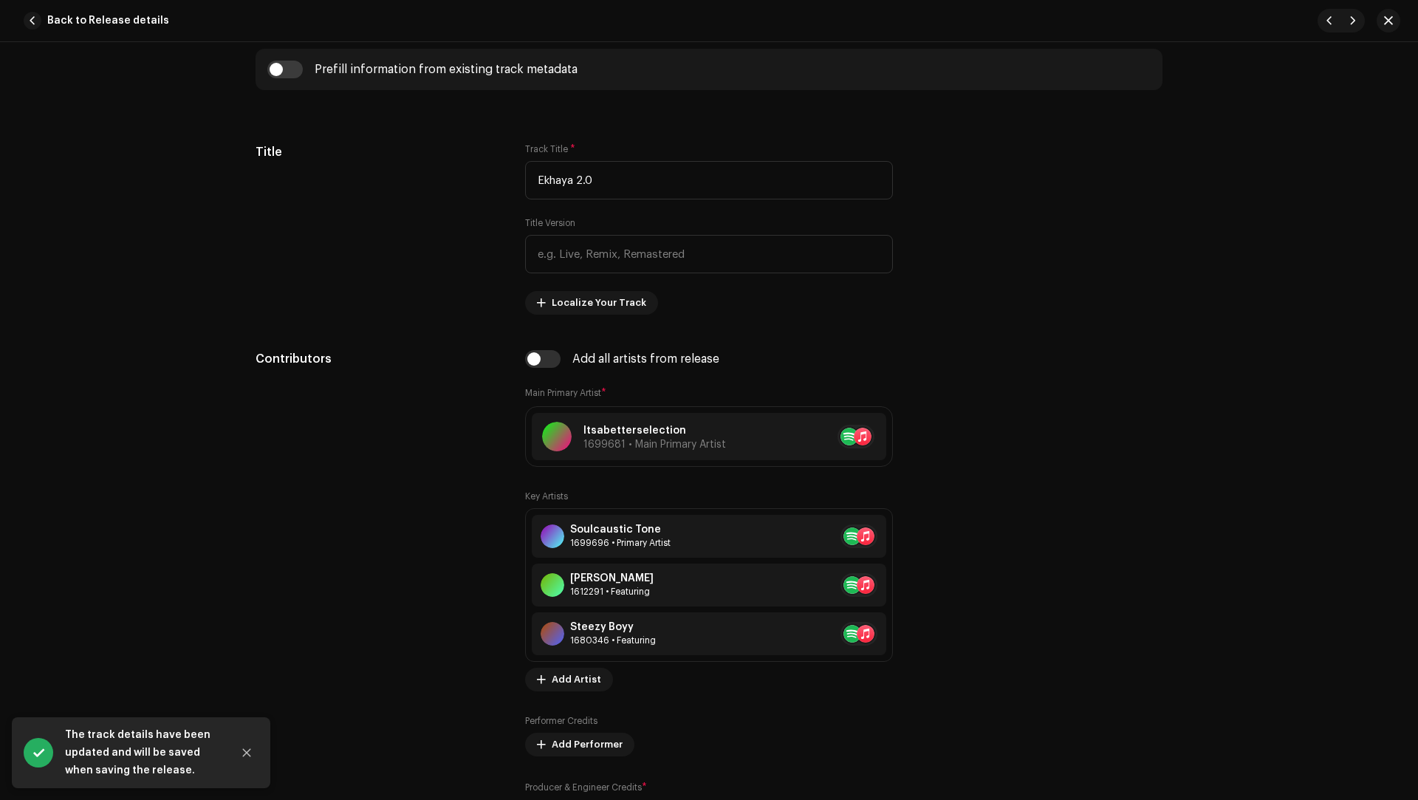
scroll to position [1043, 0]
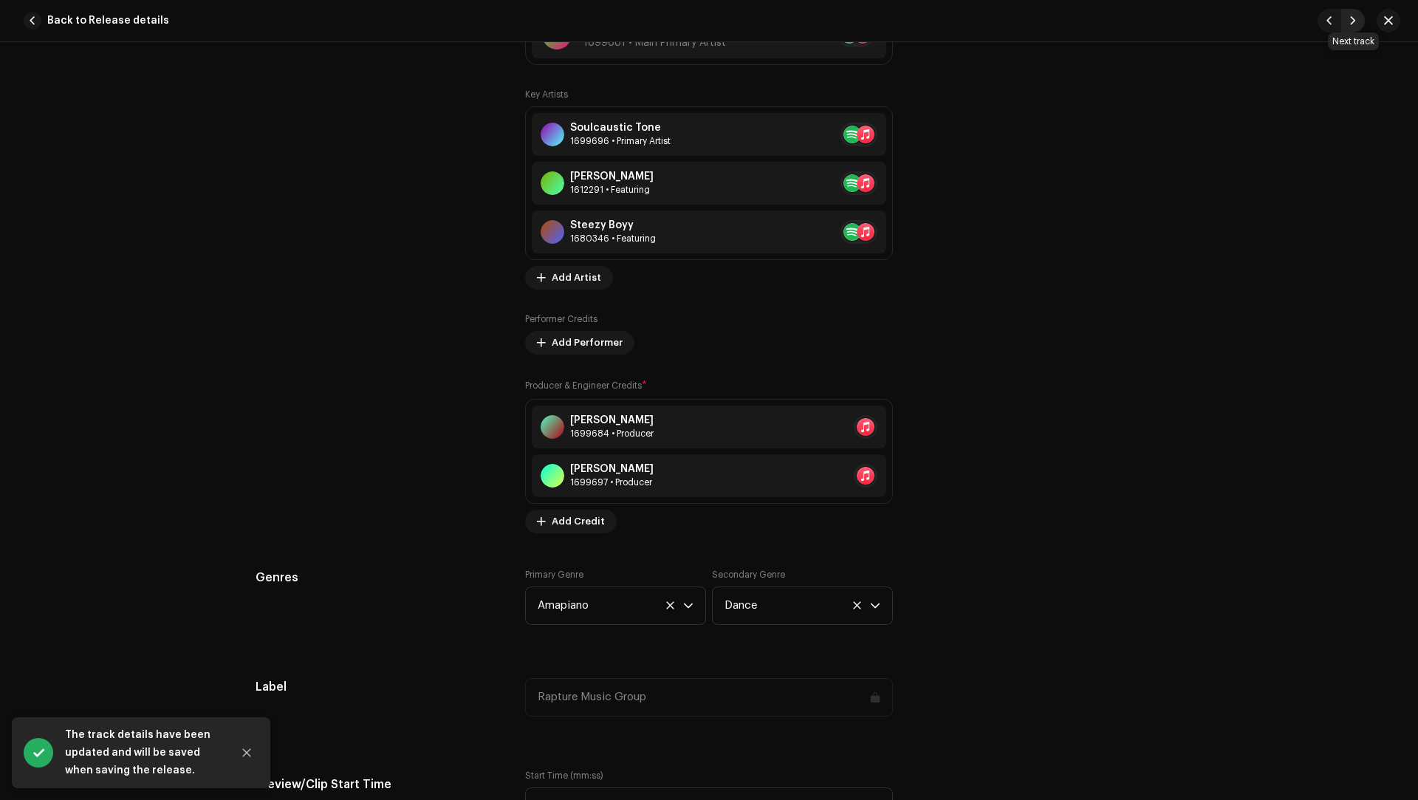
click at [1349, 28] on button "button" at bounding box center [1353, 21] width 24 height 24
type input "QZYFZ2514289"
type input "Top Selector"
type input "02:46"
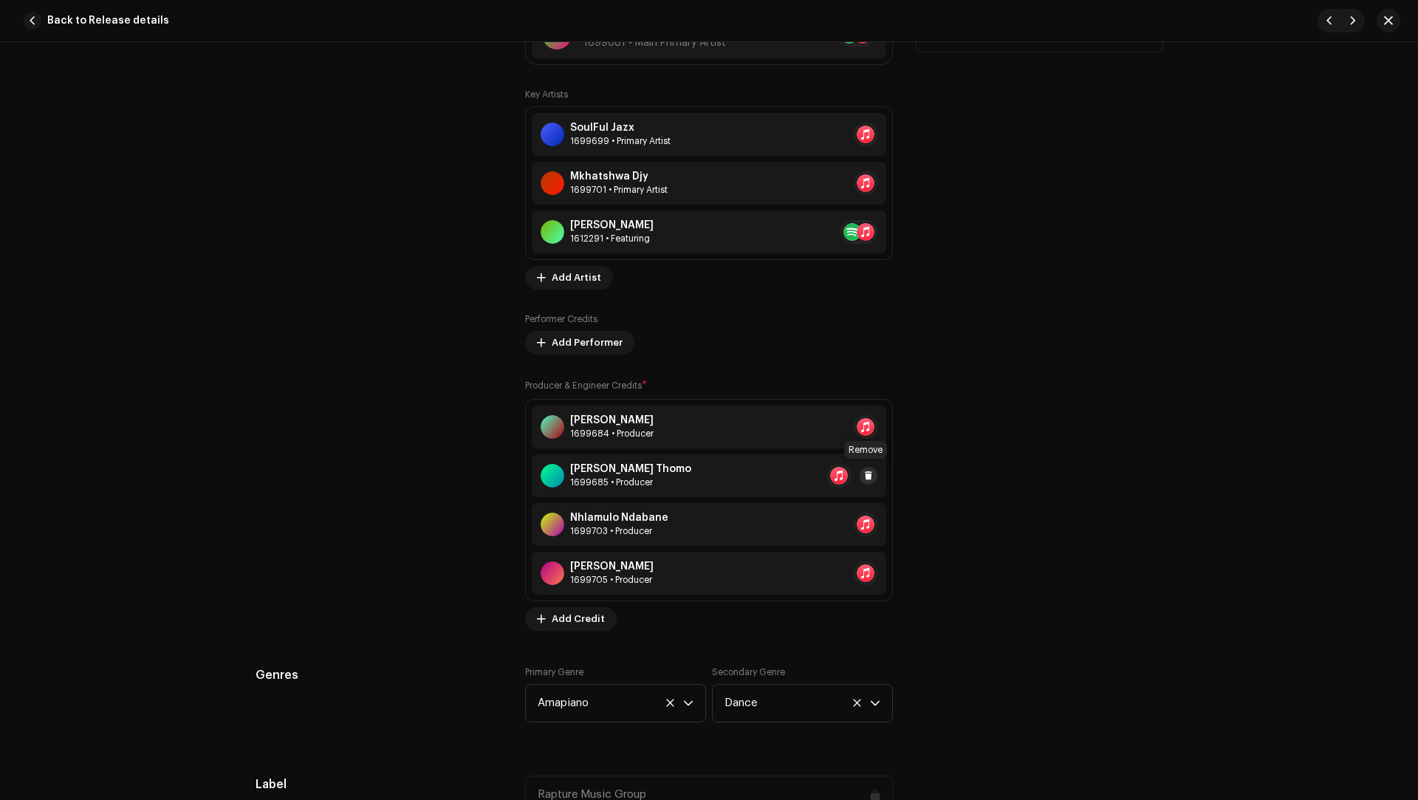
click at [868, 471] on span at bounding box center [868, 476] width 9 height 12
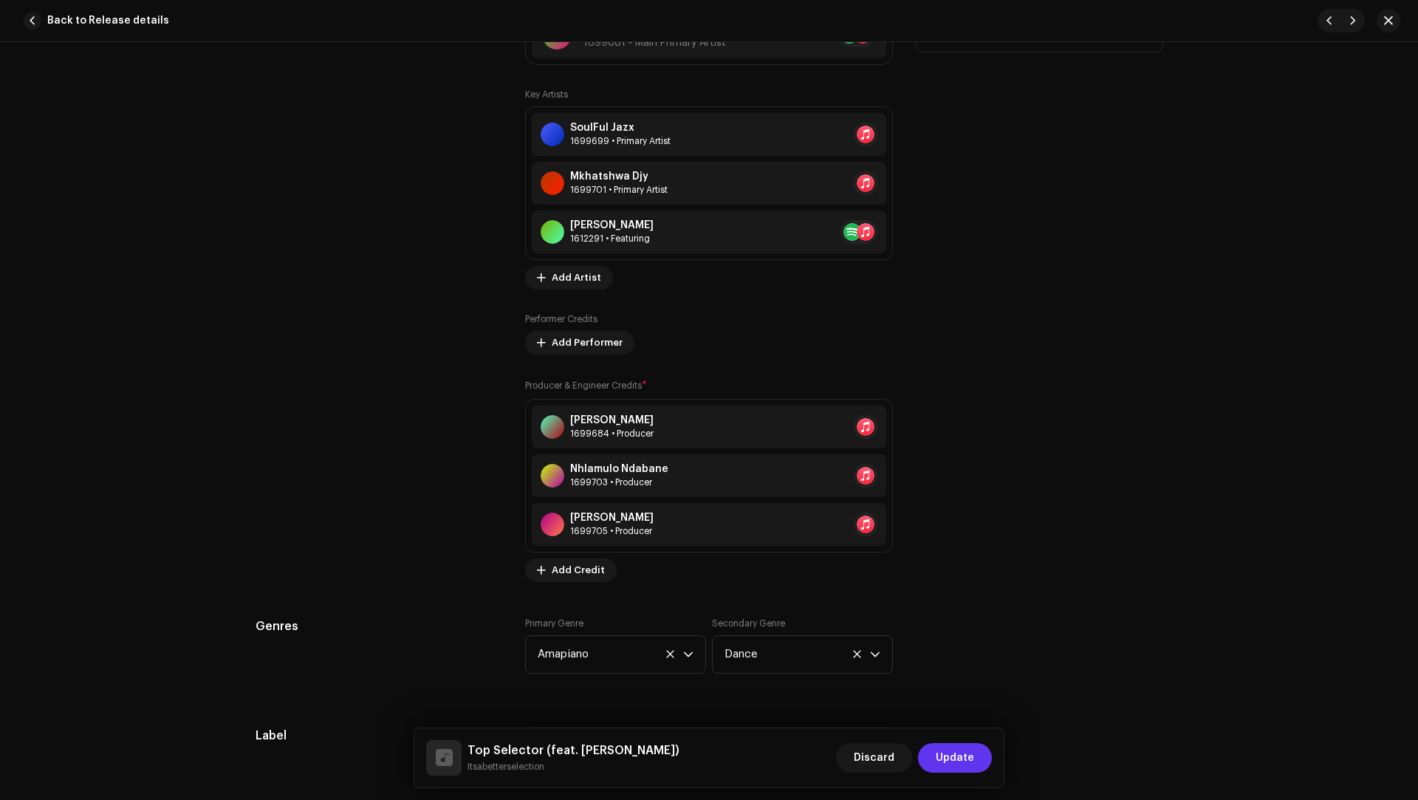
click at [971, 756] on span "Update" at bounding box center [955, 758] width 38 height 30
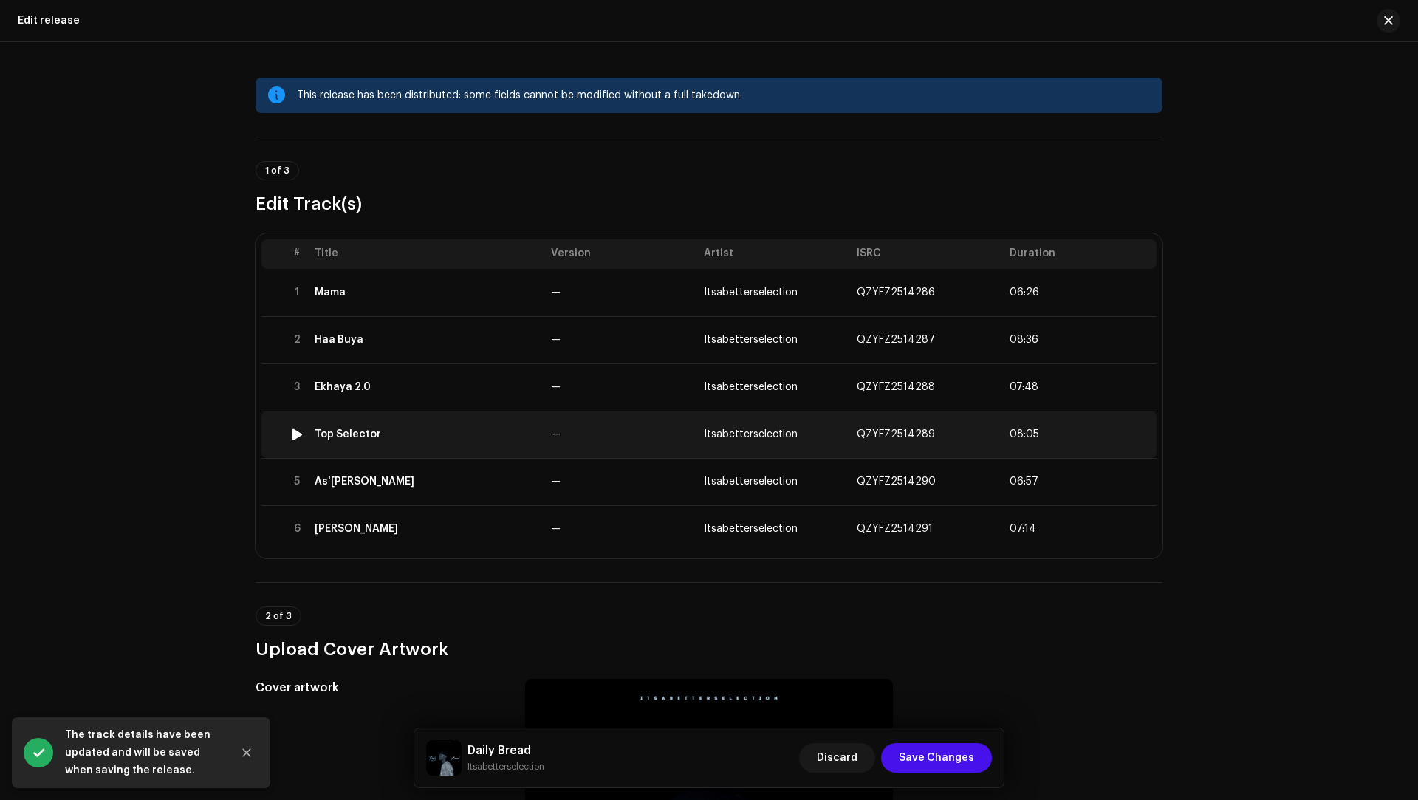
click at [493, 451] on td "Top Selector" at bounding box center [427, 434] width 236 height 47
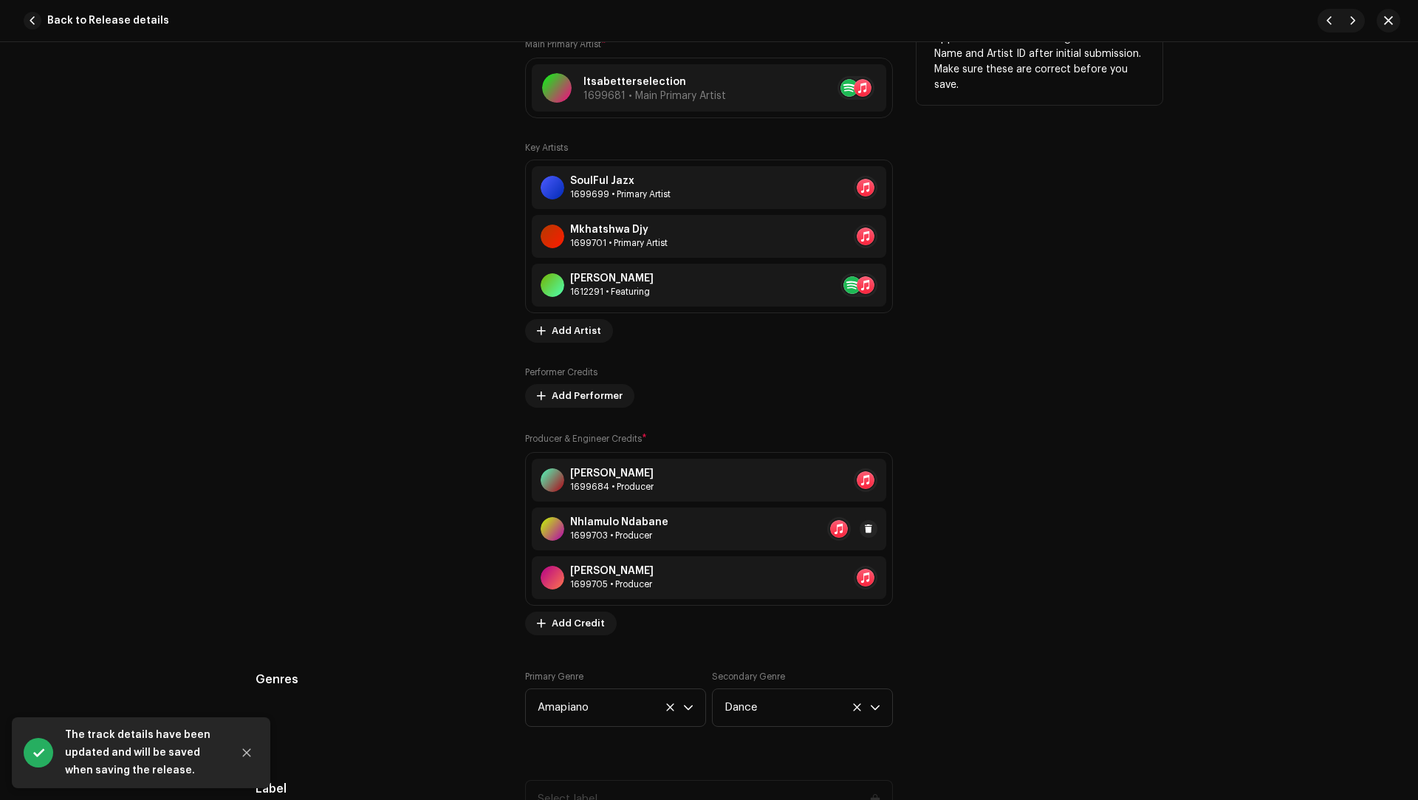
scroll to position [1050, 0]
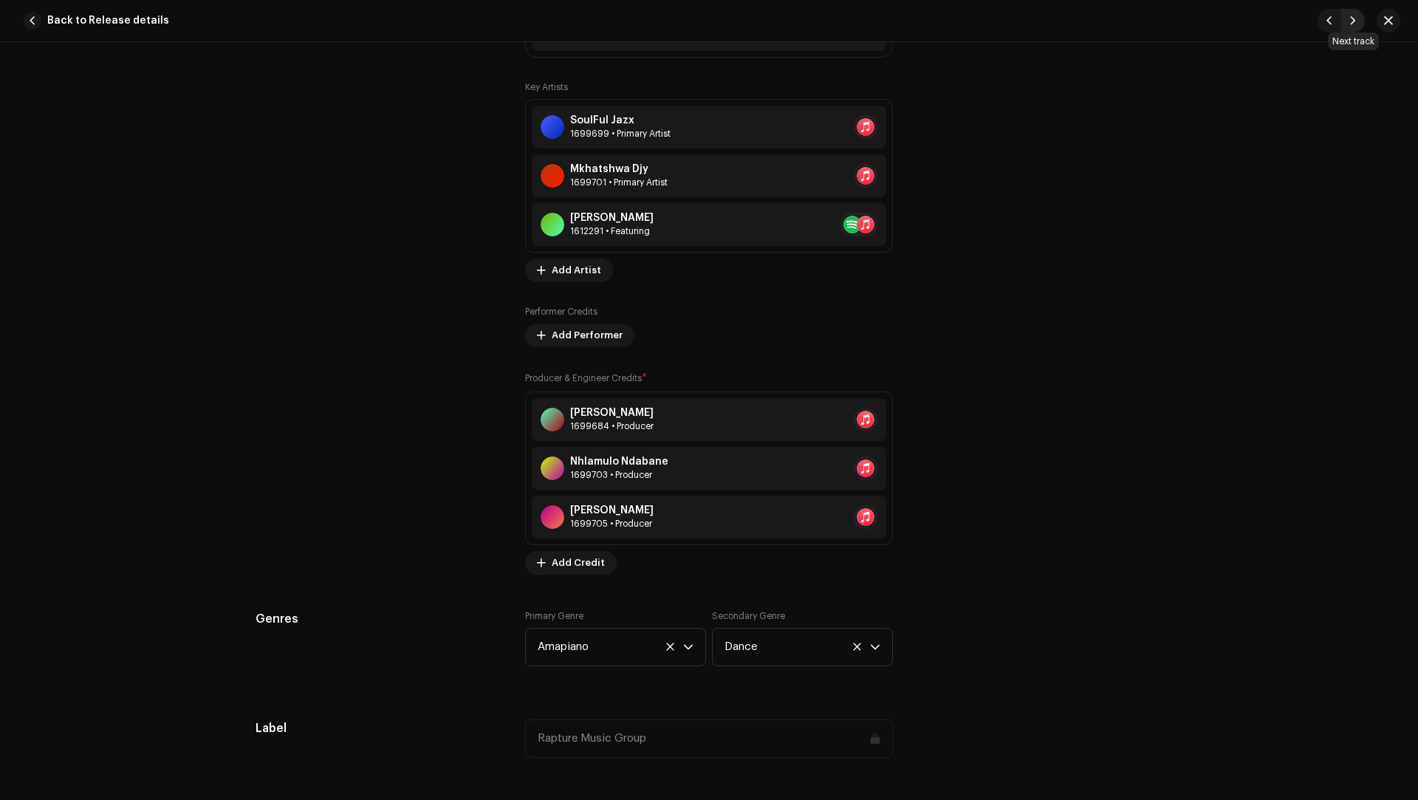
click at [1349, 20] on span "button" at bounding box center [1353, 21] width 9 height 12
type input "QZYFZ2514290"
type input "As'[PERSON_NAME]"
type input "02:06"
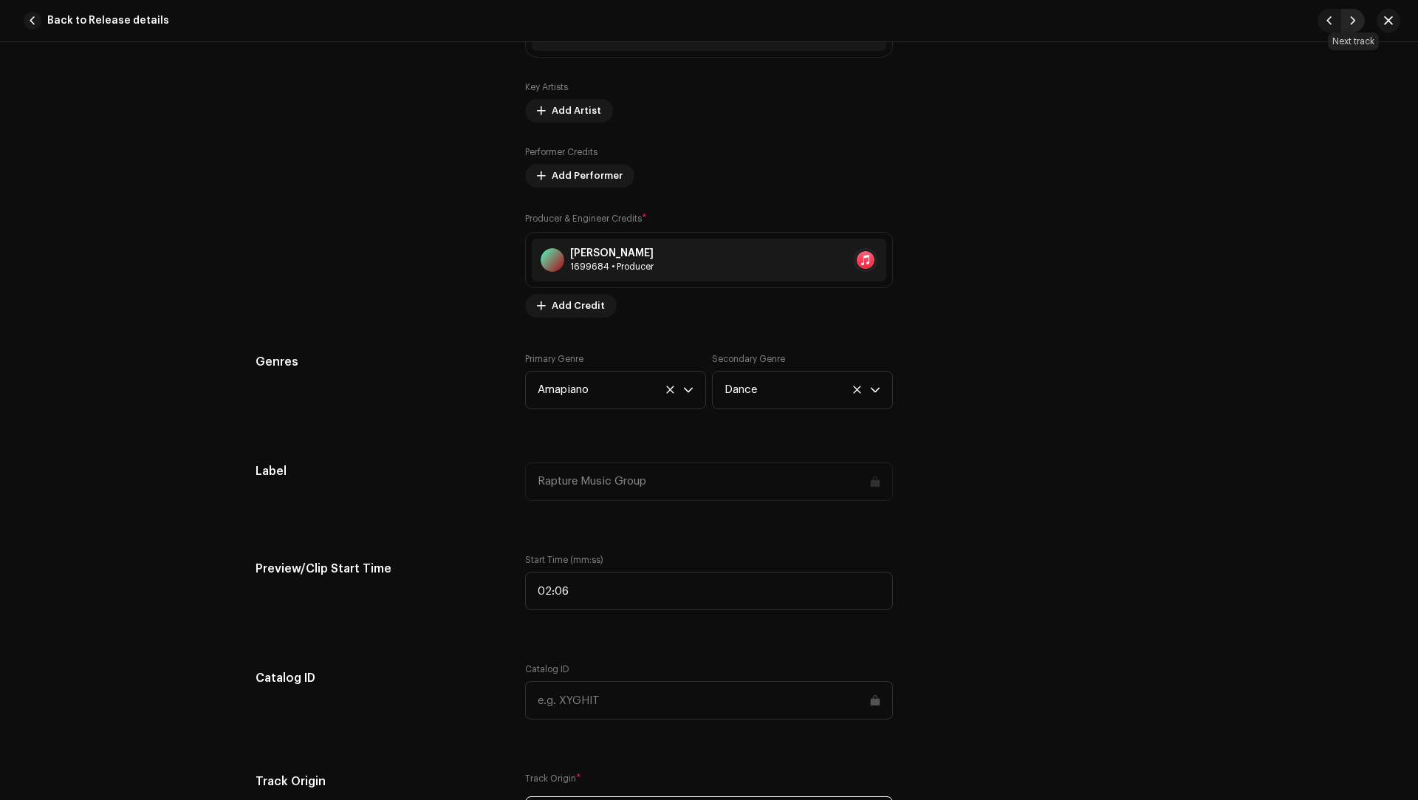
click at [1353, 24] on span "button" at bounding box center [1353, 21] width 9 height 12
type input "QZYFZ2514291"
type input "[PERSON_NAME]"
type input "00:48"
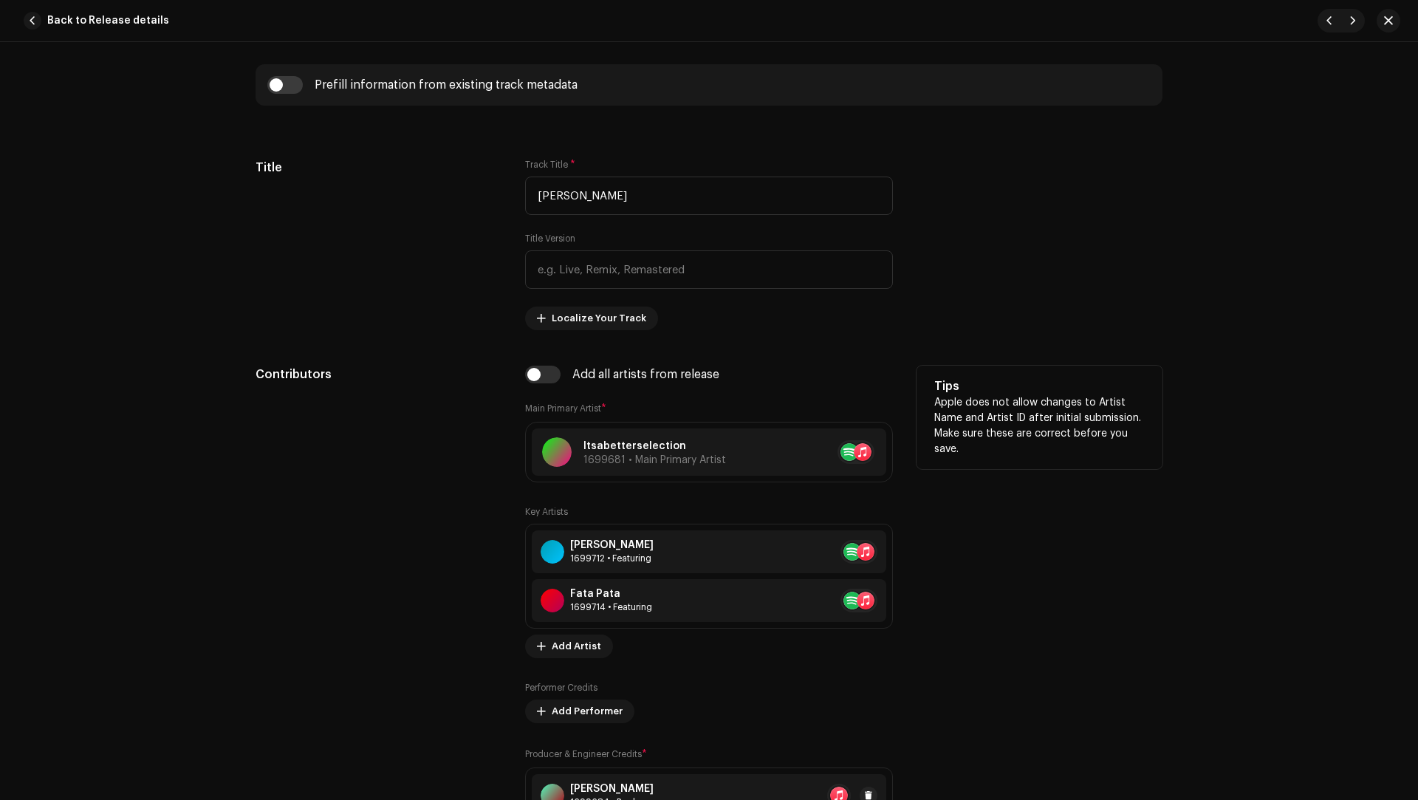
scroll to position [1047, 0]
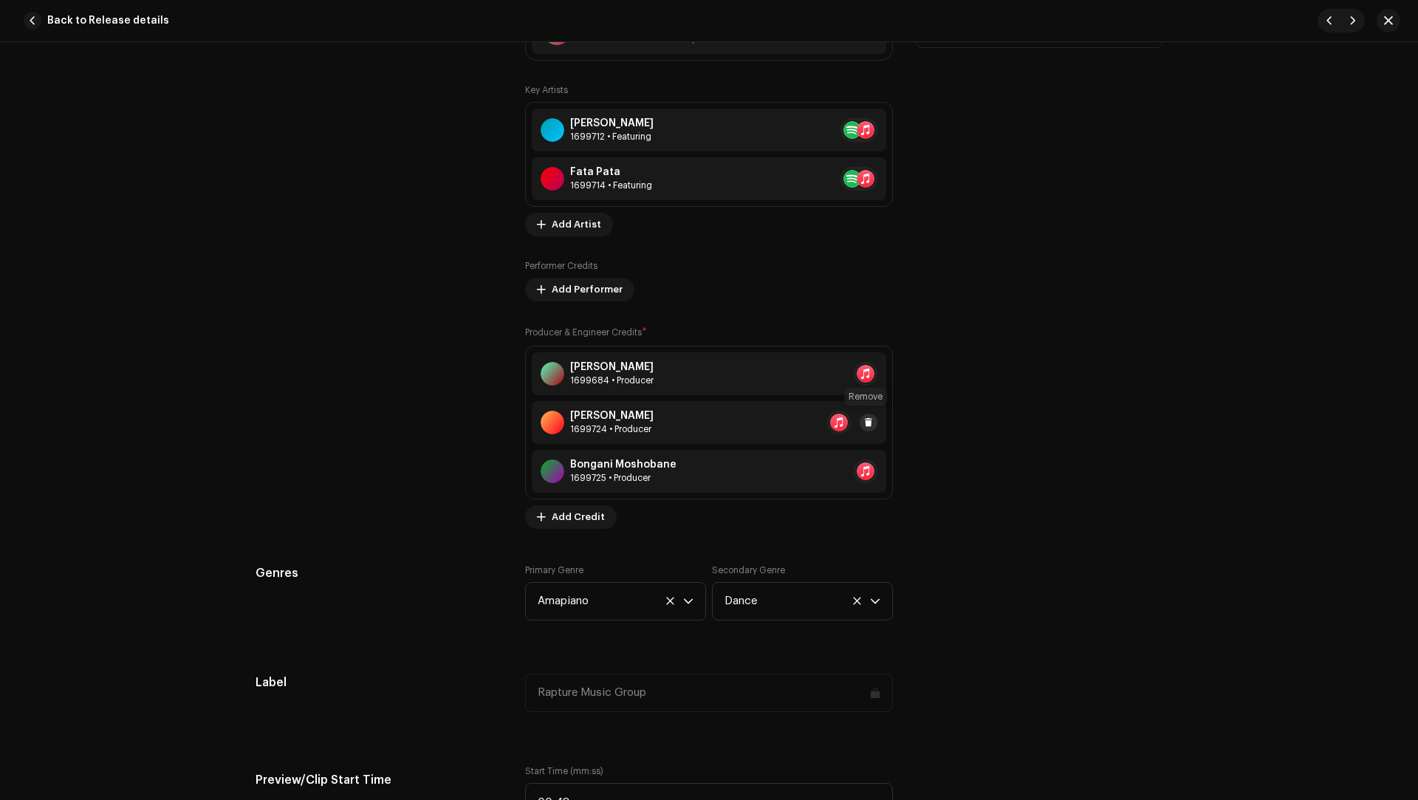
click at [860, 417] on button at bounding box center [869, 423] width 18 height 18
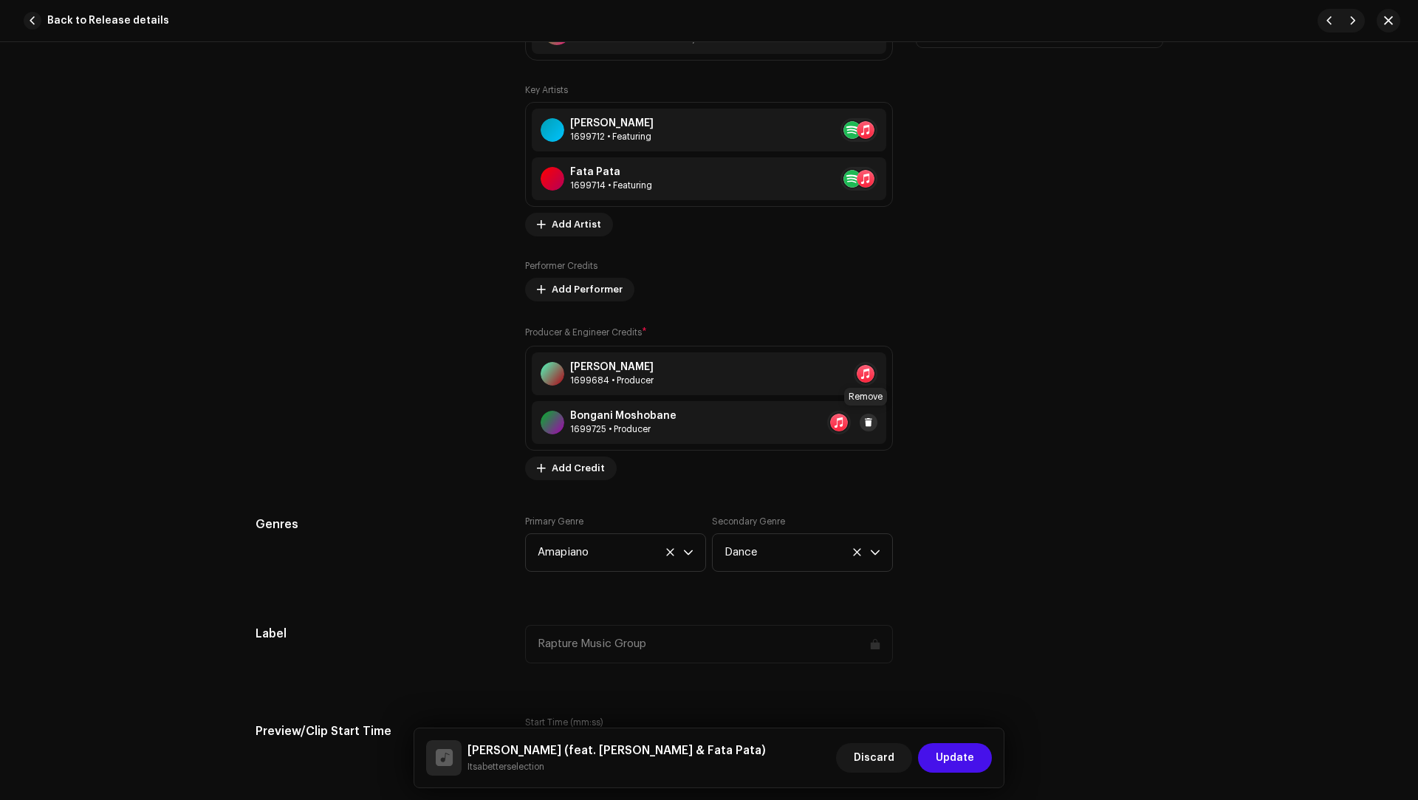
click at [864, 419] on span at bounding box center [868, 423] width 9 height 12
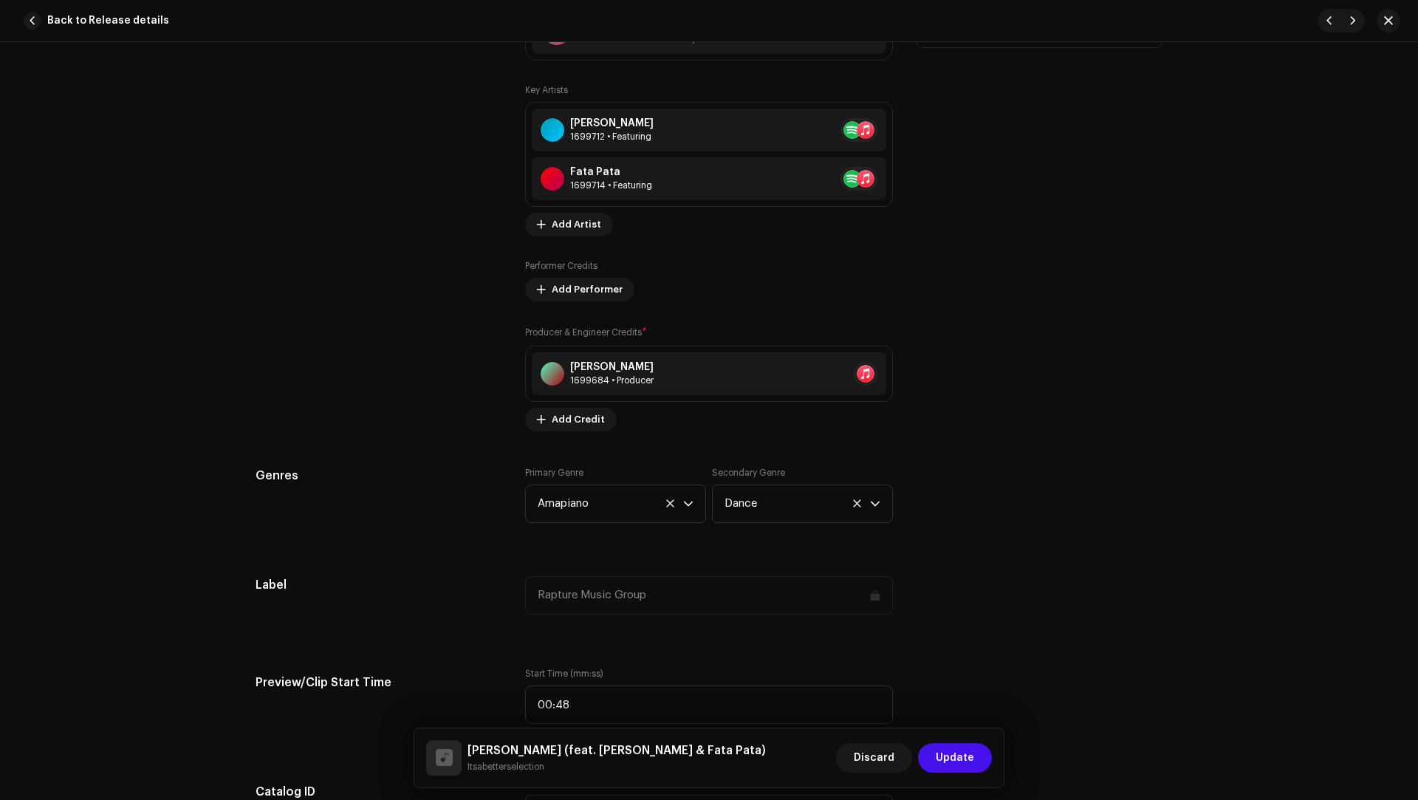
scroll to position [1637, 0]
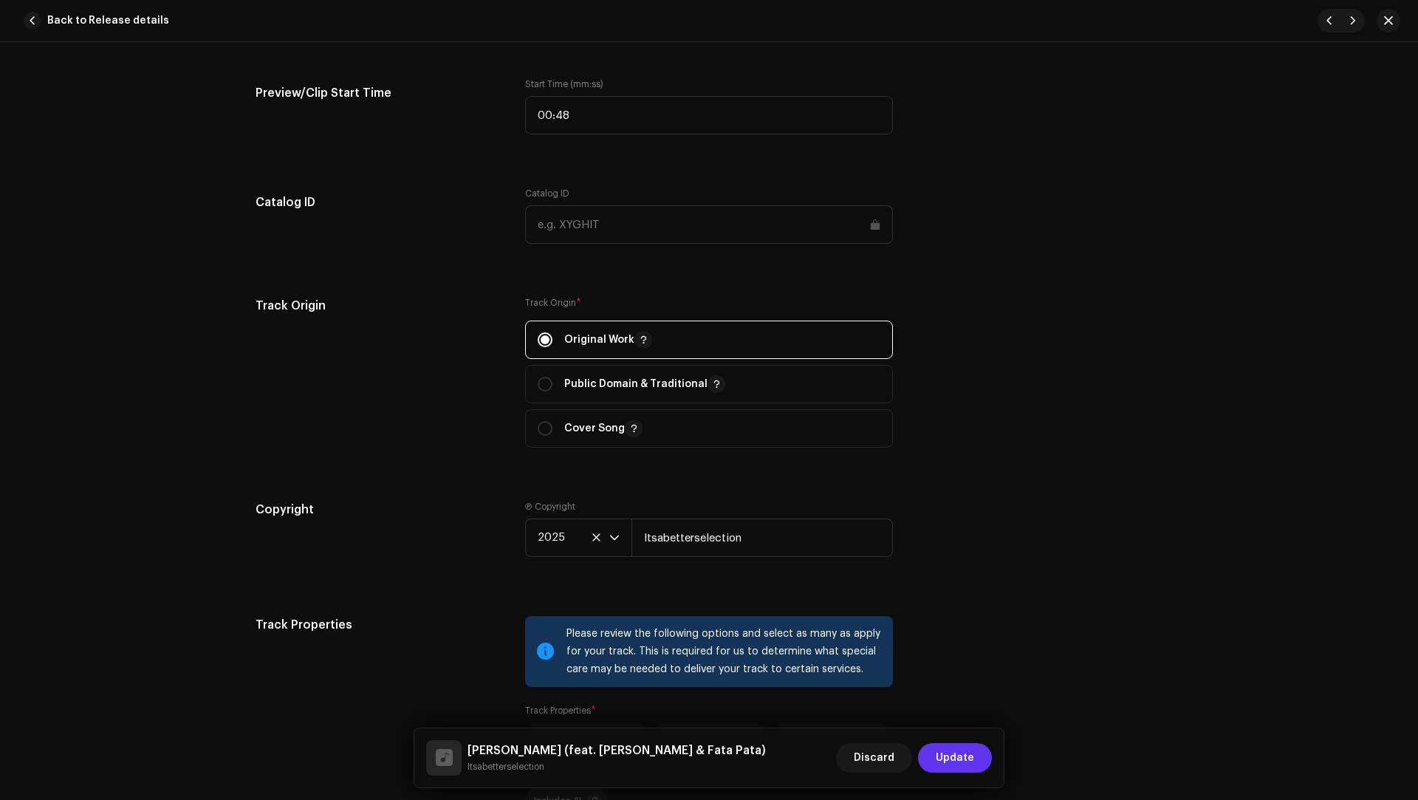
click at [967, 760] on span "Update" at bounding box center [955, 758] width 38 height 30
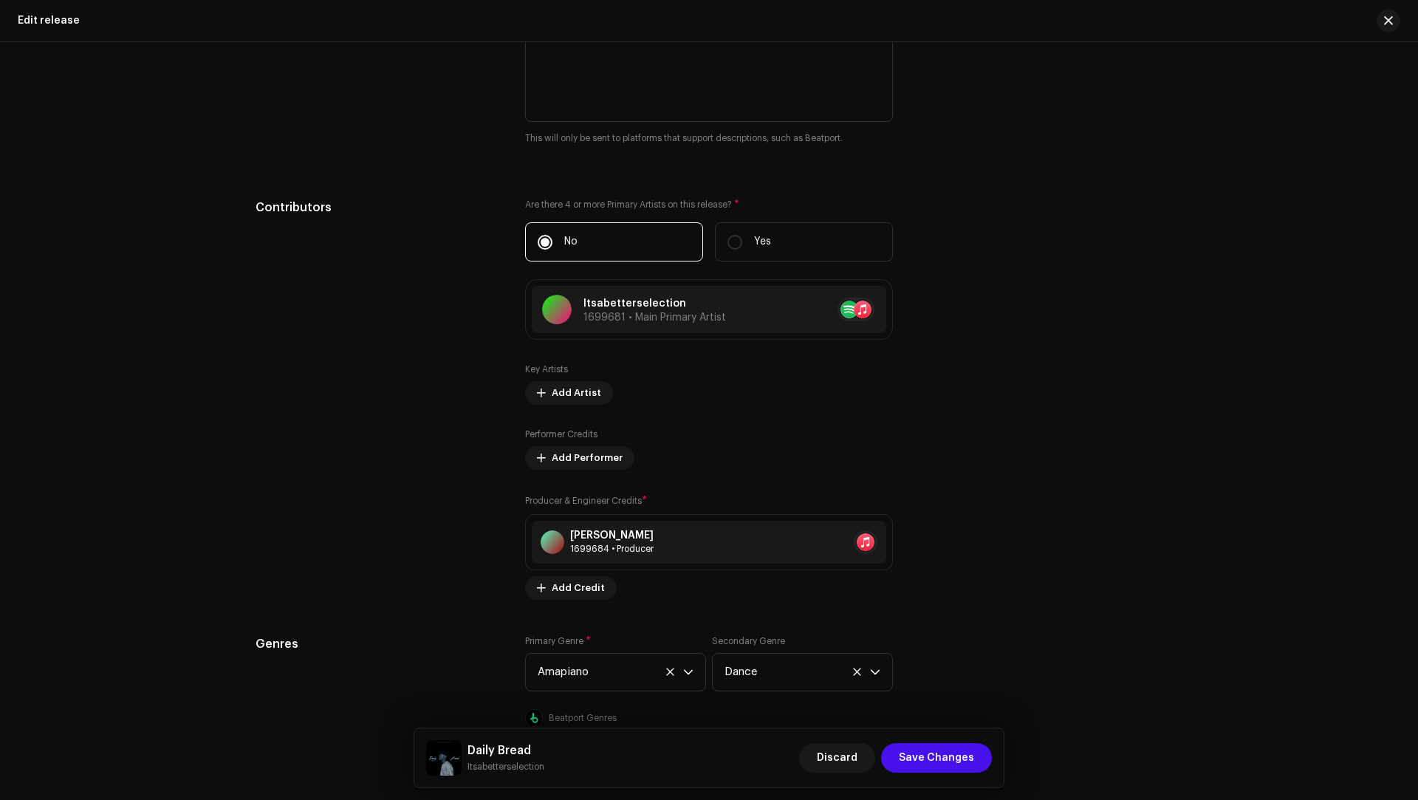
scroll to position [1652, 0]
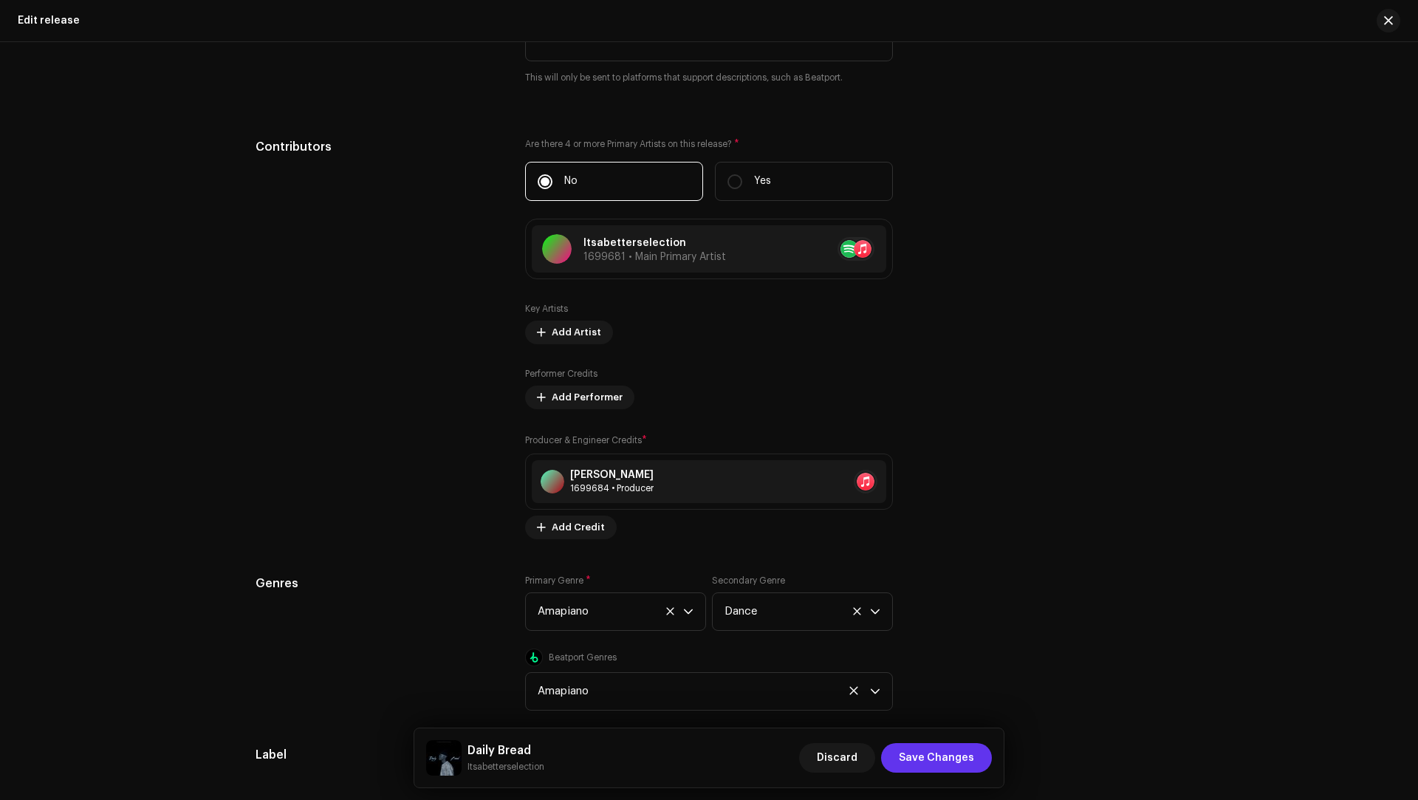
click at [940, 751] on span "Save Changes" at bounding box center [936, 758] width 75 height 30
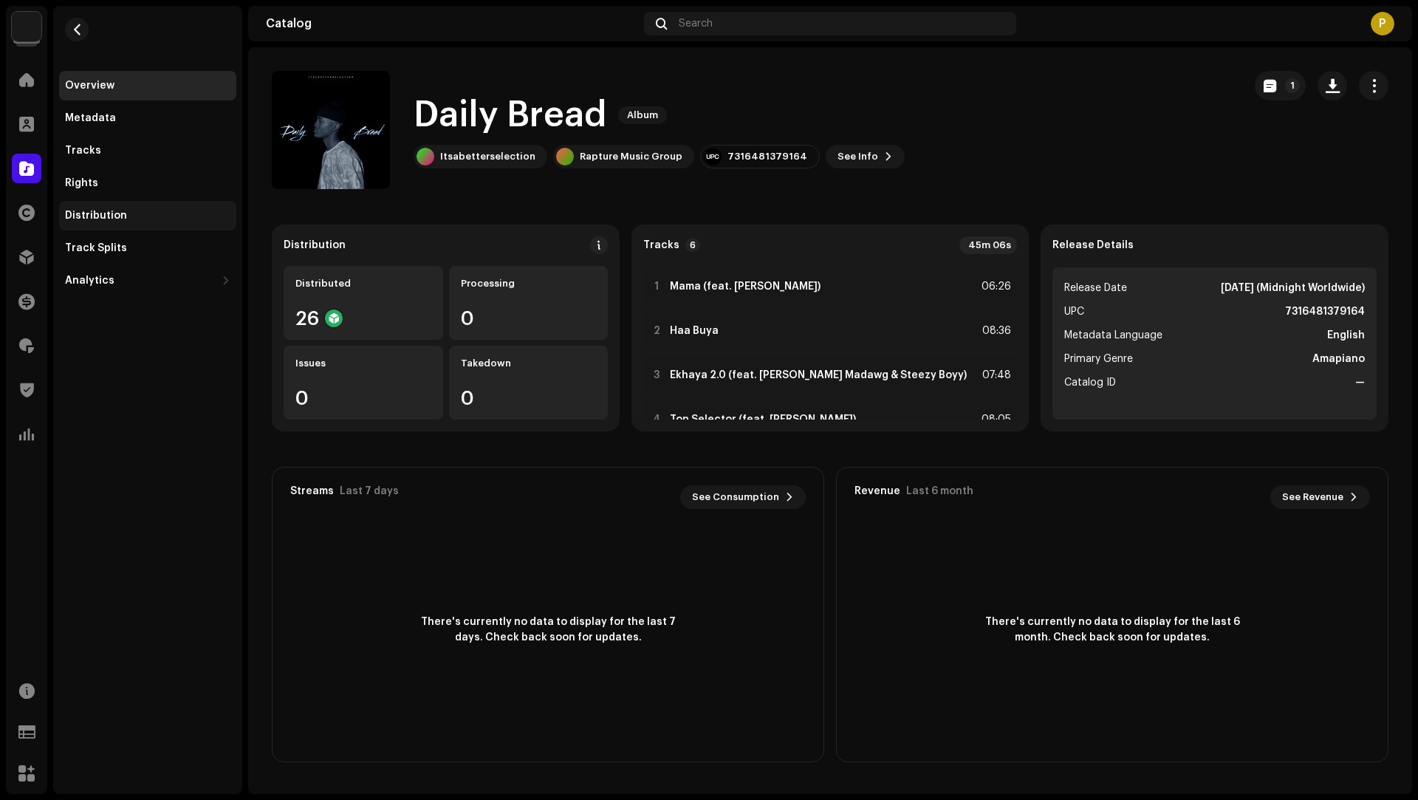
click at [154, 221] on div "Distribution" at bounding box center [147, 216] width 165 height 12
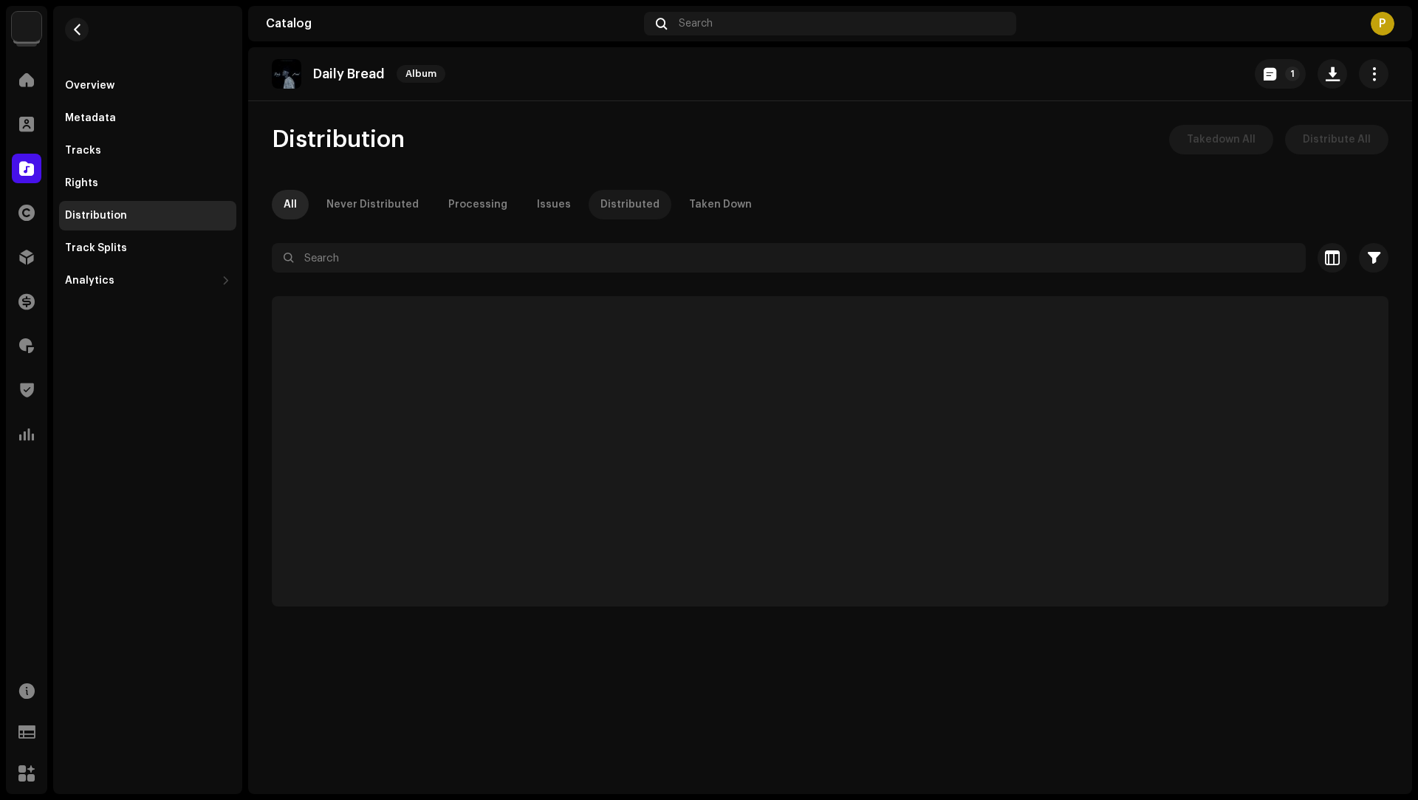
click at [612, 205] on div "Distributed" at bounding box center [630, 205] width 59 height 30
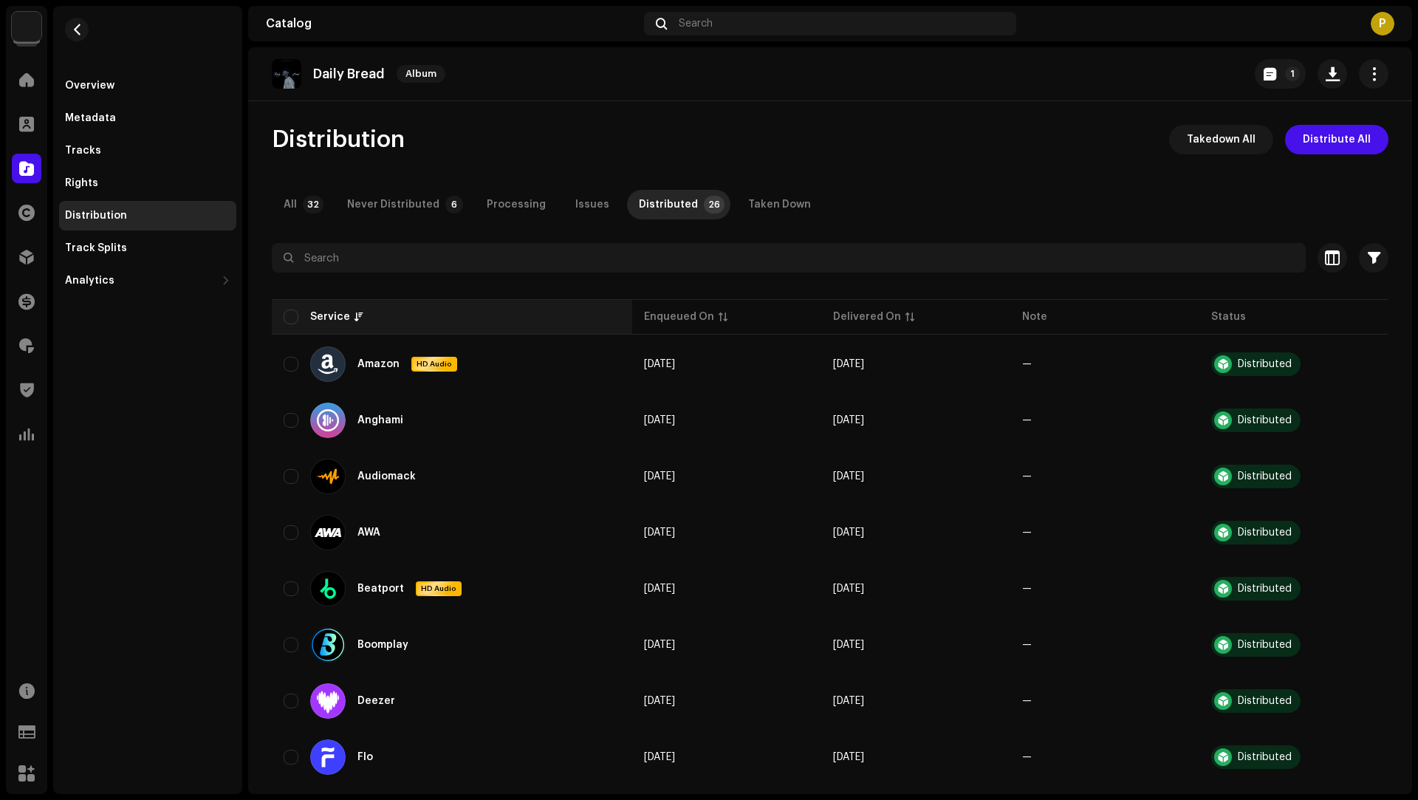
click at [281, 323] on th "Service" at bounding box center [452, 316] width 360 height 35
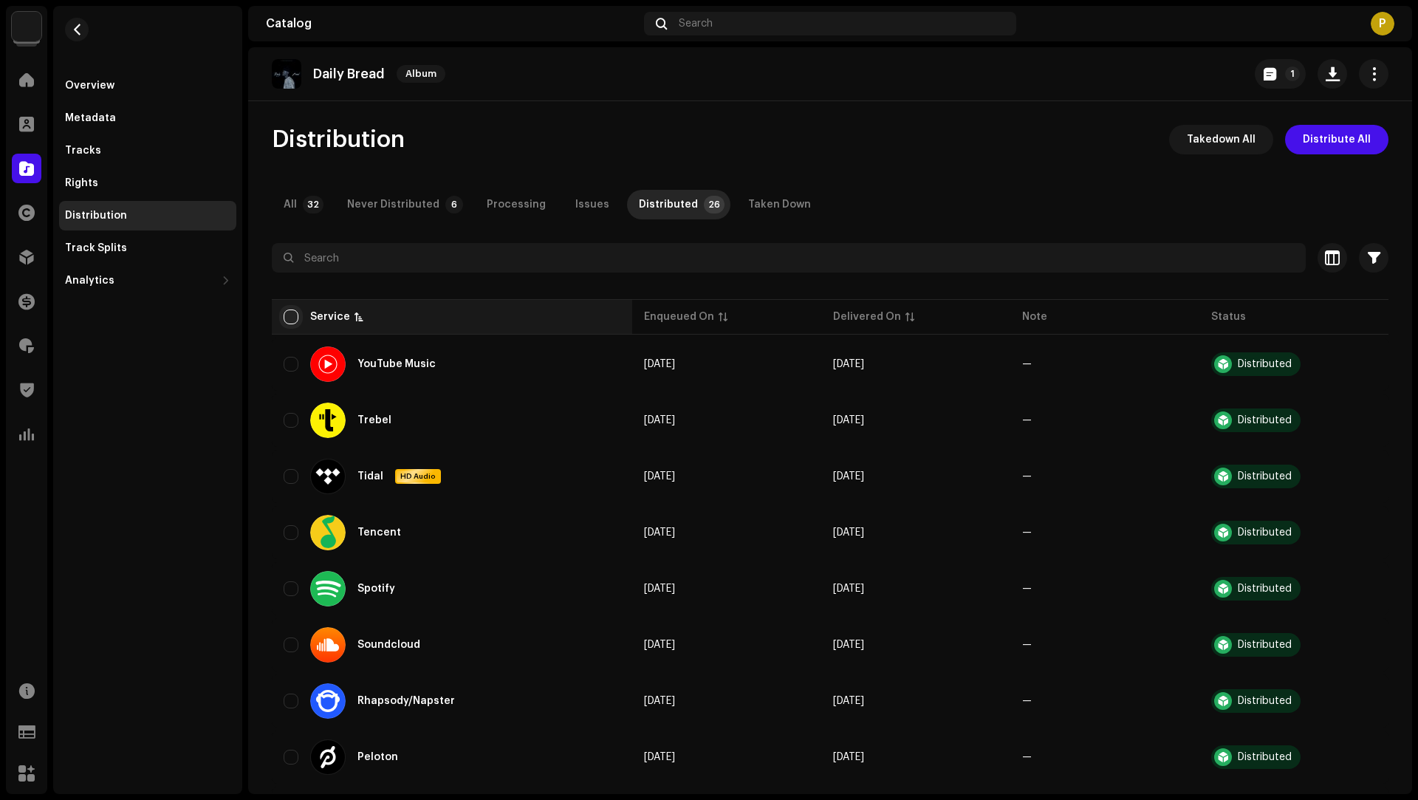
click at [292, 315] on input "checkbox" at bounding box center [291, 316] width 15 height 15
checkbox input "true"
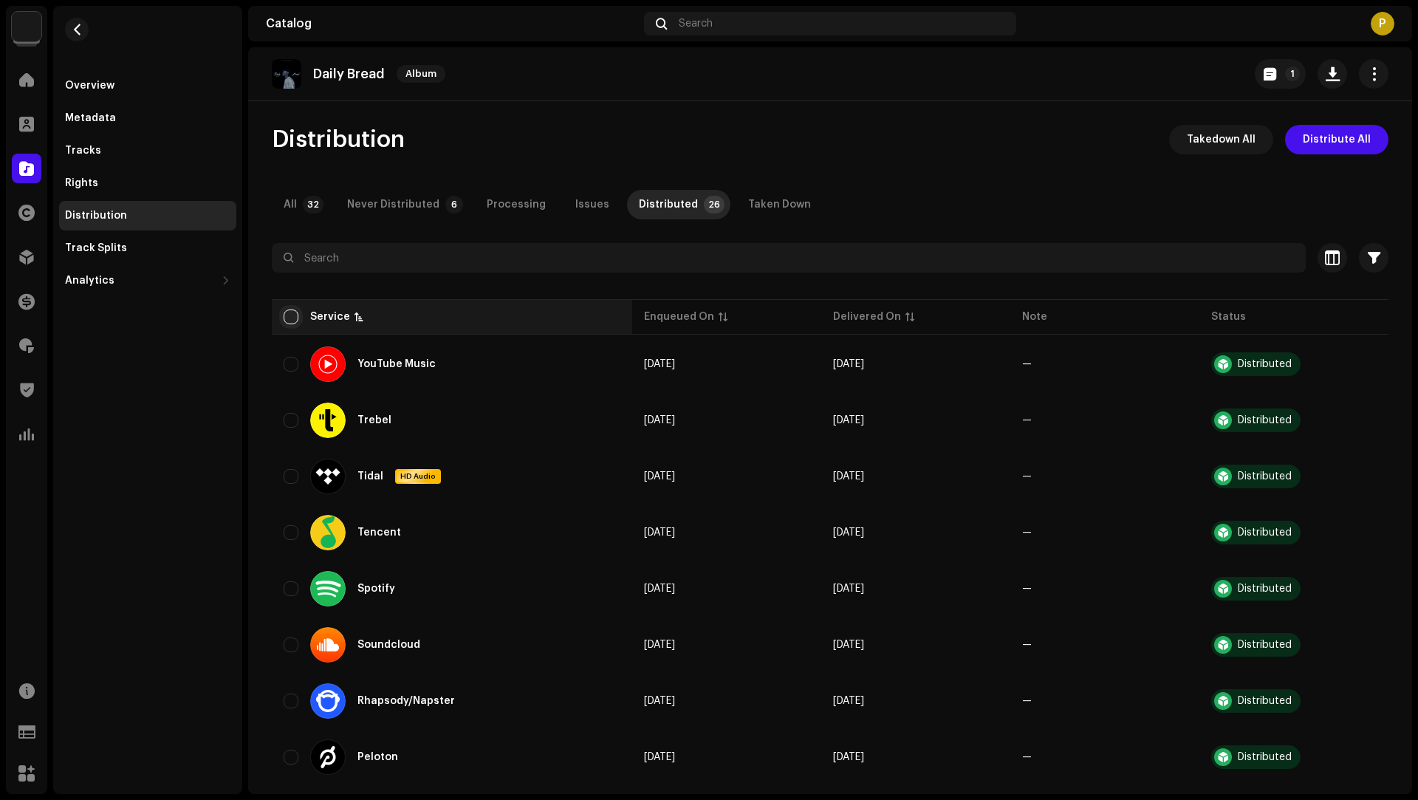
checkbox input "true"
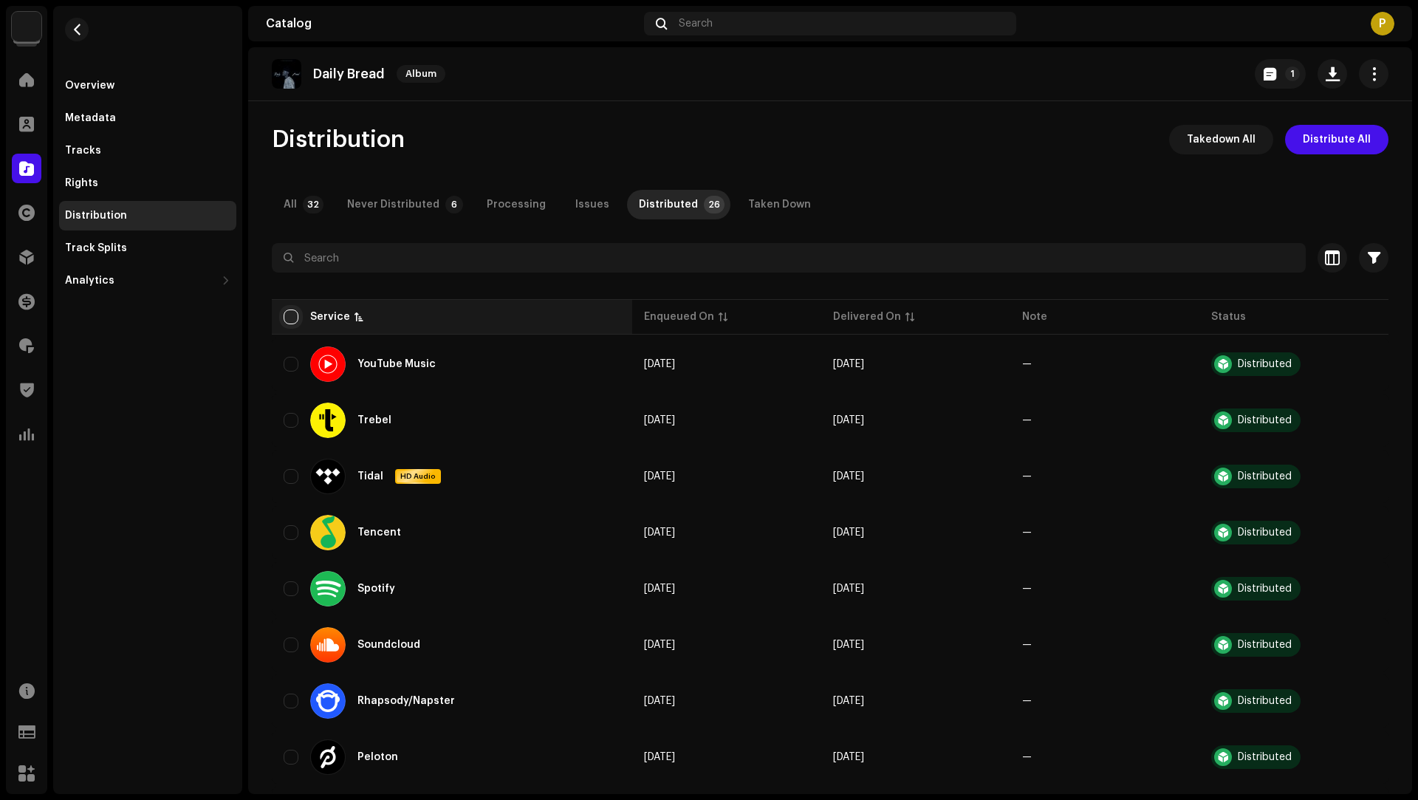
checkbox input "true"
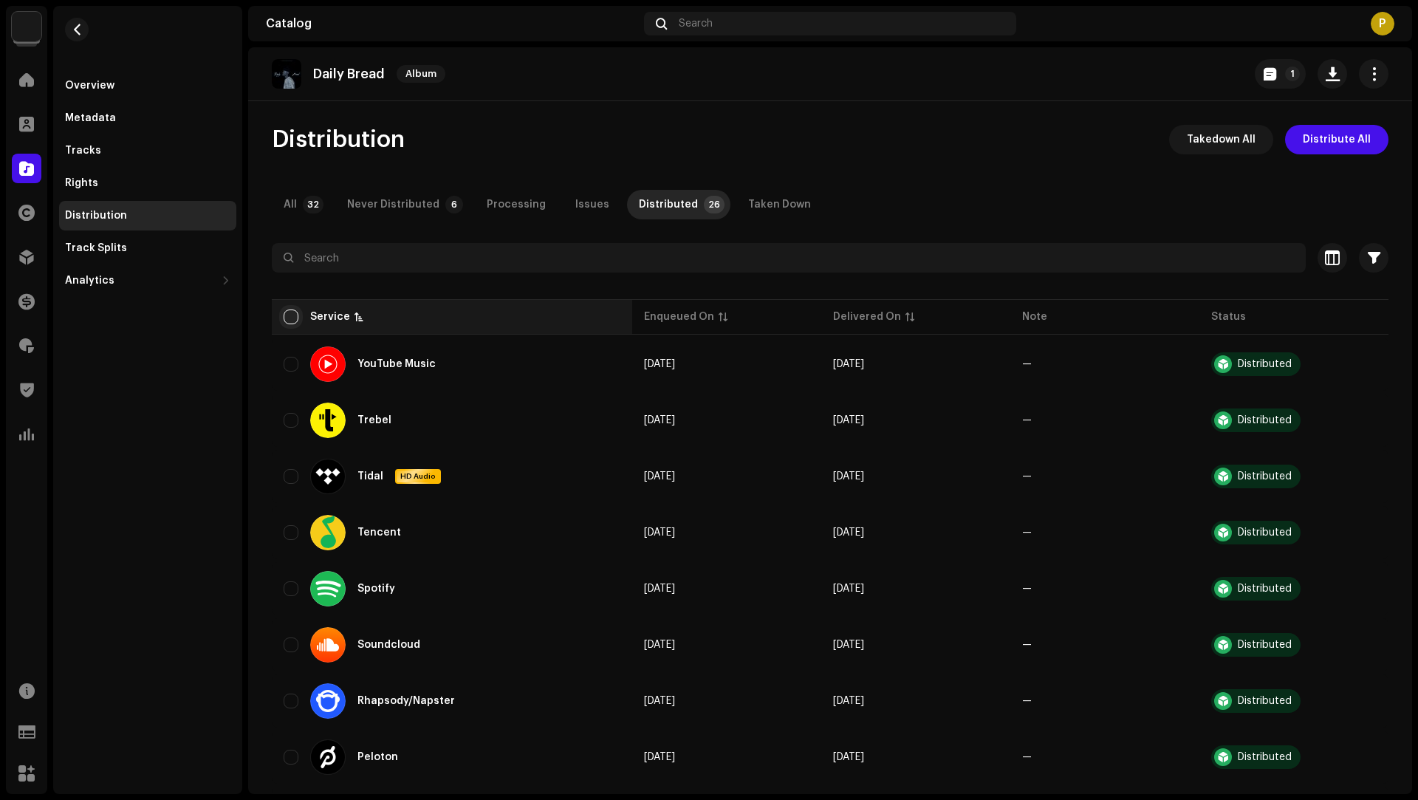
checkbox input "true"
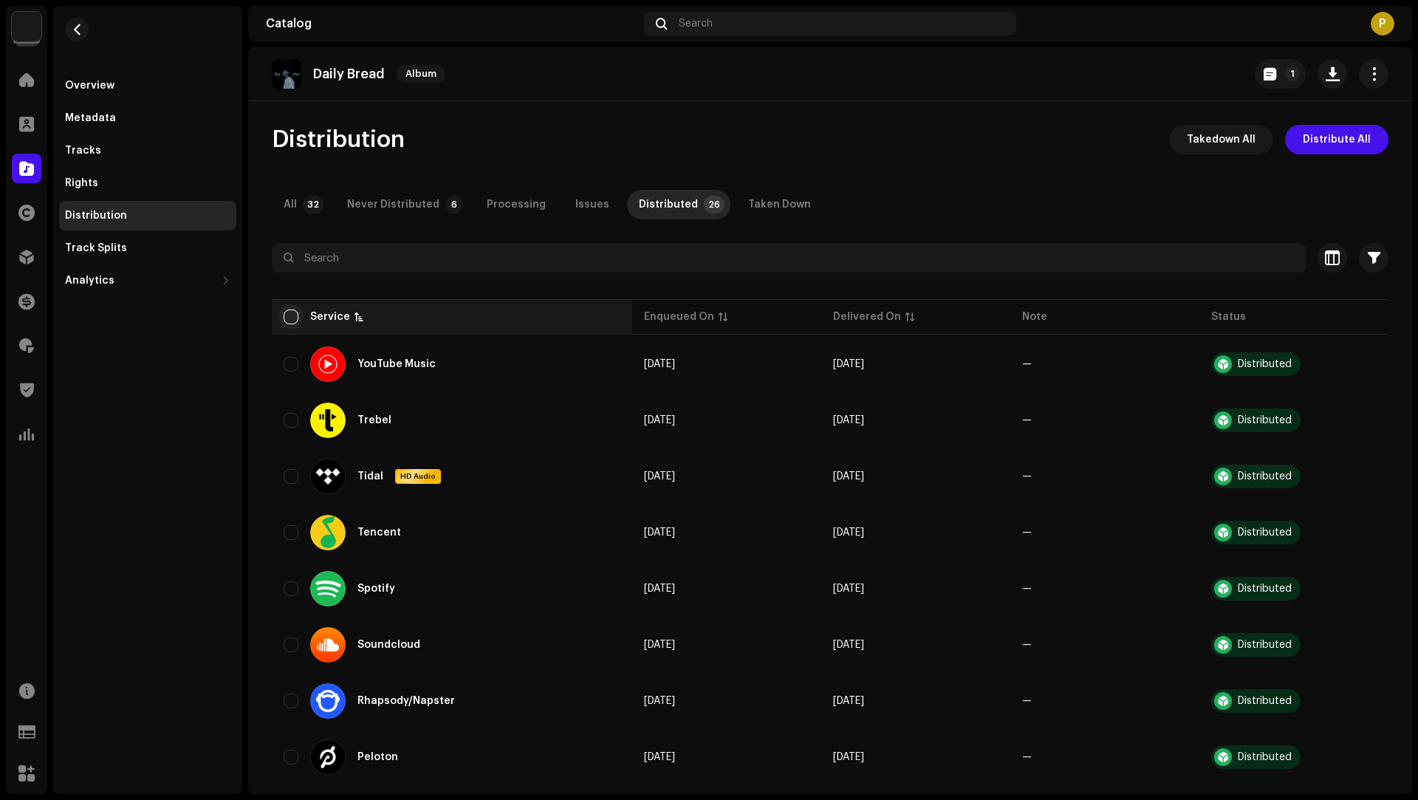
checkbox input "true"
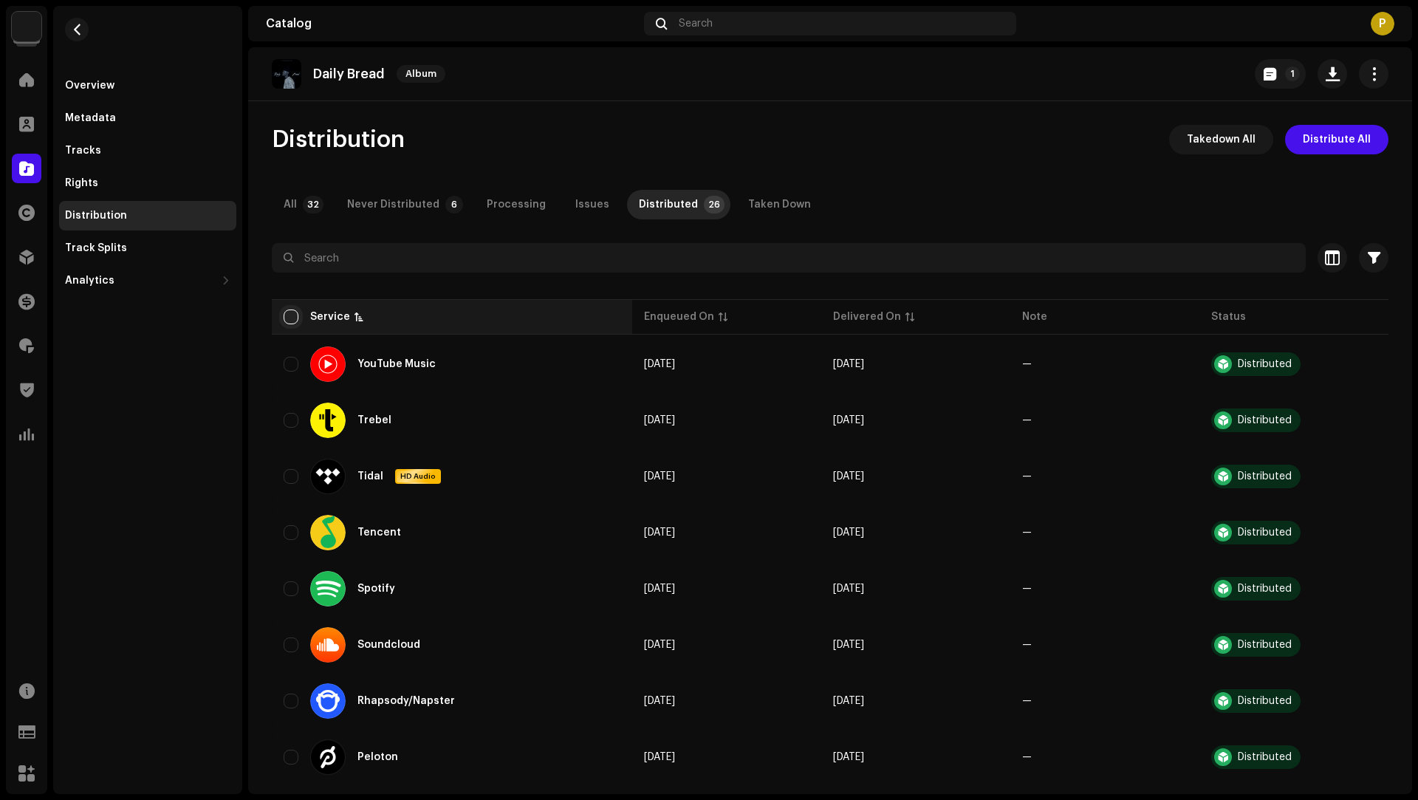
checkbox input "true"
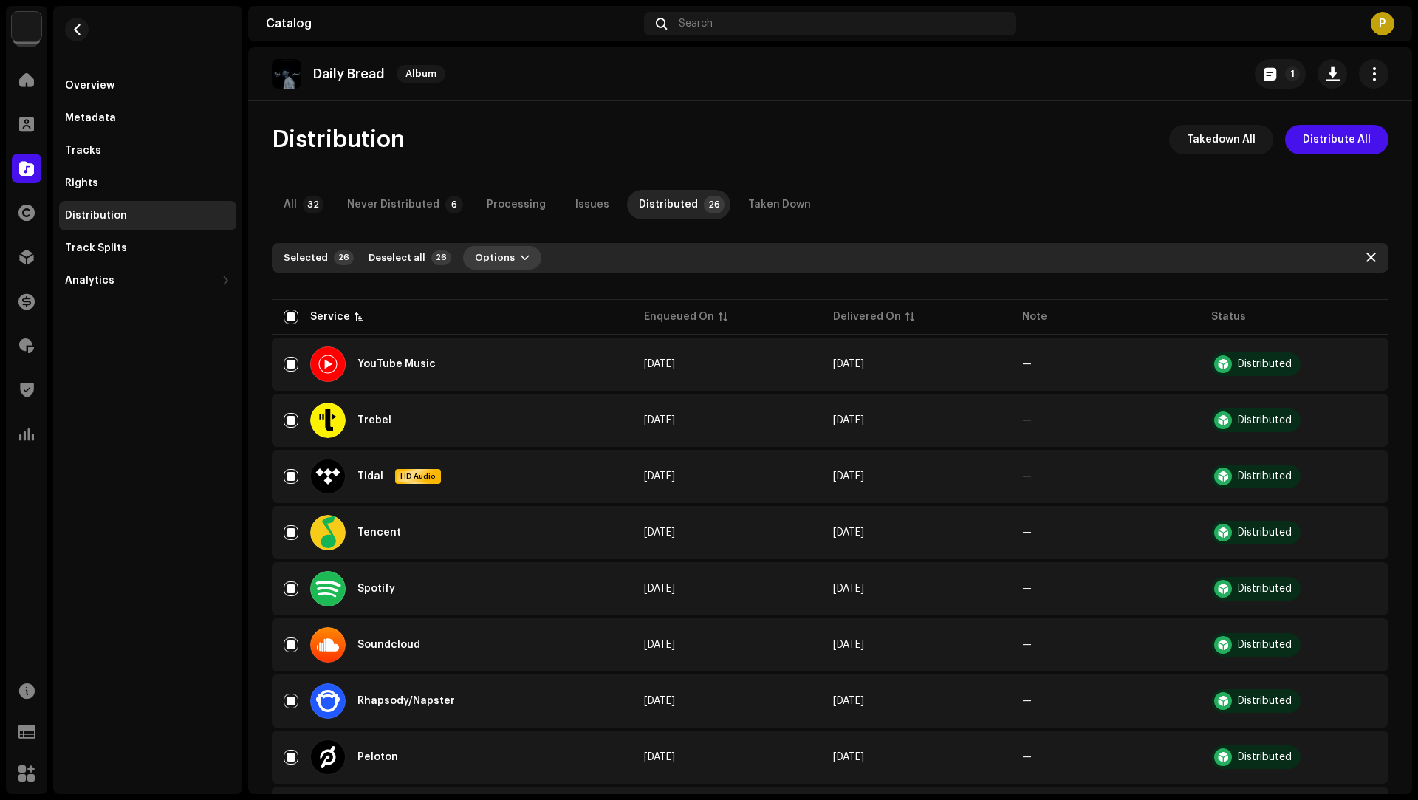
click at [478, 263] on span "Options" at bounding box center [495, 258] width 40 height 30
click at [491, 306] on div "Takedown" at bounding box center [533, 321] width 149 height 30
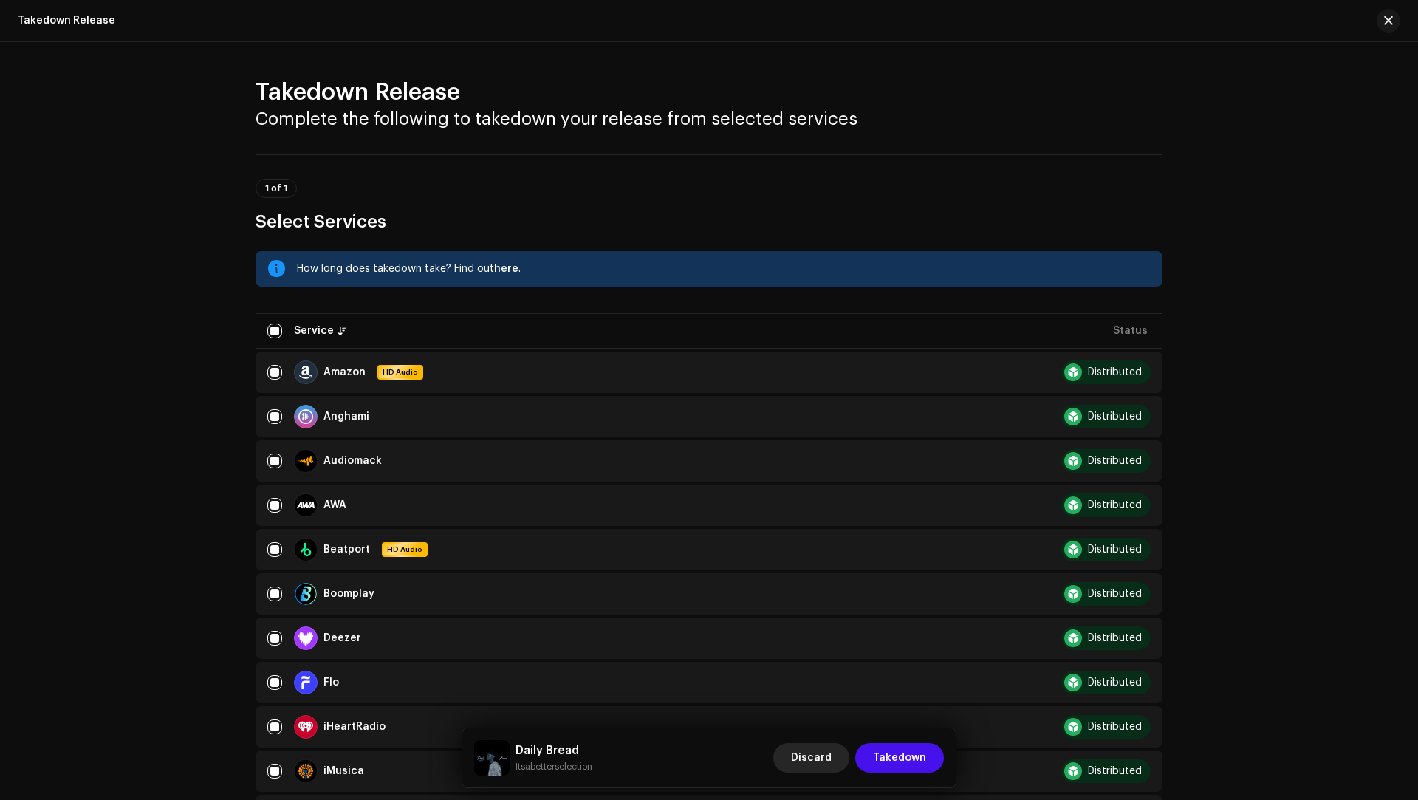
click at [794, 756] on button "Discard" at bounding box center [811, 758] width 76 height 30
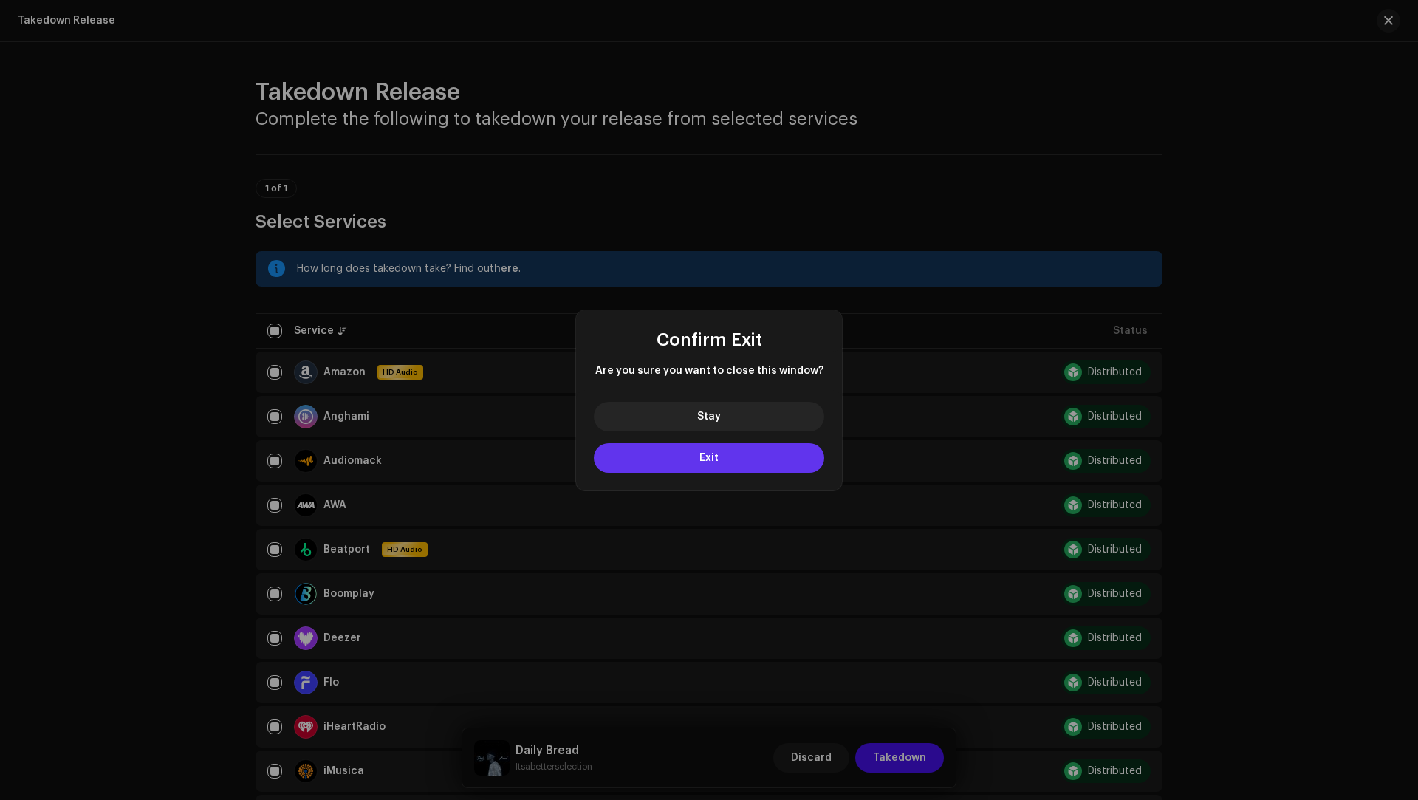
click at [634, 455] on button "Exit" at bounding box center [709, 458] width 230 height 30
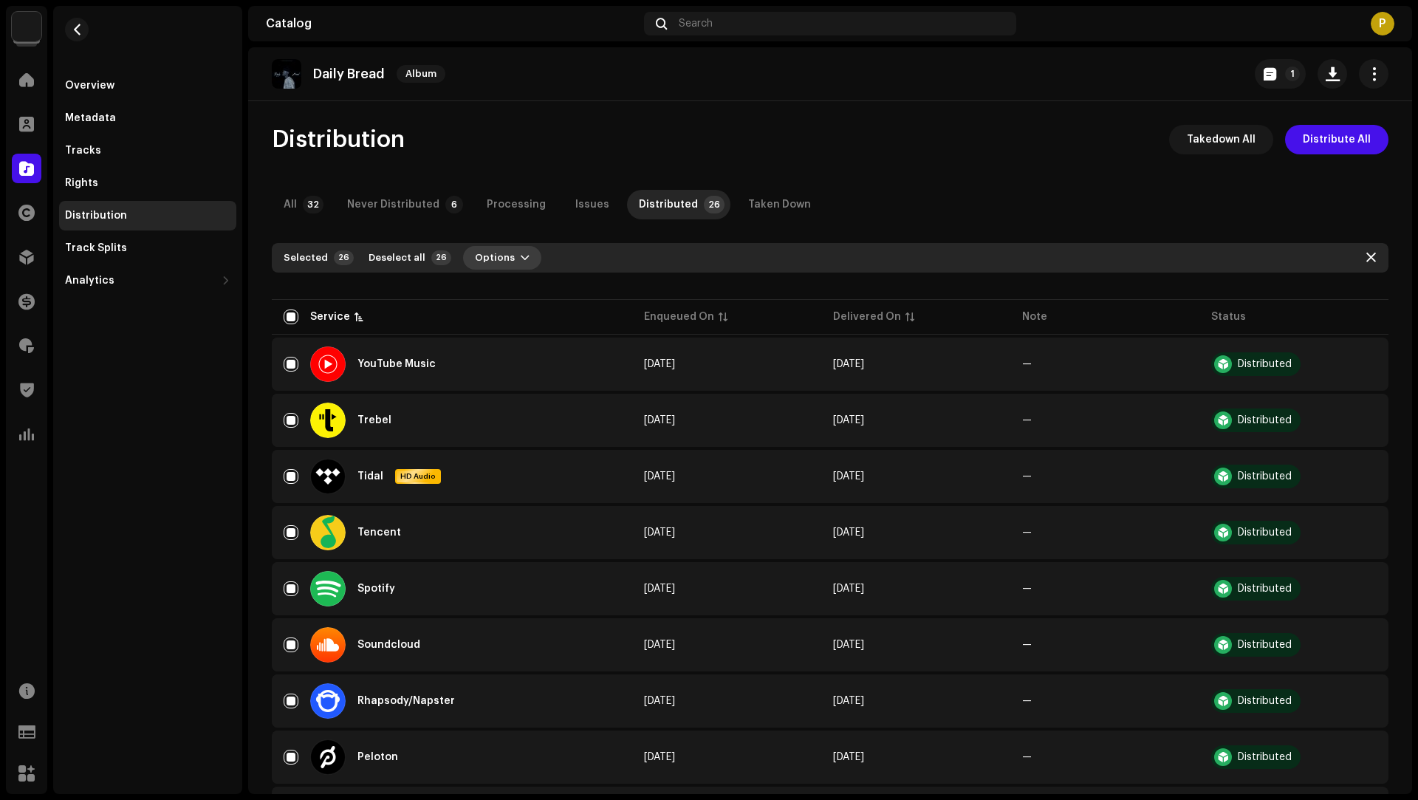
click at [490, 268] on span "Options" at bounding box center [495, 258] width 40 height 30
click at [500, 287] on span "Distribute" at bounding box center [491, 291] width 52 height 12
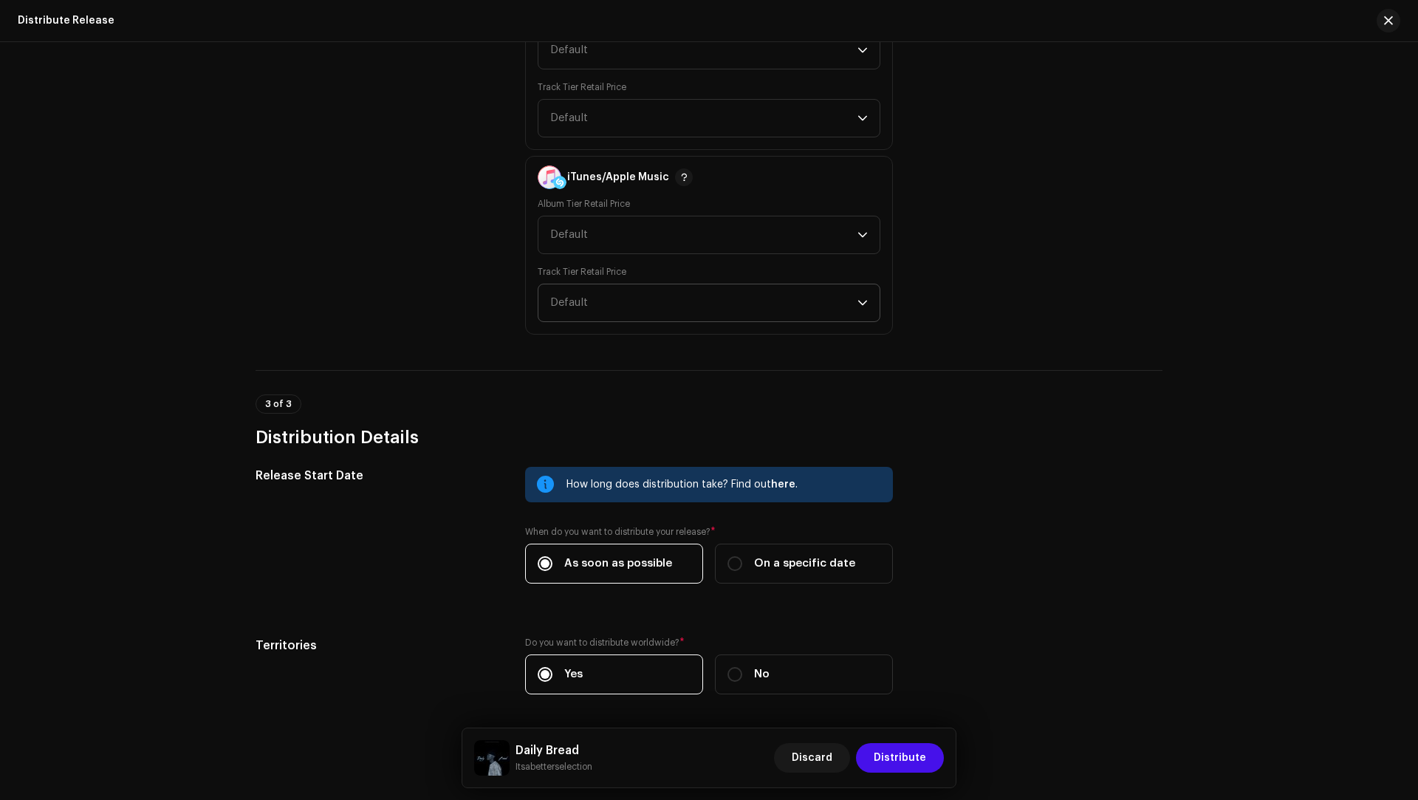
scroll to position [1326, 0]
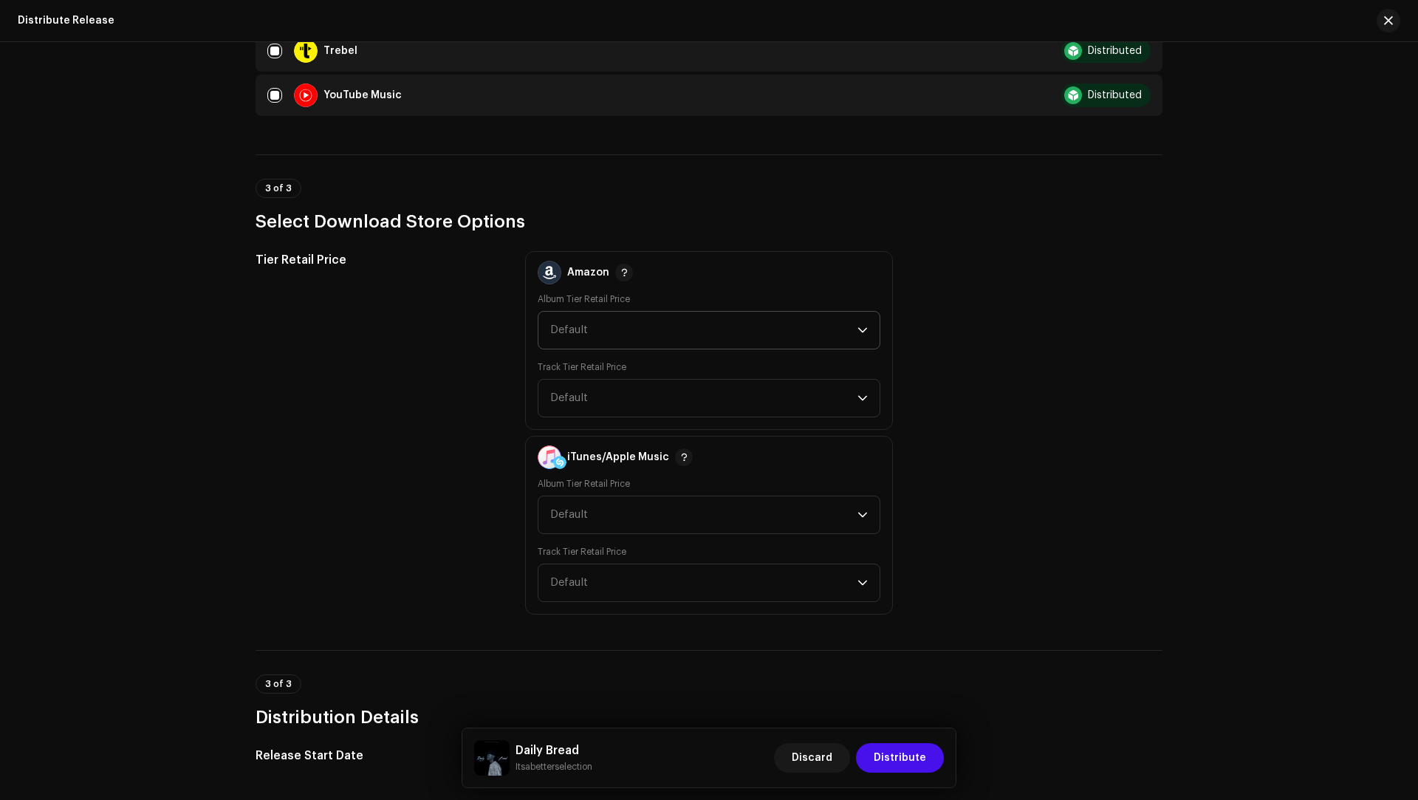
click at [612, 336] on span "Default" at bounding box center [703, 330] width 307 height 37
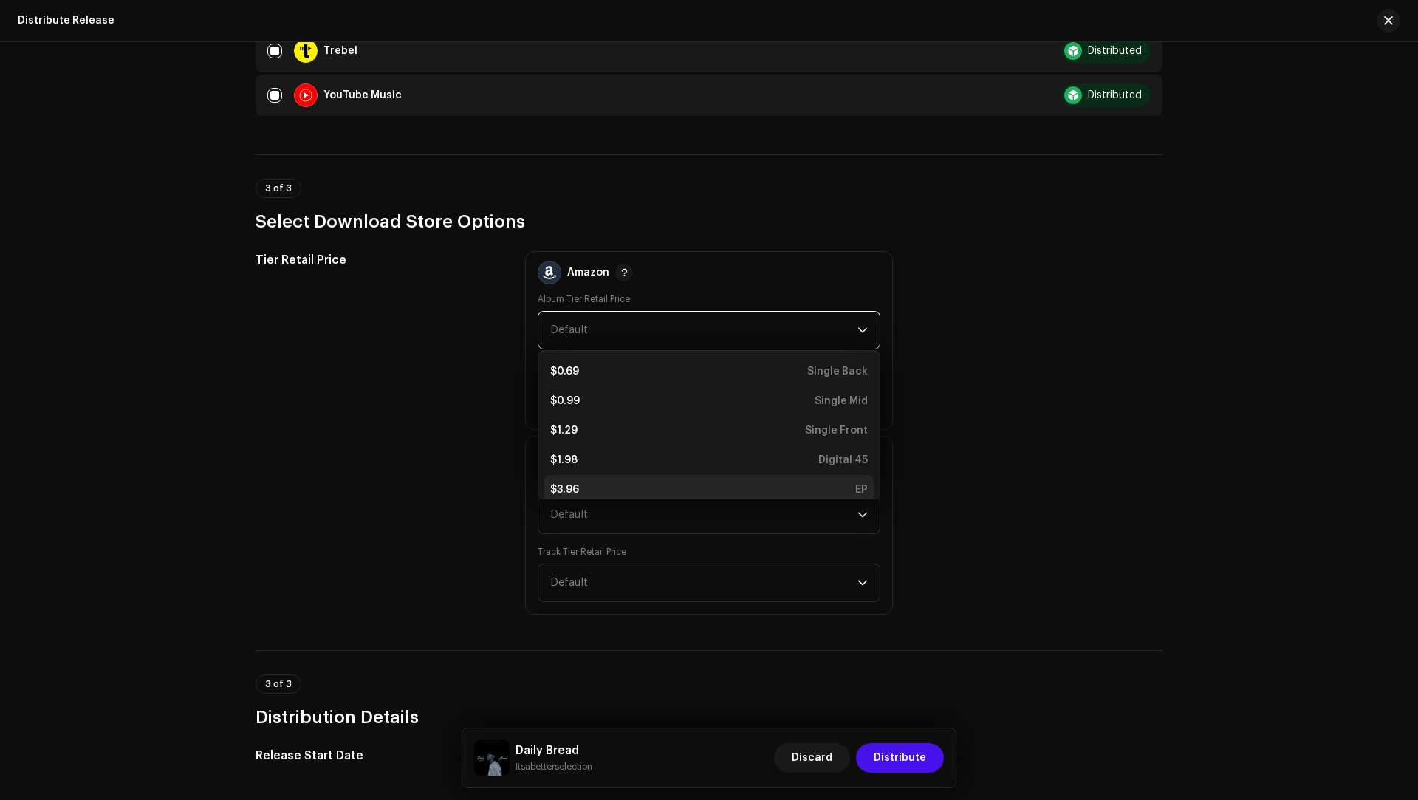
scroll to position [6, 0]
click at [585, 489] on li "$3.96 EP" at bounding box center [708, 484] width 329 height 30
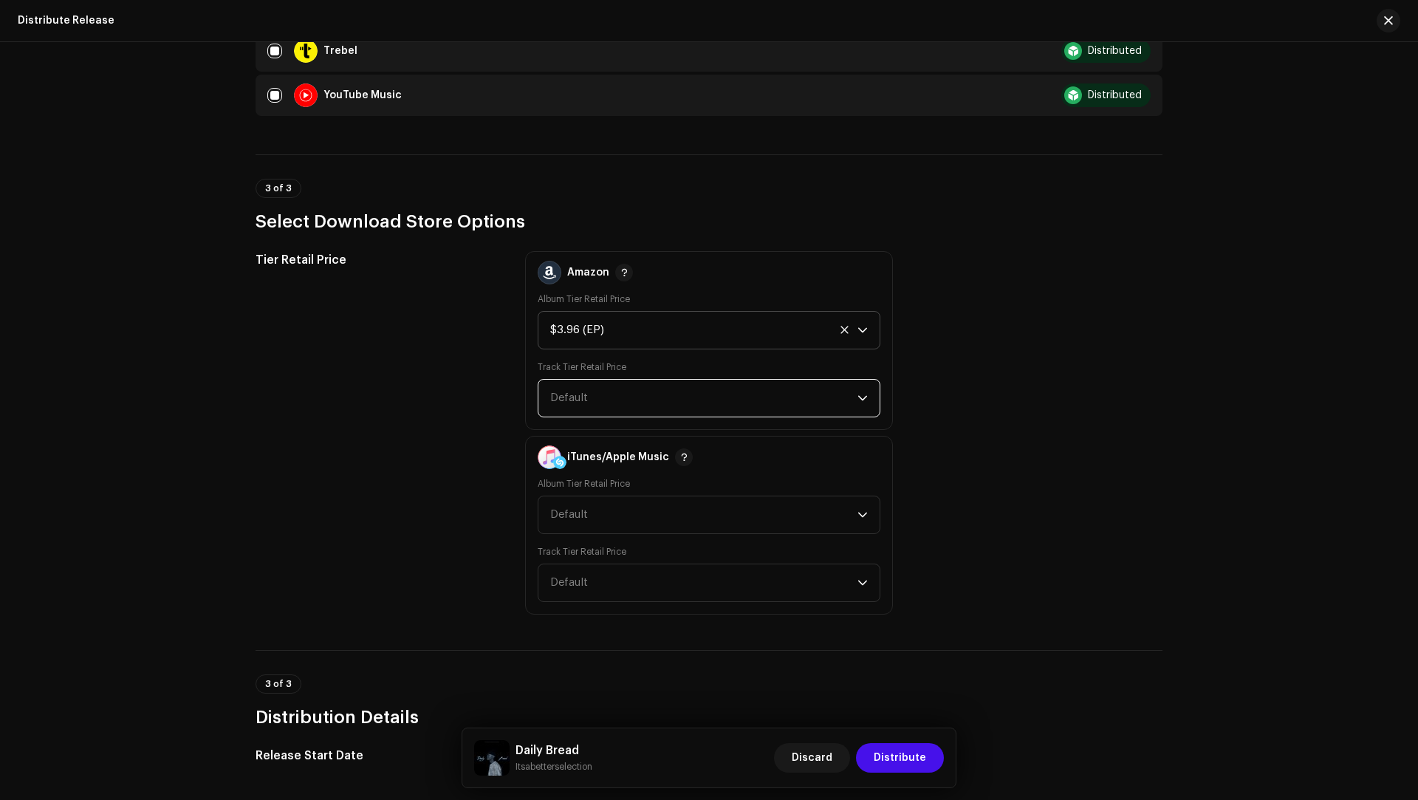
click at [570, 406] on span "Default" at bounding box center [703, 398] width 307 height 37
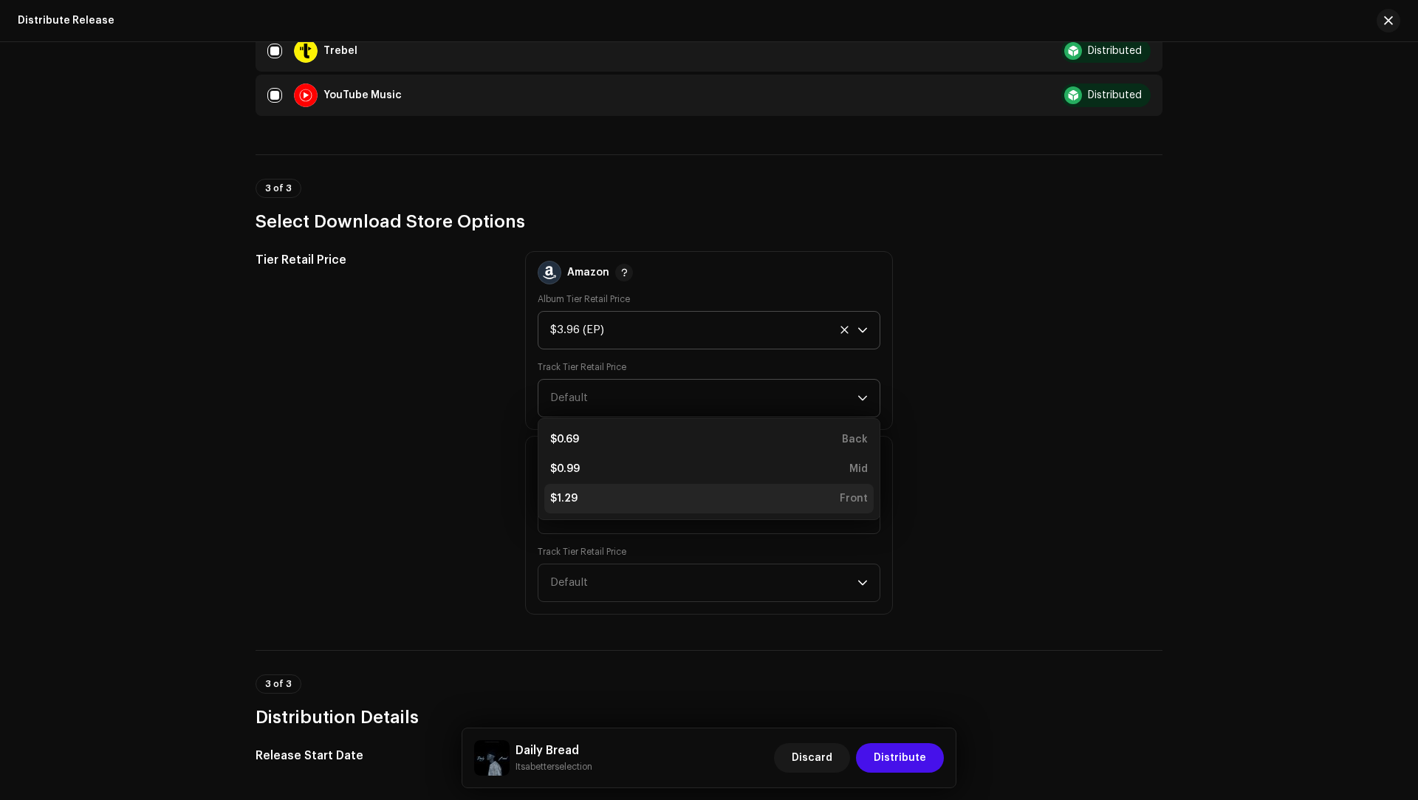
click at [569, 485] on li "$1.29 Front" at bounding box center [708, 499] width 329 height 30
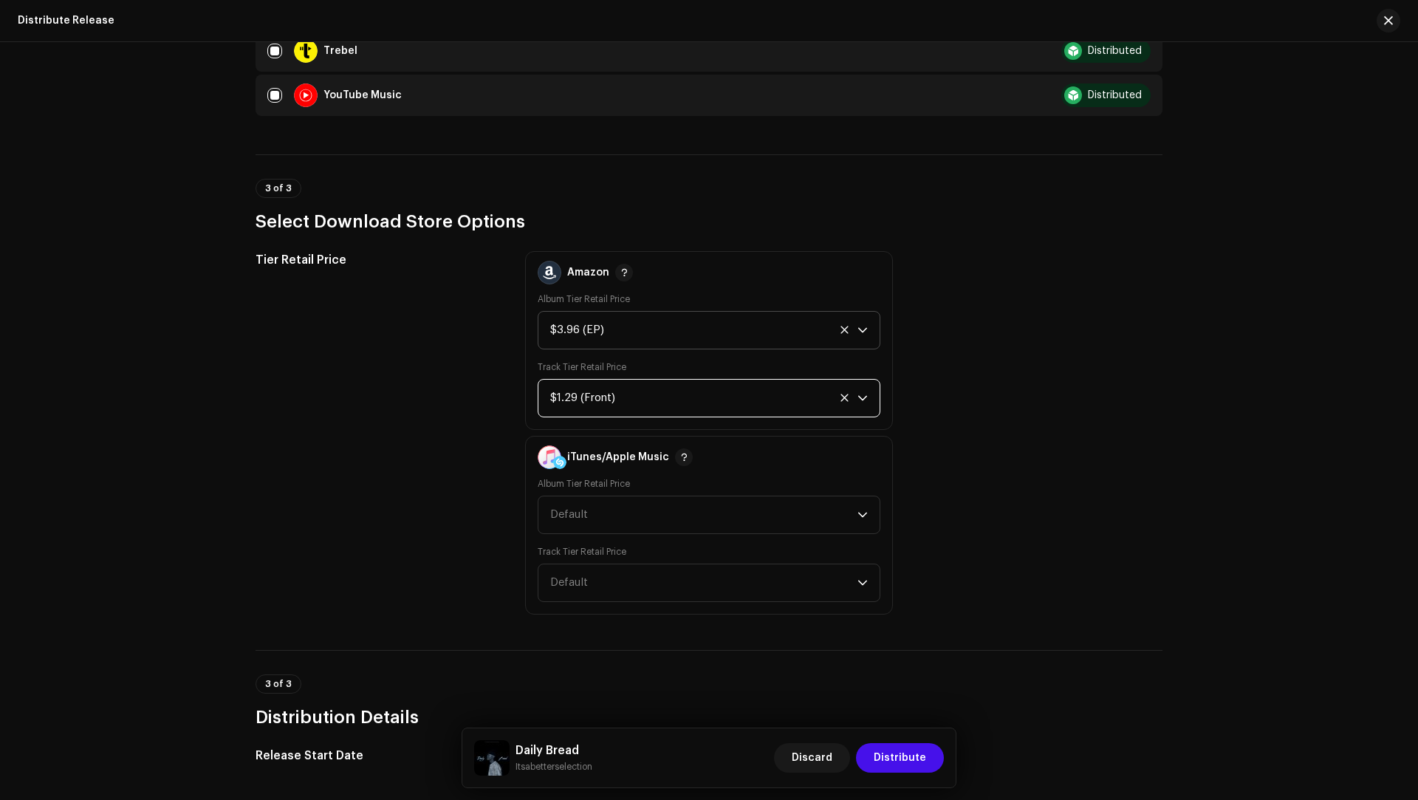
click at [580, 470] on div "iTunes/Apple Music" at bounding box center [615, 457] width 155 height 41
click at [578, 496] on span "Default" at bounding box center [703, 514] width 307 height 37
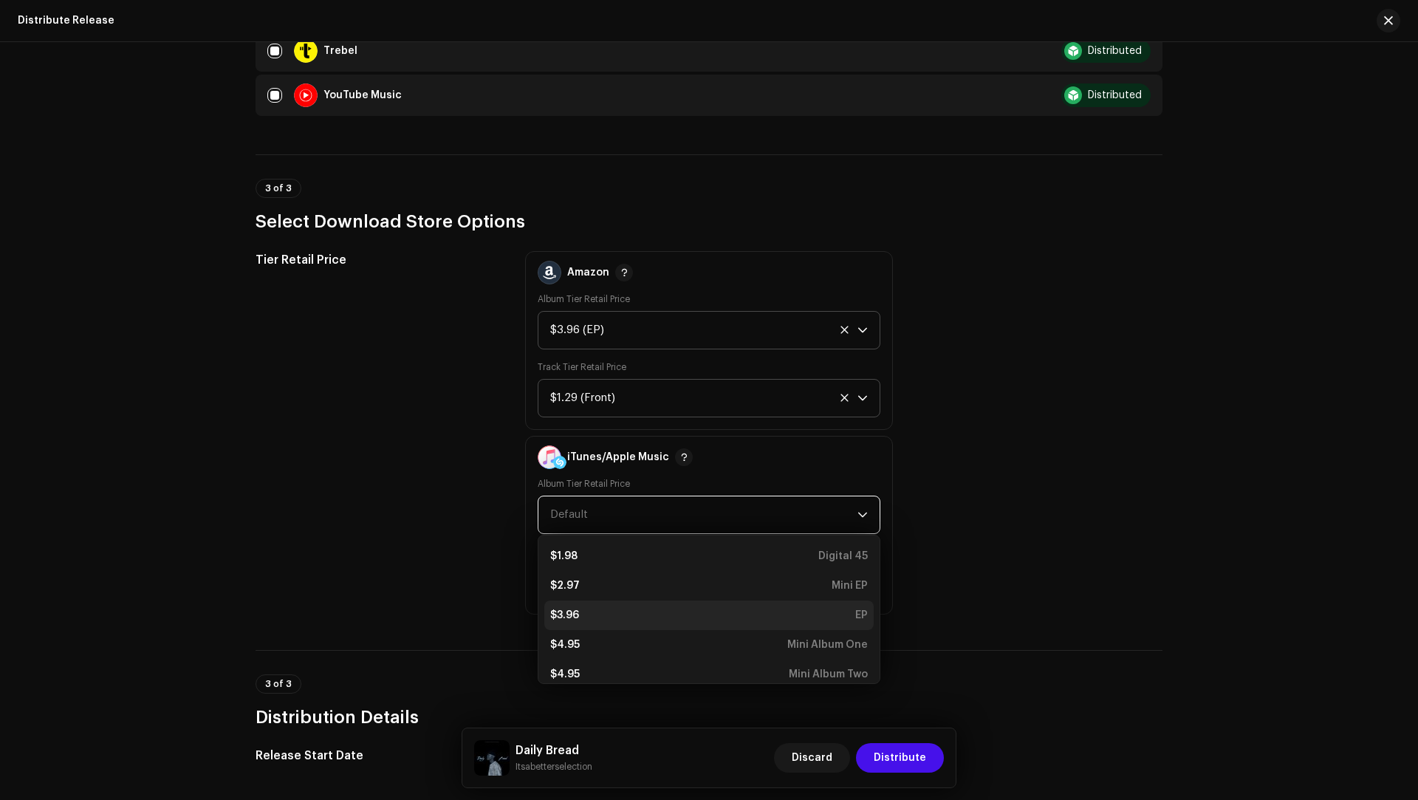
click at [593, 608] on div "$3.96 EP" at bounding box center [709, 615] width 318 height 15
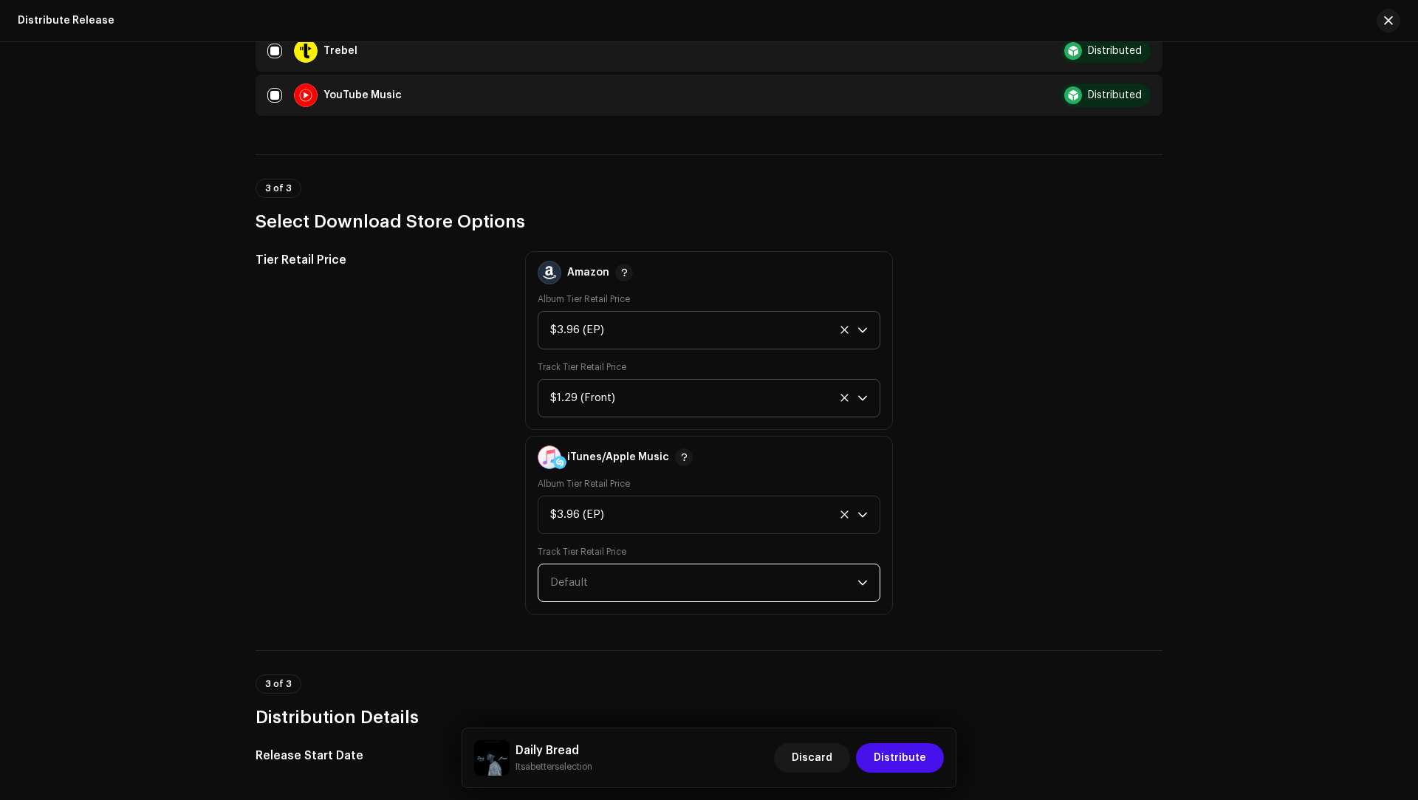
click at [582, 589] on span "Default" at bounding box center [703, 582] width 307 height 37
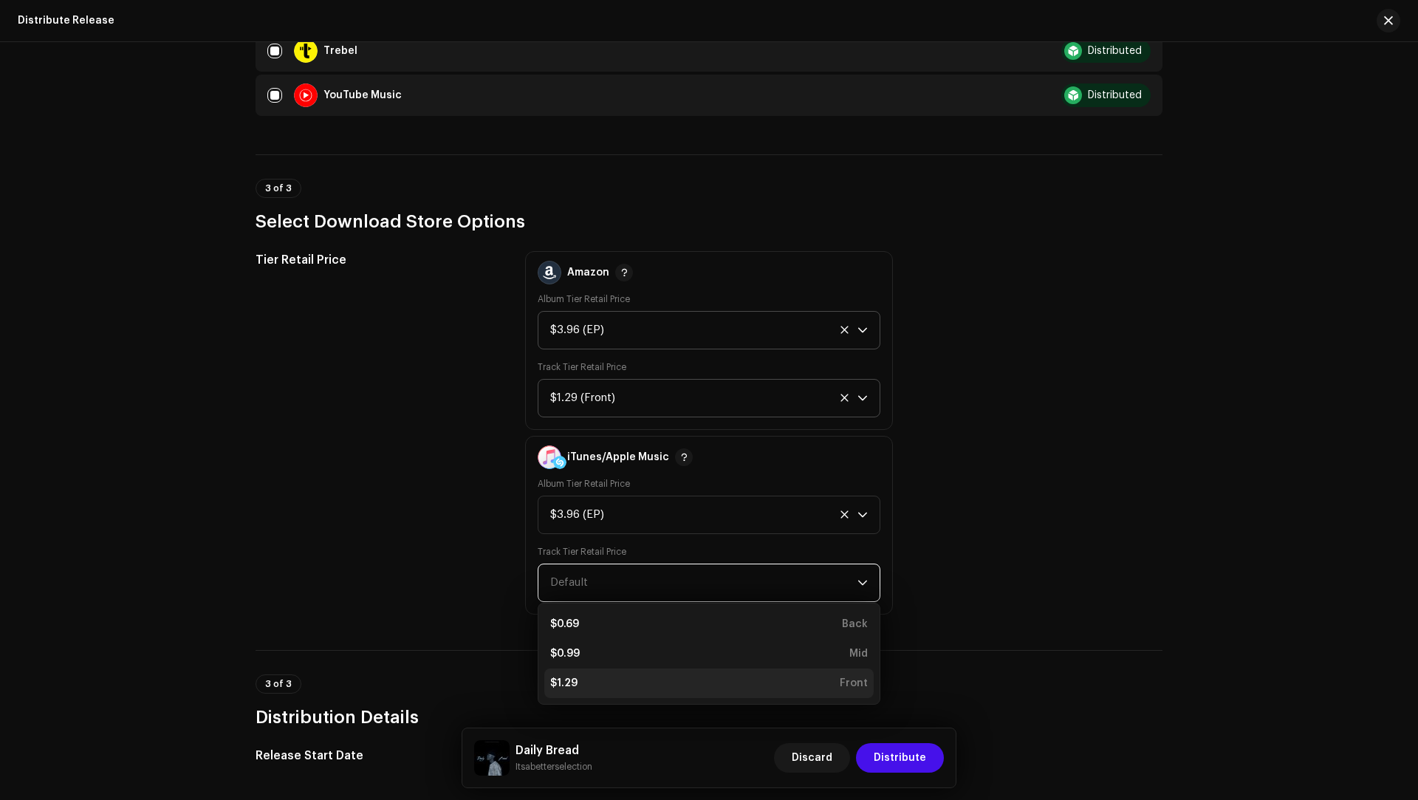
click at [599, 676] on div "$1.29 Front" at bounding box center [709, 683] width 318 height 15
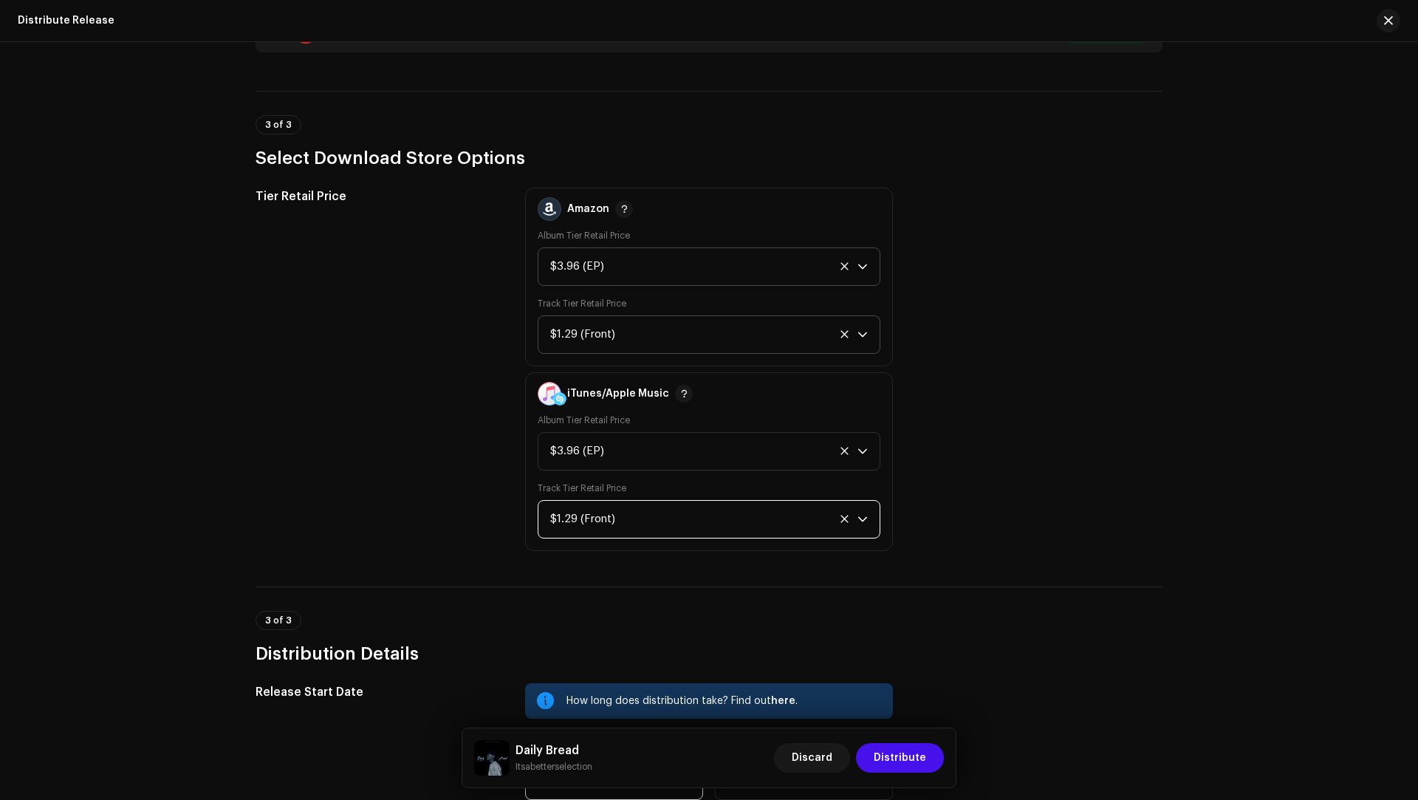
scroll to position [1656, 0]
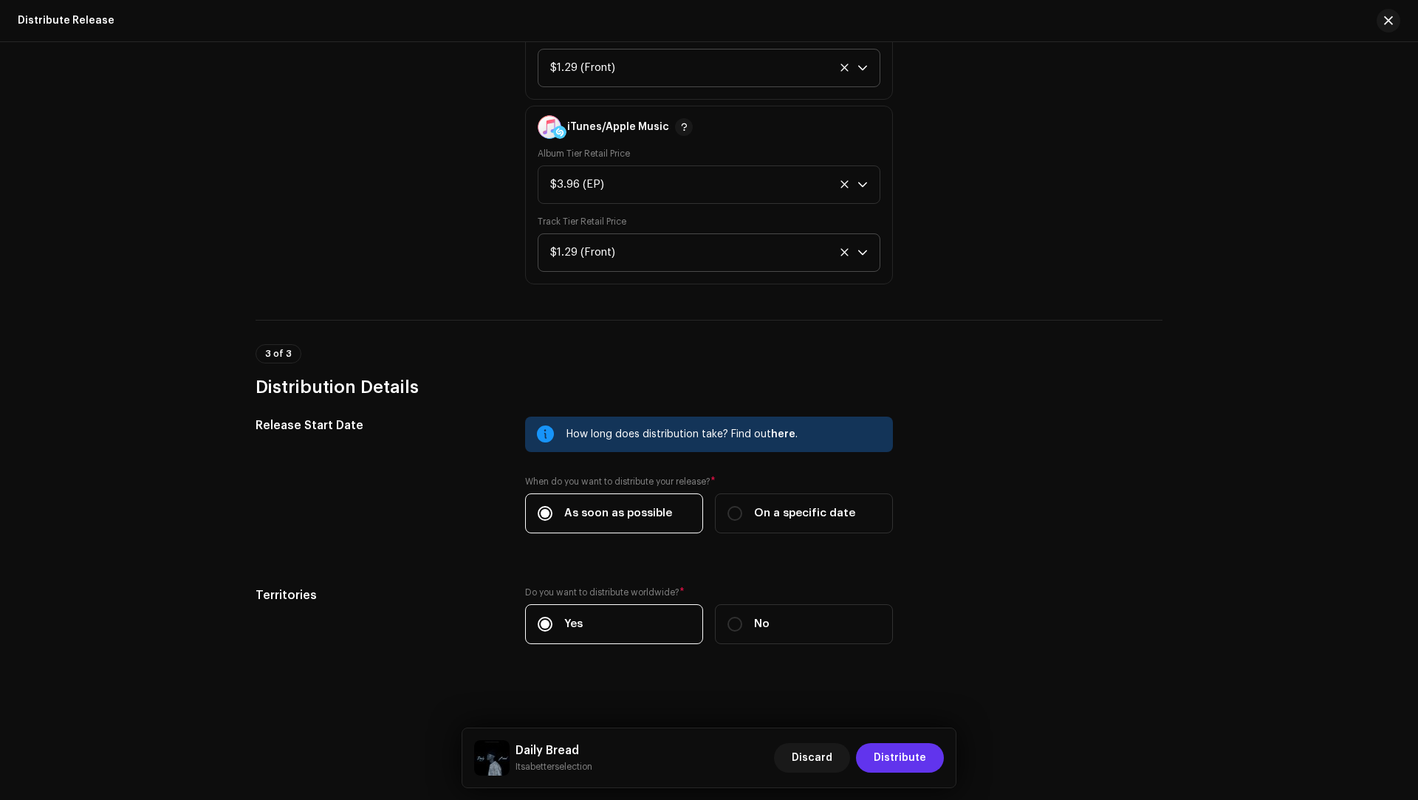
click at [899, 749] on span "Distribute" at bounding box center [900, 758] width 52 height 30
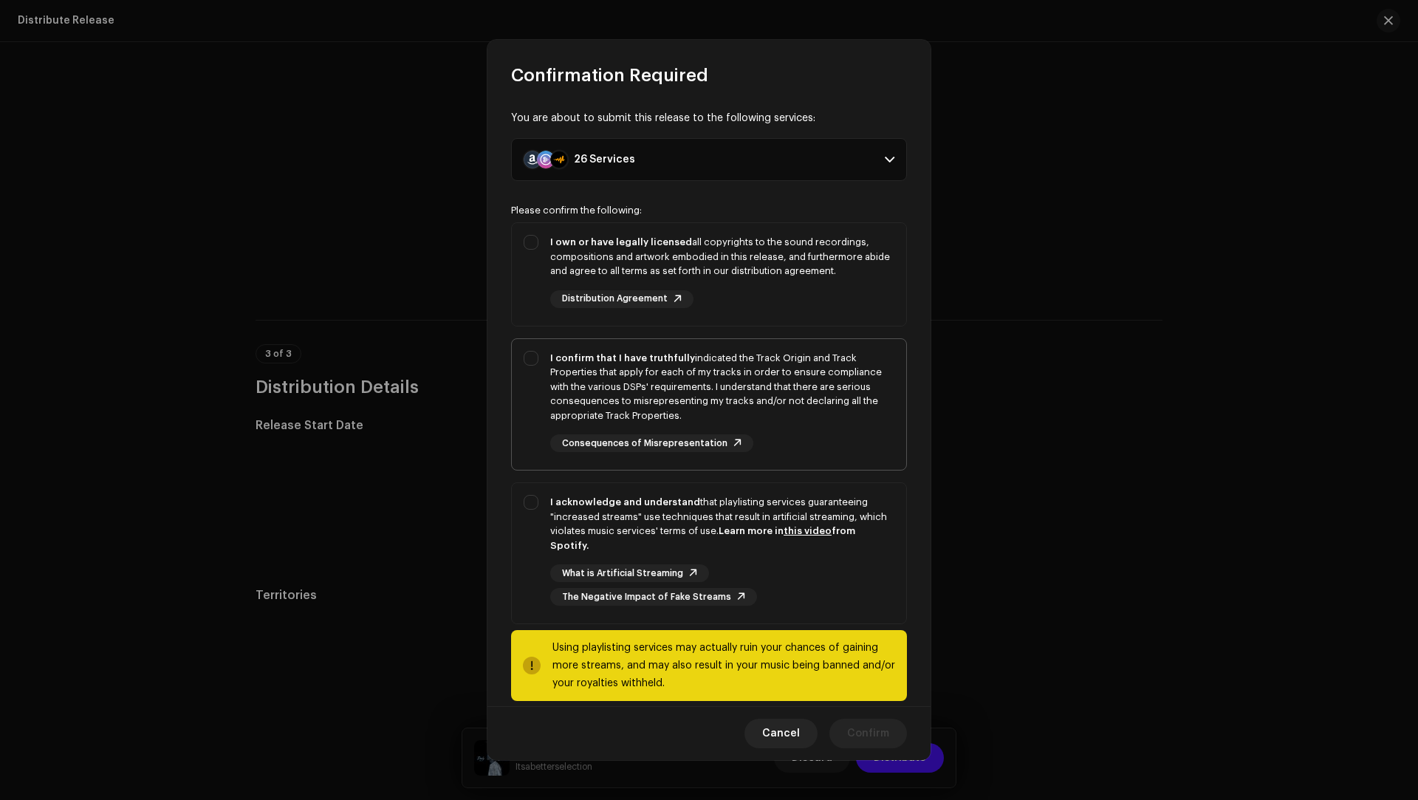
drag, startPoint x: 718, startPoint y: 514, endPoint x: 778, endPoint y: 428, distance: 105.1
click at [718, 514] on div "I acknowledge and understand that playlisting services guaranteeing "increased …" at bounding box center [722, 524] width 344 height 58
checkbox input "true"
click at [792, 409] on div "I confirm that I have truthfully indicated the Track Origin and Track Propertie…" at bounding box center [722, 387] width 344 height 72
checkbox input "true"
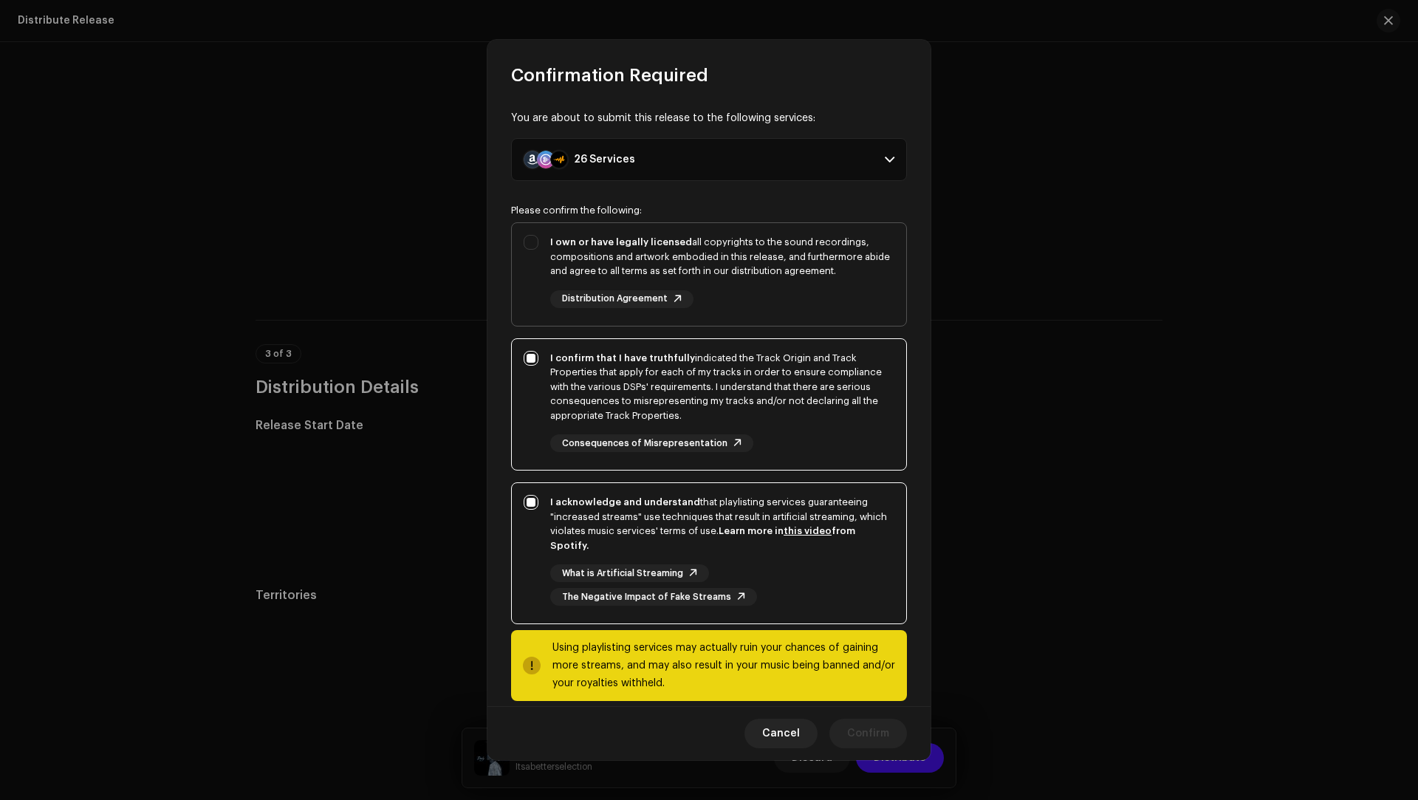
click at [767, 297] on div "I own or have legally licensed all copyrights to the sound recordings, composit…" at bounding box center [722, 271] width 344 height 73
checkbox input "true"
click at [849, 723] on span "Confirm" at bounding box center [868, 734] width 42 height 30
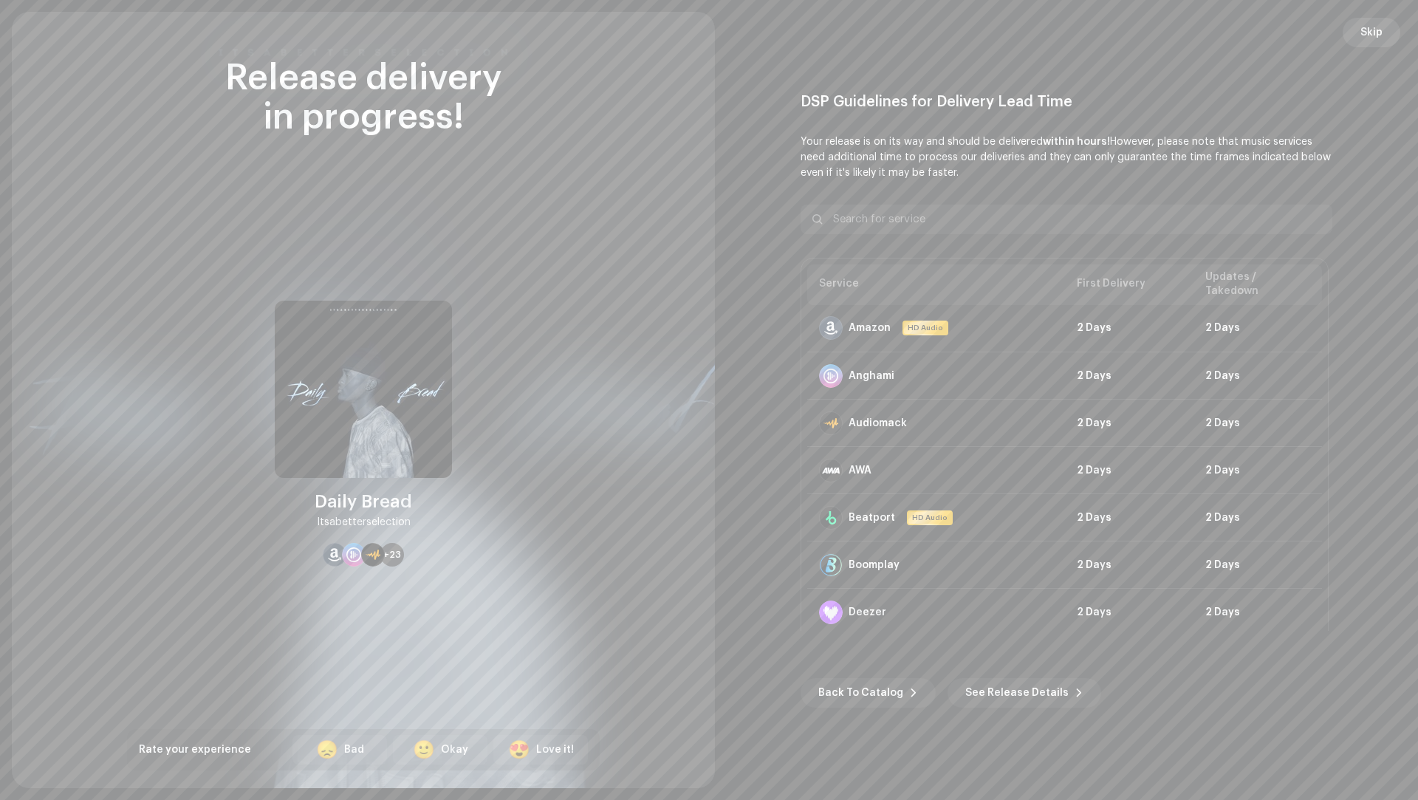
click at [1372, 31] on span "Skip" at bounding box center [1372, 33] width 22 height 30
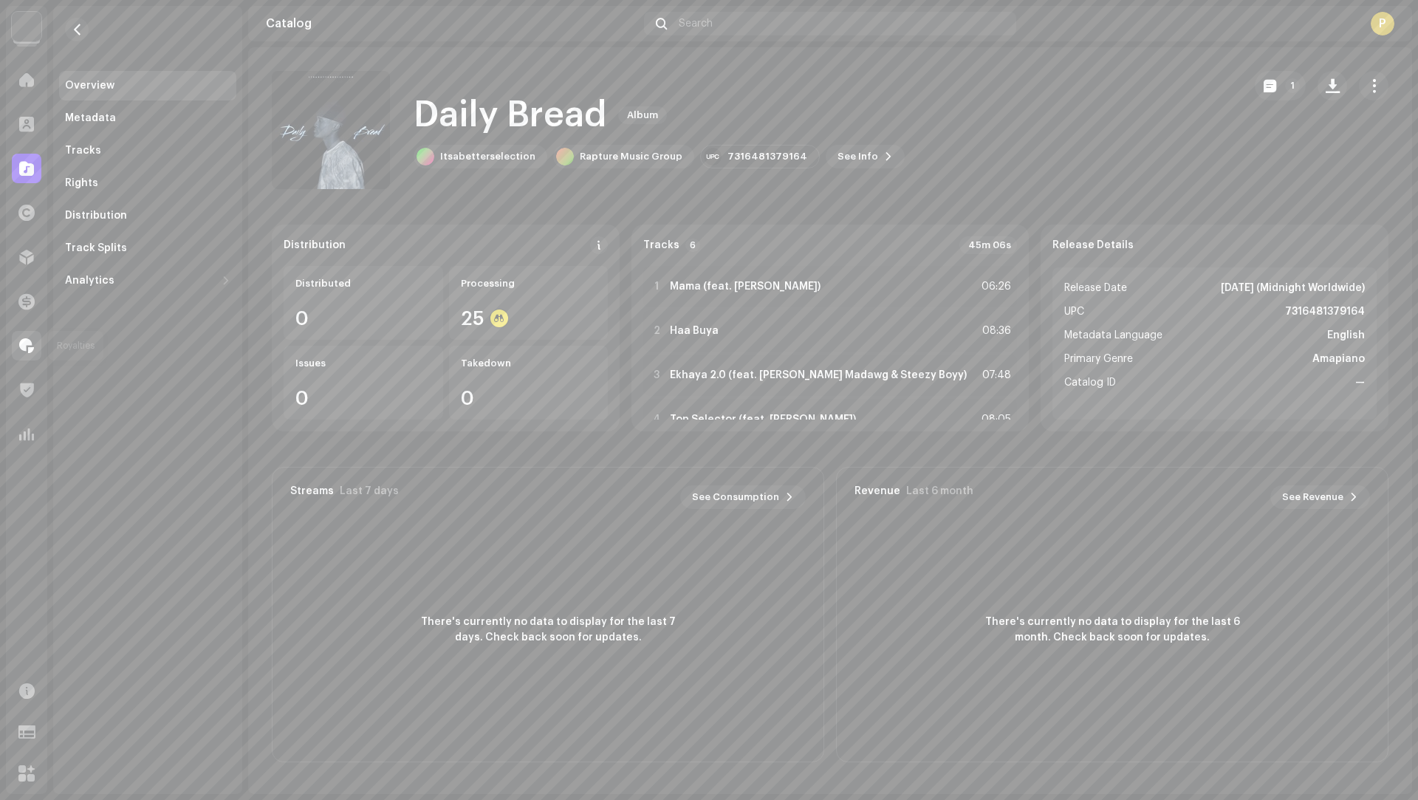
click at [26, 345] on span at bounding box center [26, 346] width 15 height 12
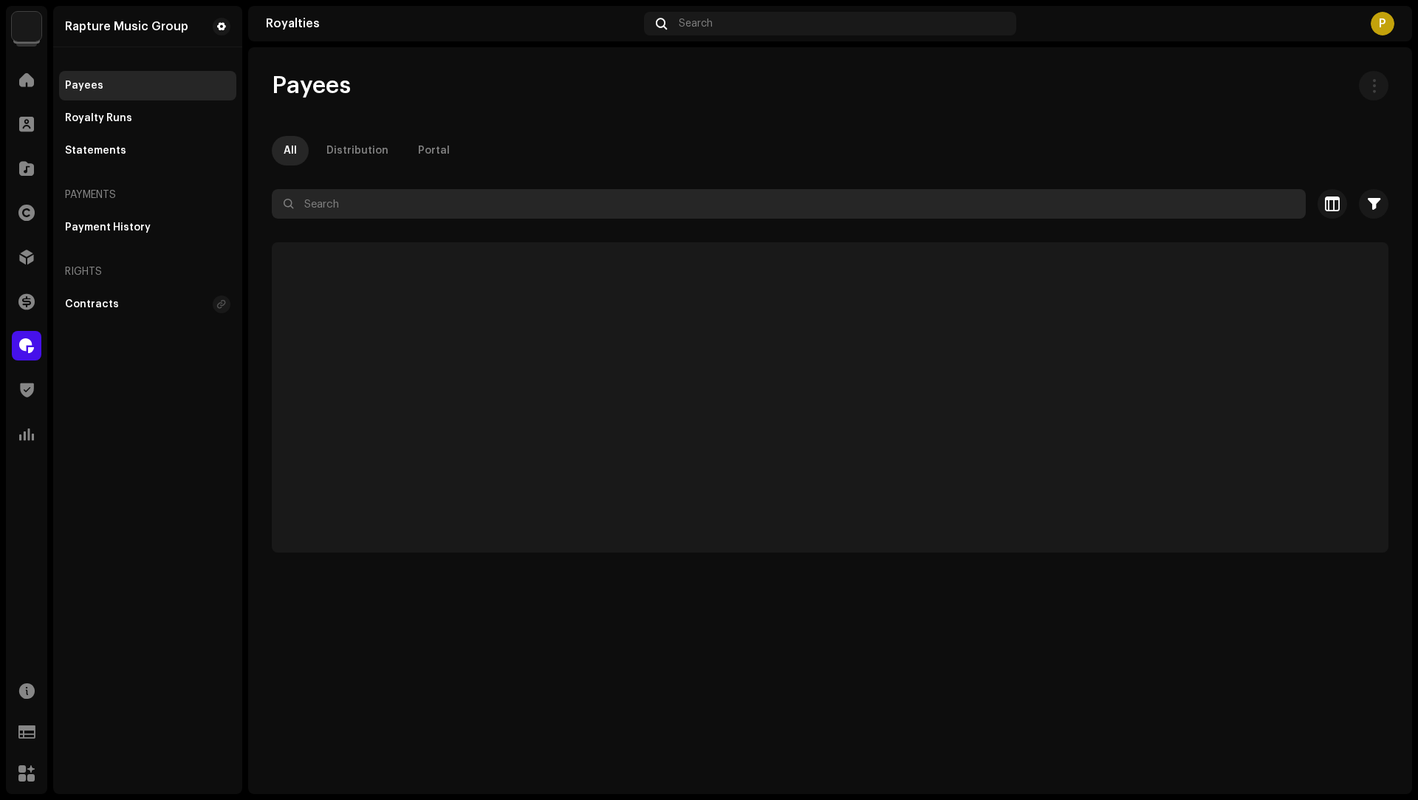
click at [343, 199] on input "text" at bounding box center [789, 204] width 1034 height 30
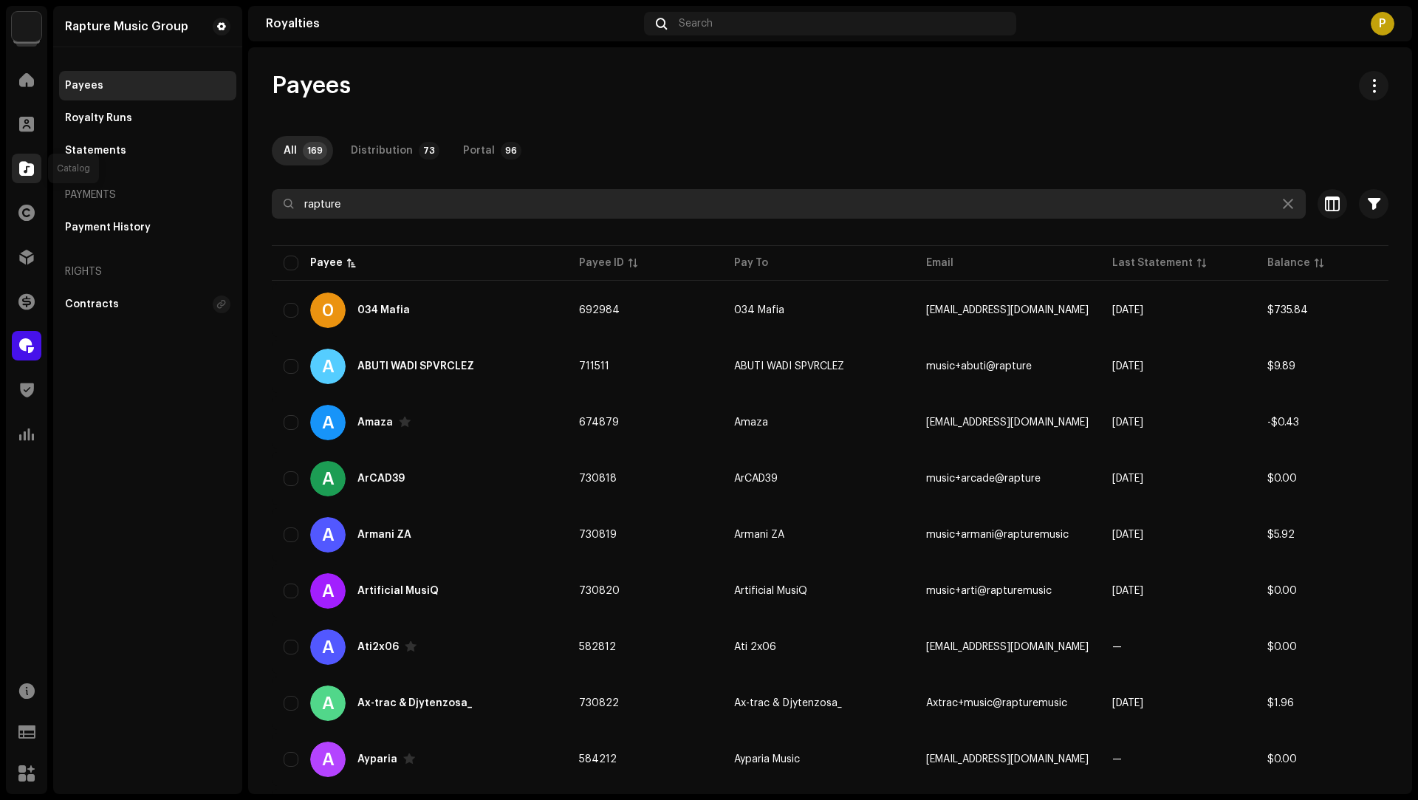
type input "rapture"
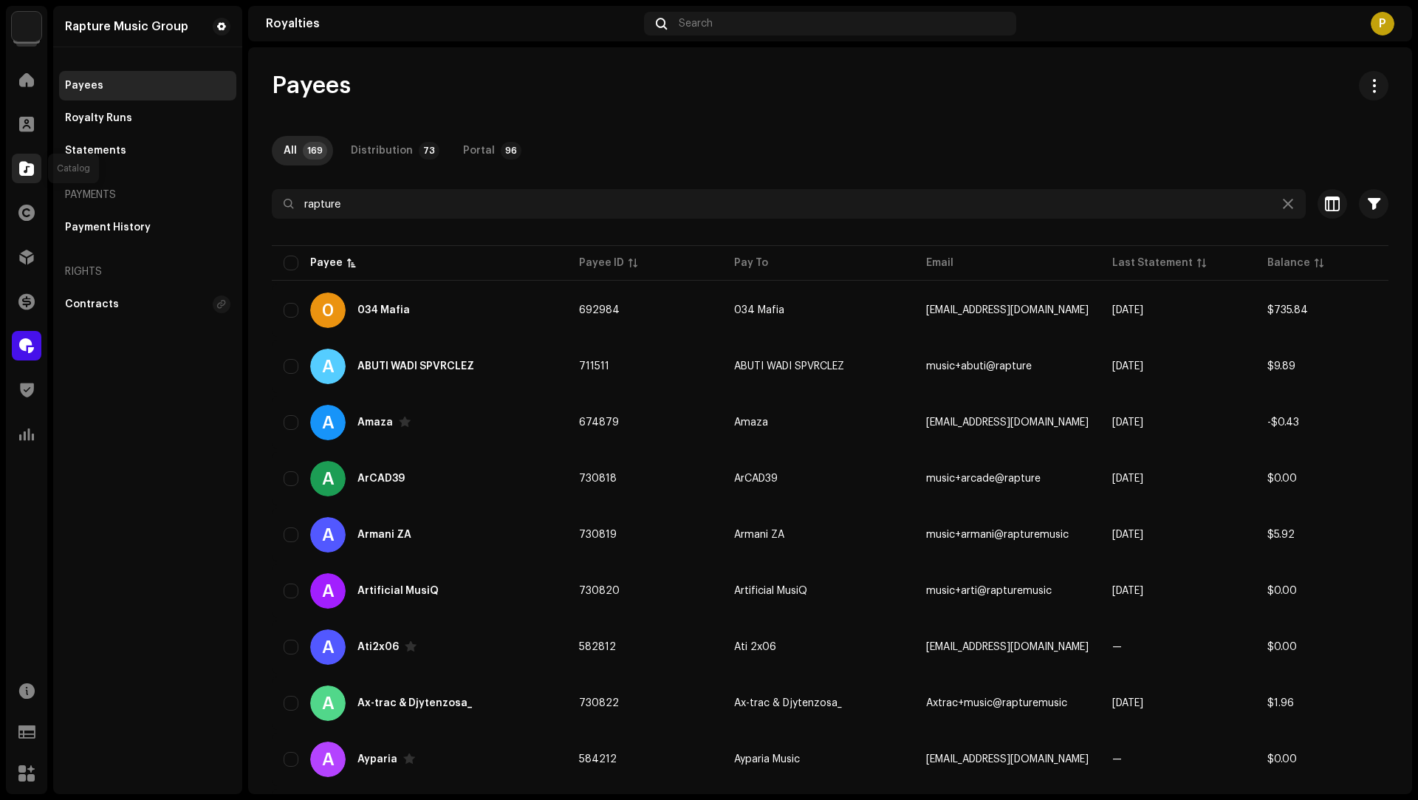
click at [33, 165] on span at bounding box center [26, 169] width 15 height 12
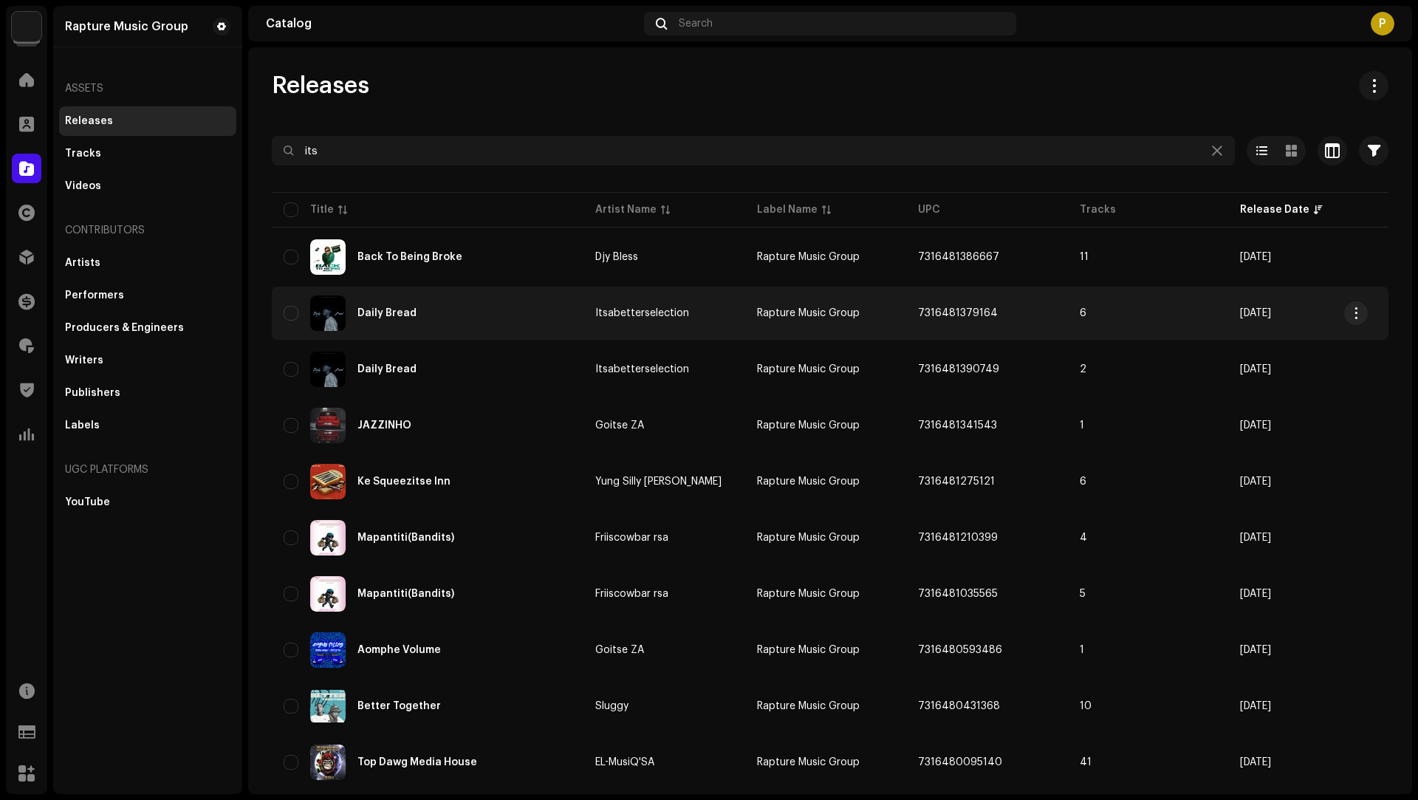
click at [471, 319] on div "Daily Bread" at bounding box center [428, 312] width 288 height 35
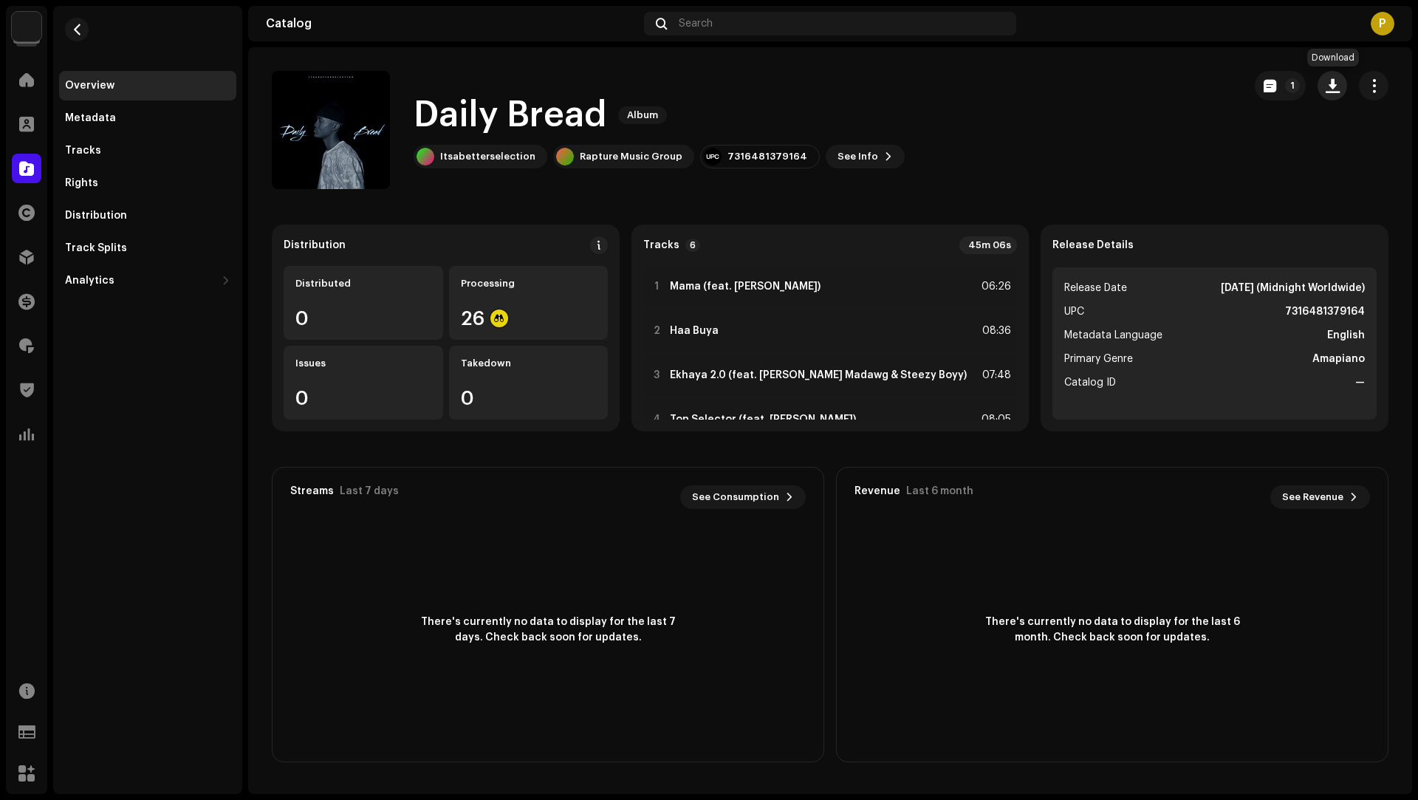
click at [1329, 87] on span "button" at bounding box center [1333, 86] width 14 height 12
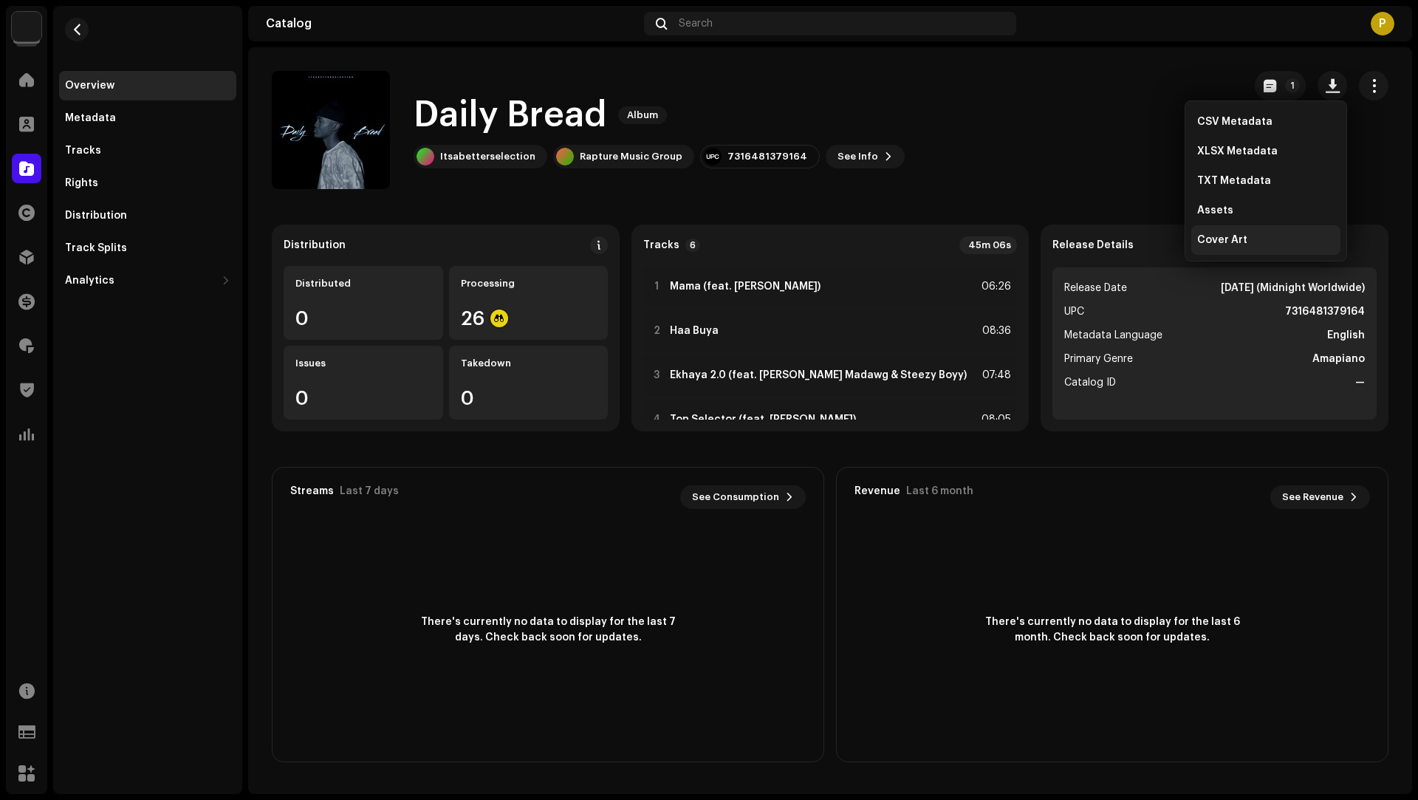
click at [1243, 232] on div "Cover Art" at bounding box center [1265, 240] width 149 height 30
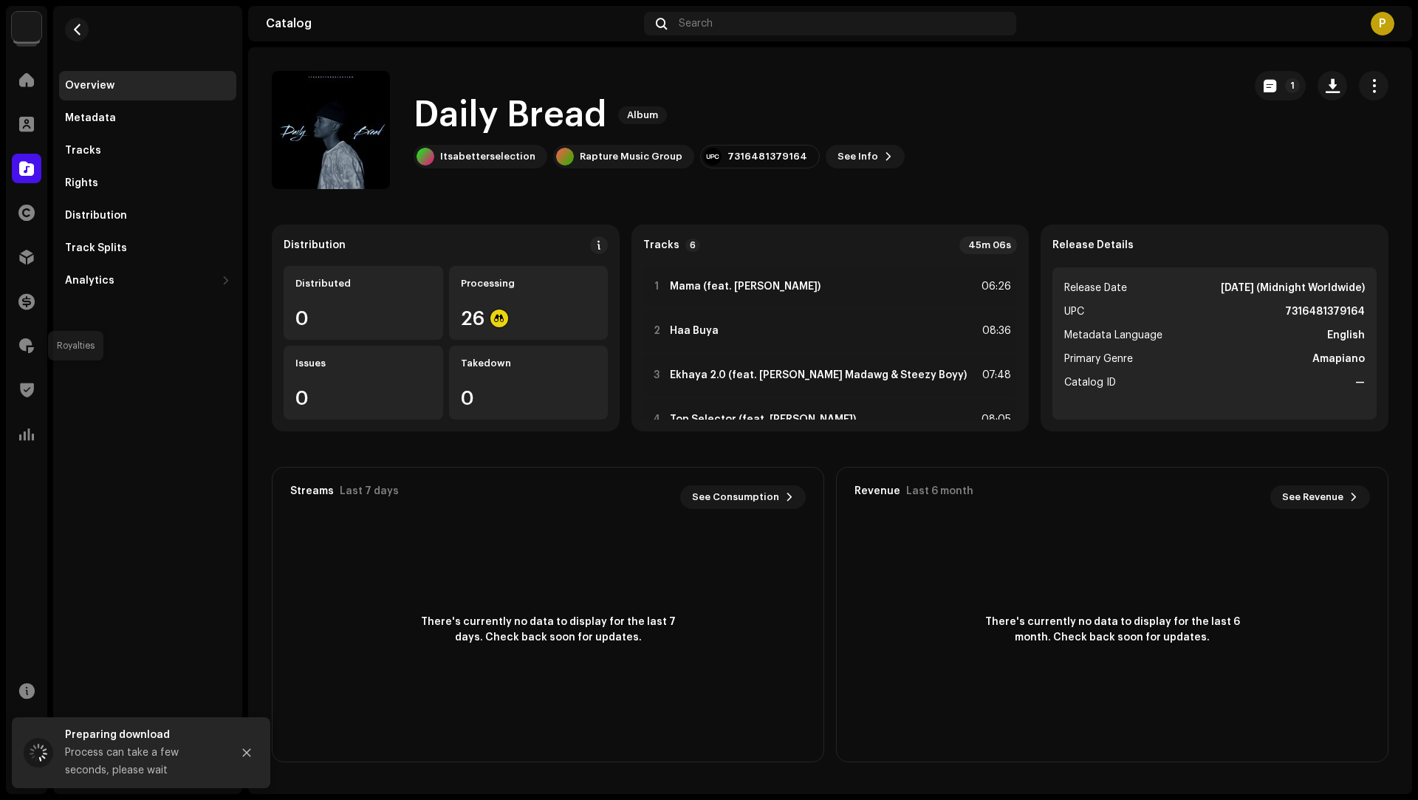
drag, startPoint x: 33, startPoint y: 357, endPoint x: 100, endPoint y: 320, distance: 77.3
click at [33, 356] on div at bounding box center [27, 346] width 30 height 30
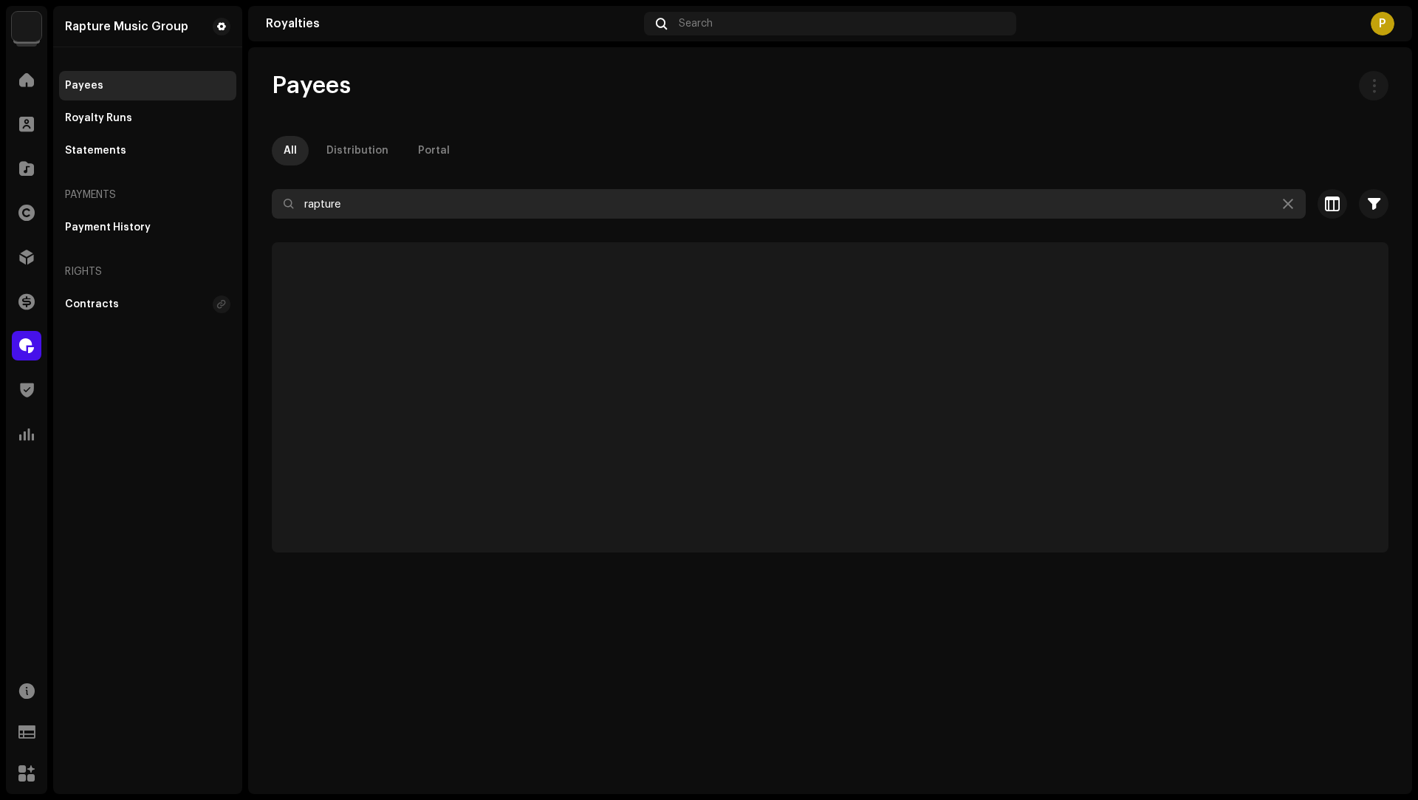
click at [400, 213] on input "rapture" at bounding box center [789, 204] width 1034 height 30
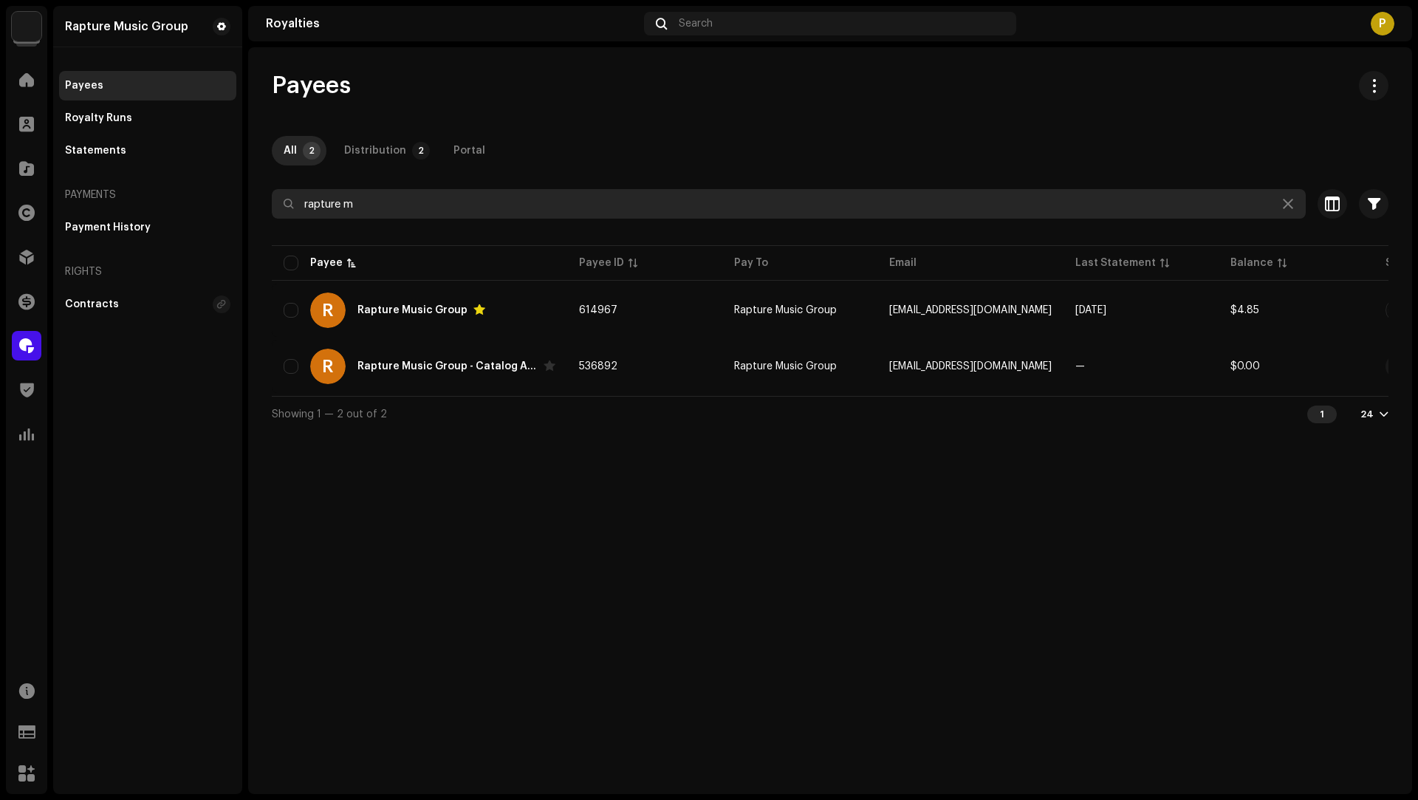
type input "rapture m"
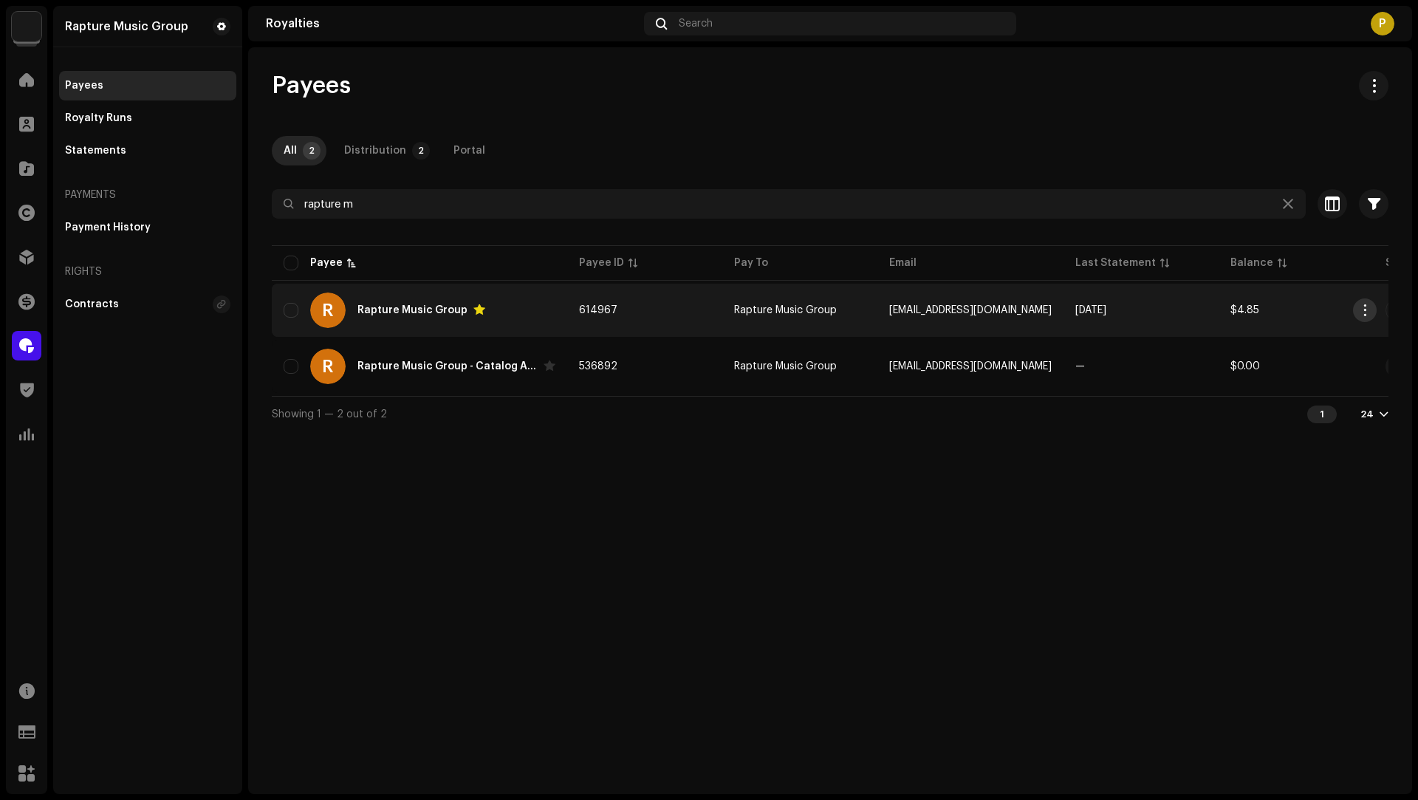
click at [1363, 307] on span "button" at bounding box center [1365, 310] width 11 height 12
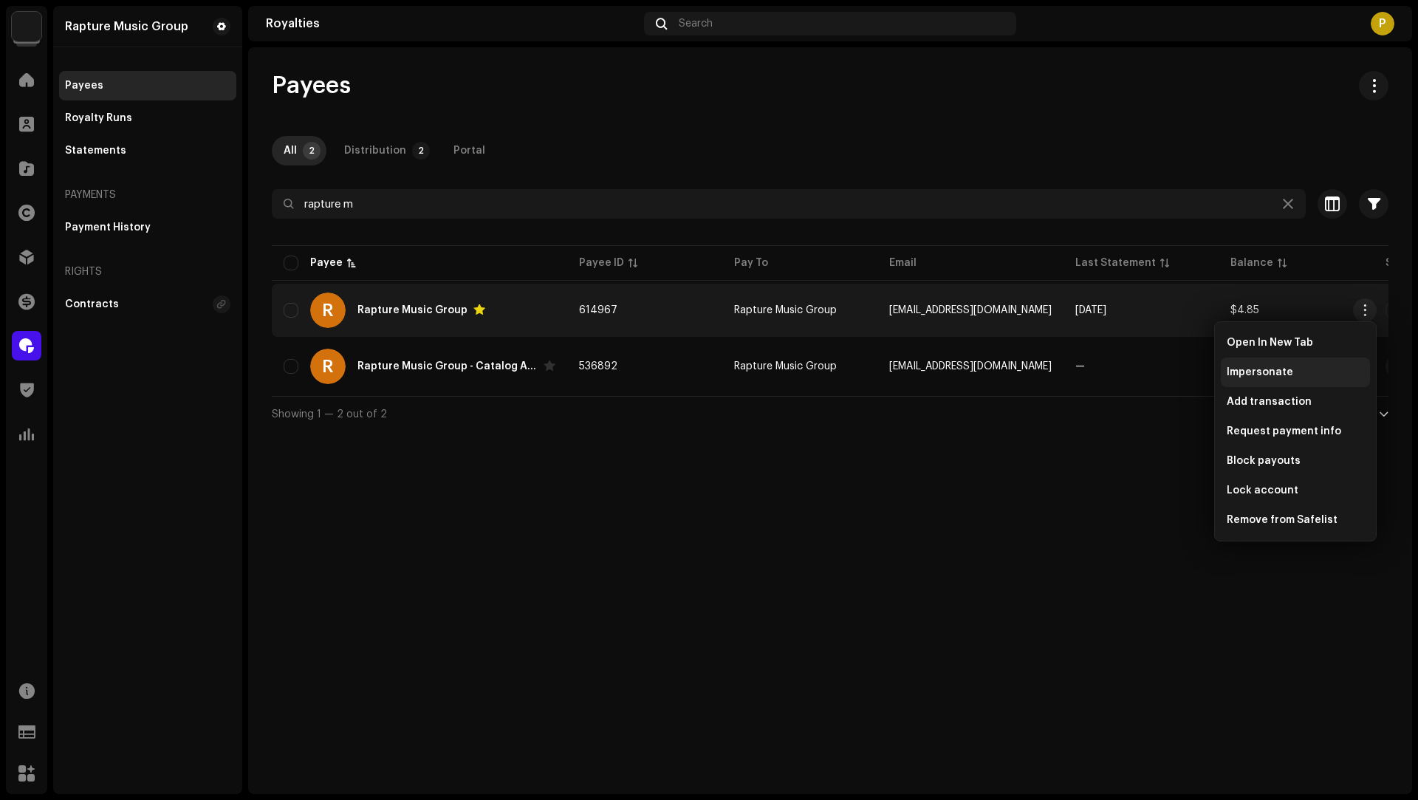
click at [1239, 380] on div "Impersonate" at bounding box center [1295, 373] width 149 height 30
